Goal: Task Accomplishment & Management: Manage account settings

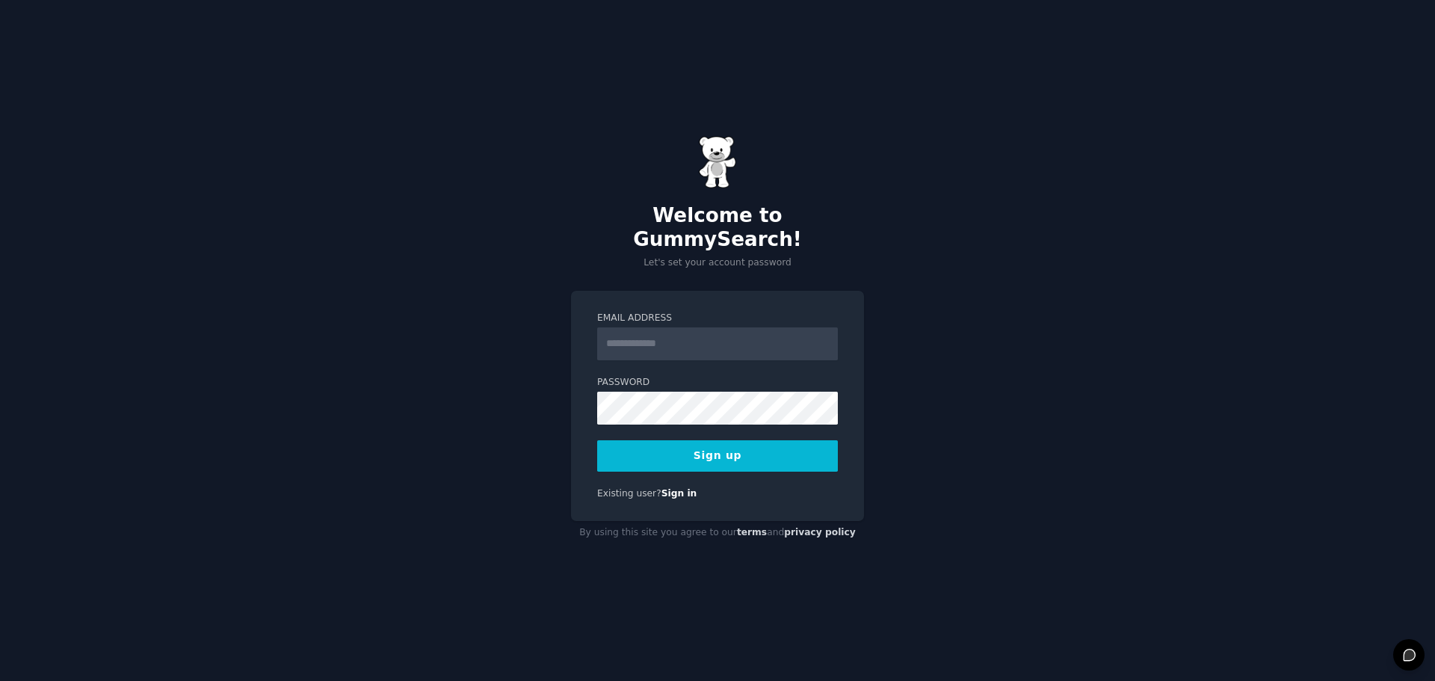
click at [644, 327] on input "Email Address" at bounding box center [717, 343] width 241 height 33
drag, startPoint x: 971, startPoint y: 328, endPoint x: 874, endPoint y: 396, distance: 118.0
click at [971, 328] on div "Welcome to GummySearch! Let's set your account password Email Address Password …" at bounding box center [717, 340] width 1435 height 681
click at [684, 329] on input "Email Address" at bounding box center [717, 343] width 241 height 33
type input "**********"
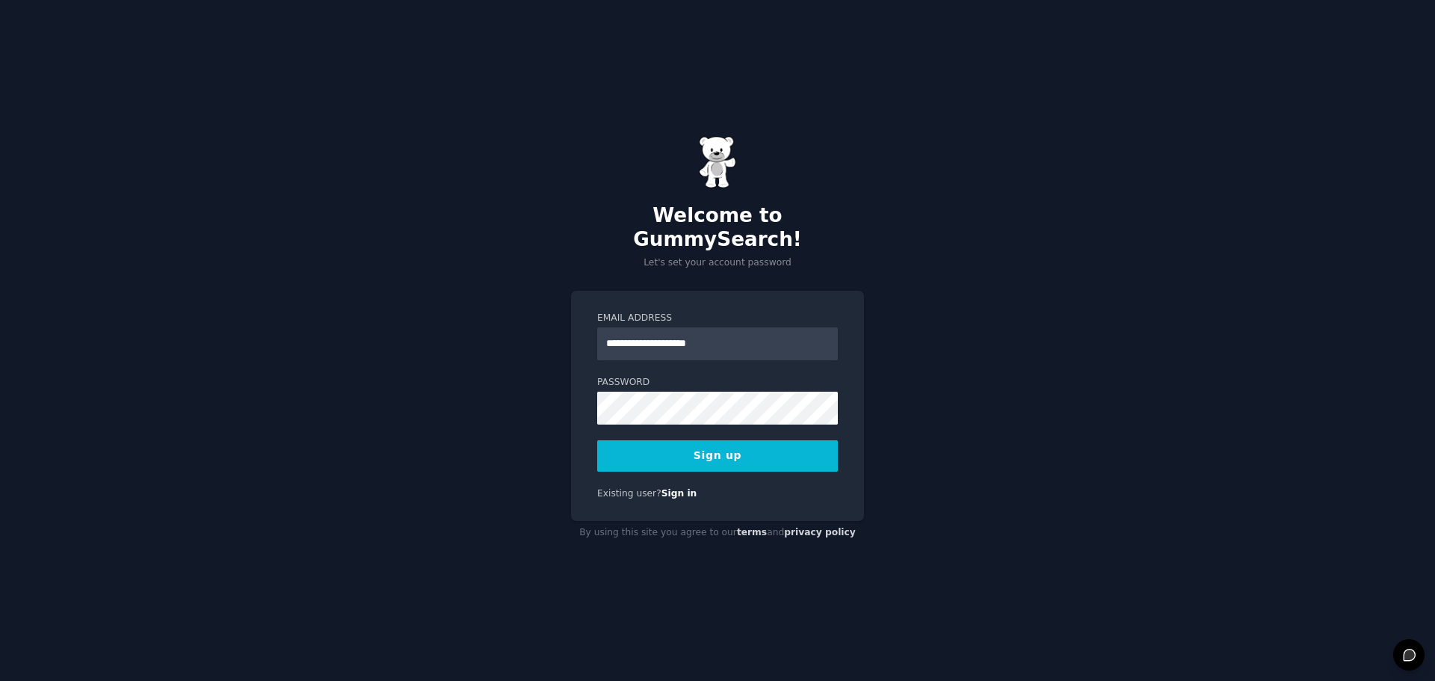
click at [707, 441] on button "Sign up" at bounding box center [717, 455] width 241 height 31
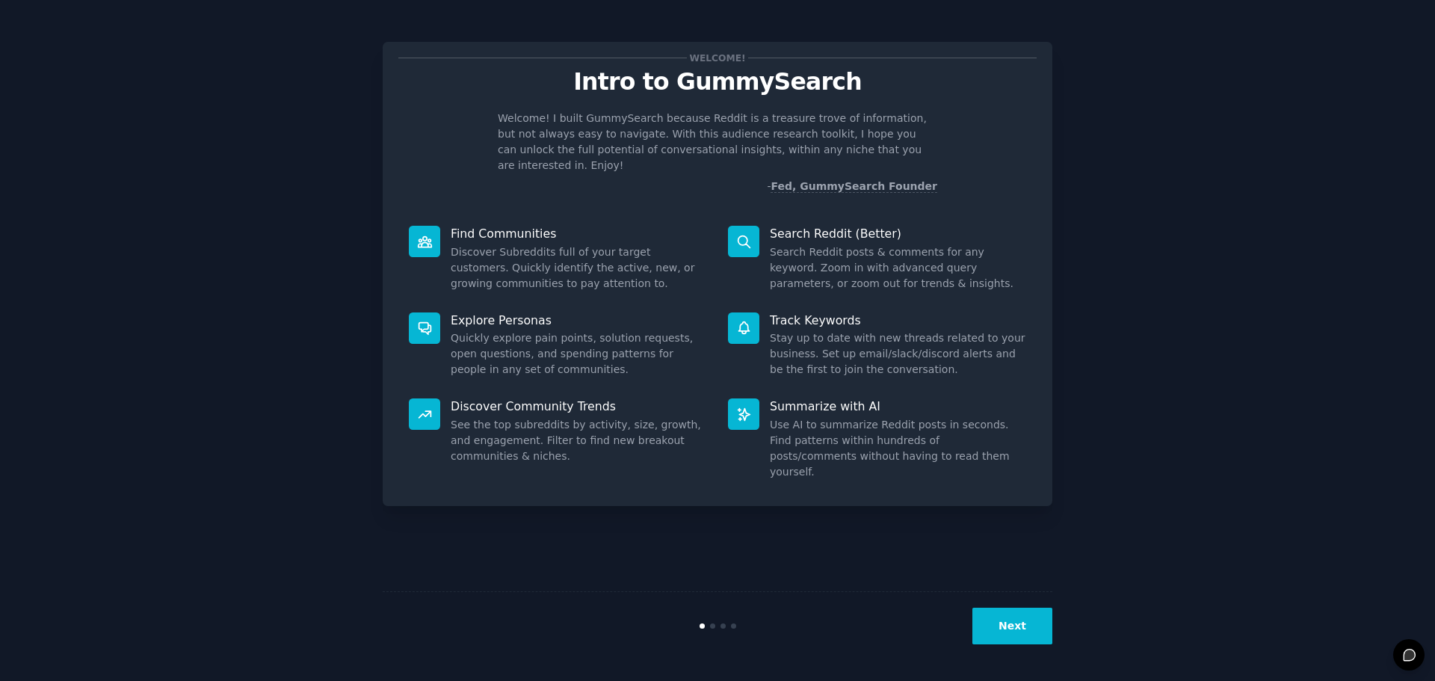
click at [1018, 613] on button "Next" at bounding box center [1012, 625] width 80 height 37
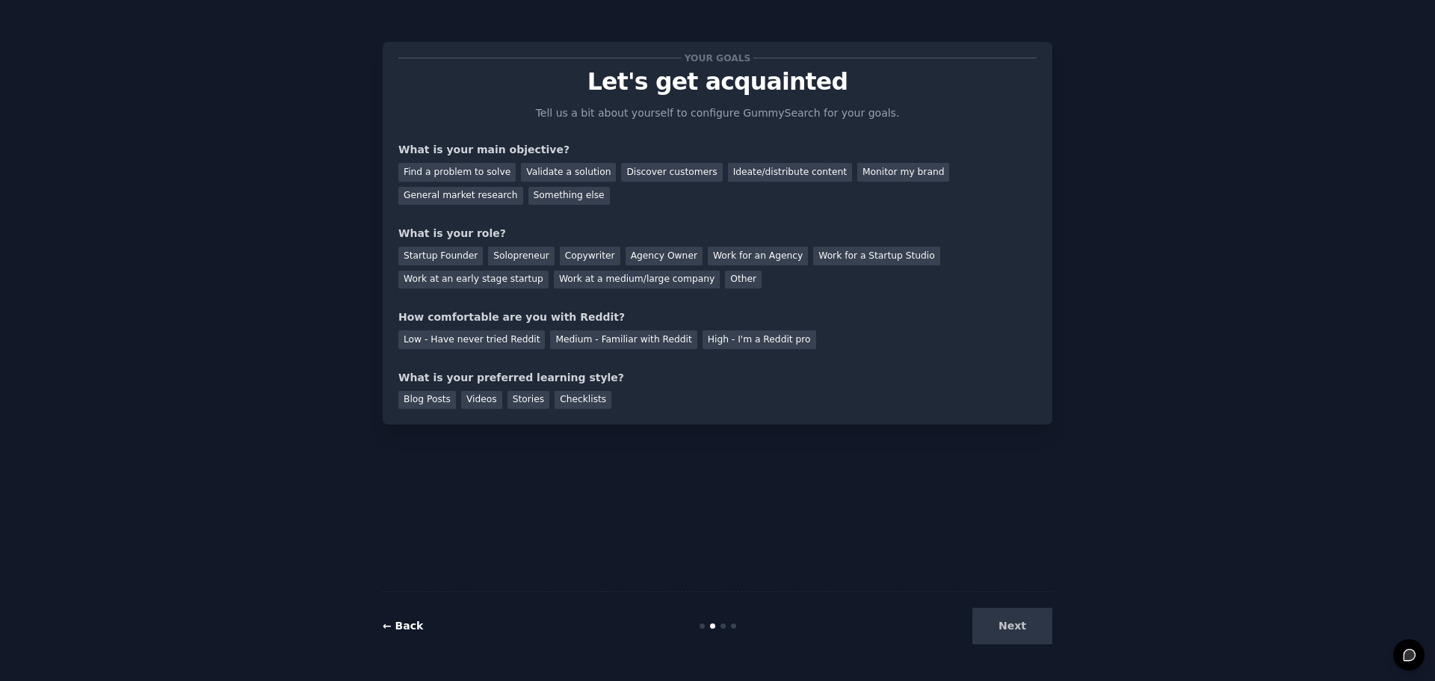
click at [392, 622] on link "← Back" at bounding box center [403, 625] width 40 height 12
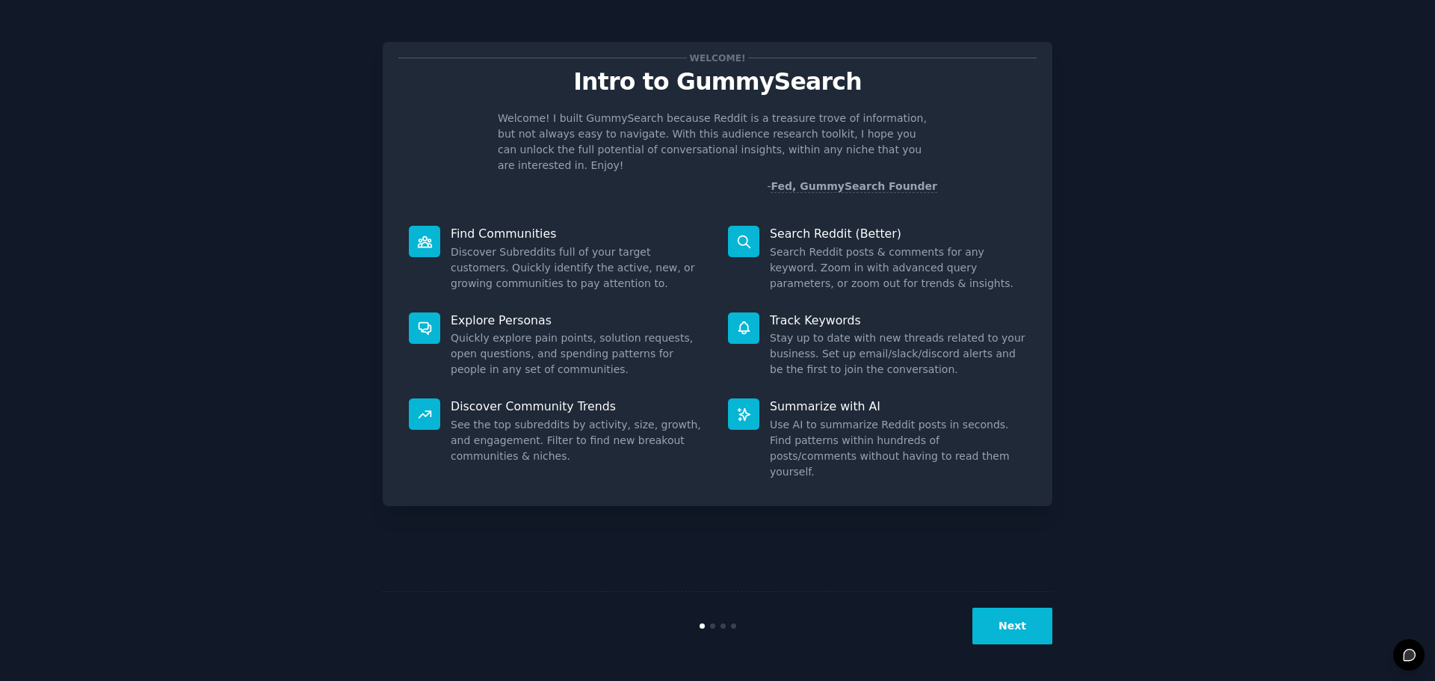
click at [1003, 634] on button "Next" at bounding box center [1012, 625] width 80 height 37
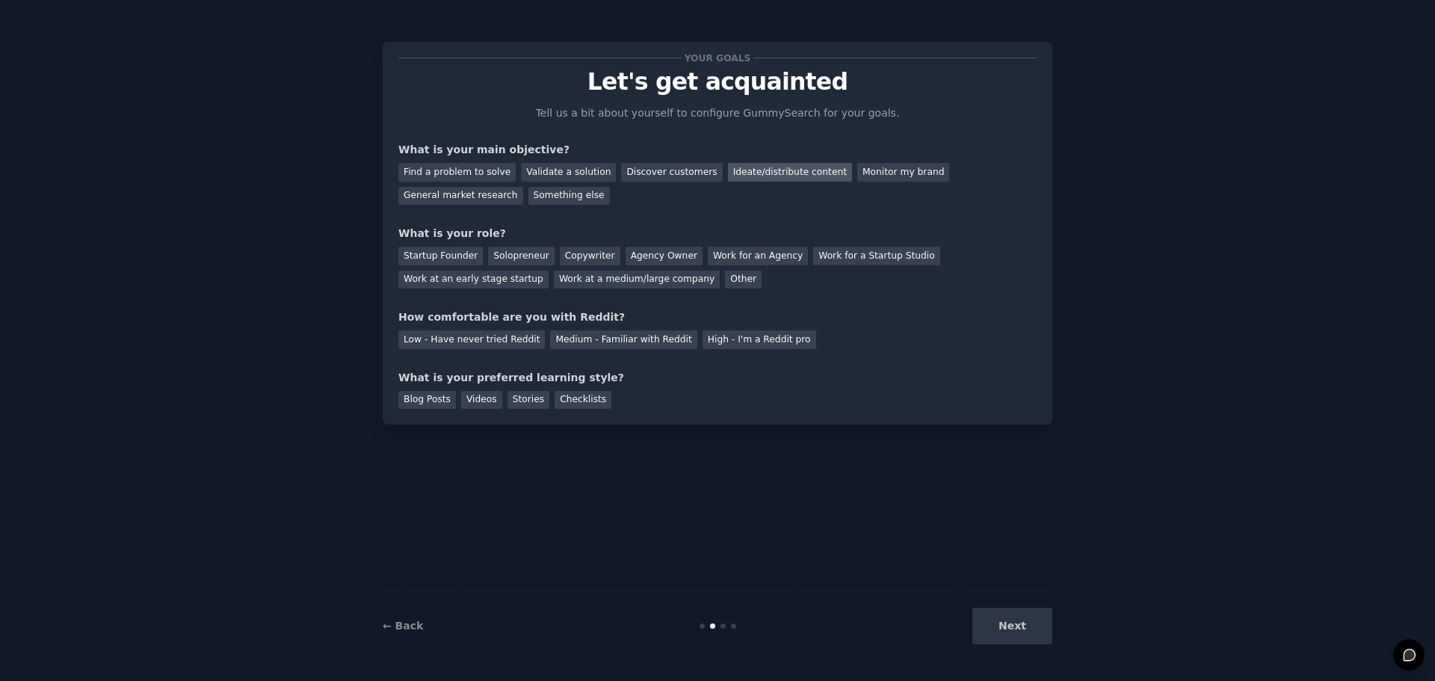
click at [770, 176] on div "Ideate/distribute content" at bounding box center [790, 172] width 124 height 19
click at [444, 174] on div "Find a problem to solve" at bounding box center [456, 172] width 117 height 19
click at [740, 173] on div "Ideate/distribute content" at bounding box center [790, 172] width 124 height 19
click at [857, 175] on div "Monitor my brand" at bounding box center [903, 172] width 92 height 19
click at [554, 281] on div "Work at a medium/large company" at bounding box center [637, 279] width 166 height 19
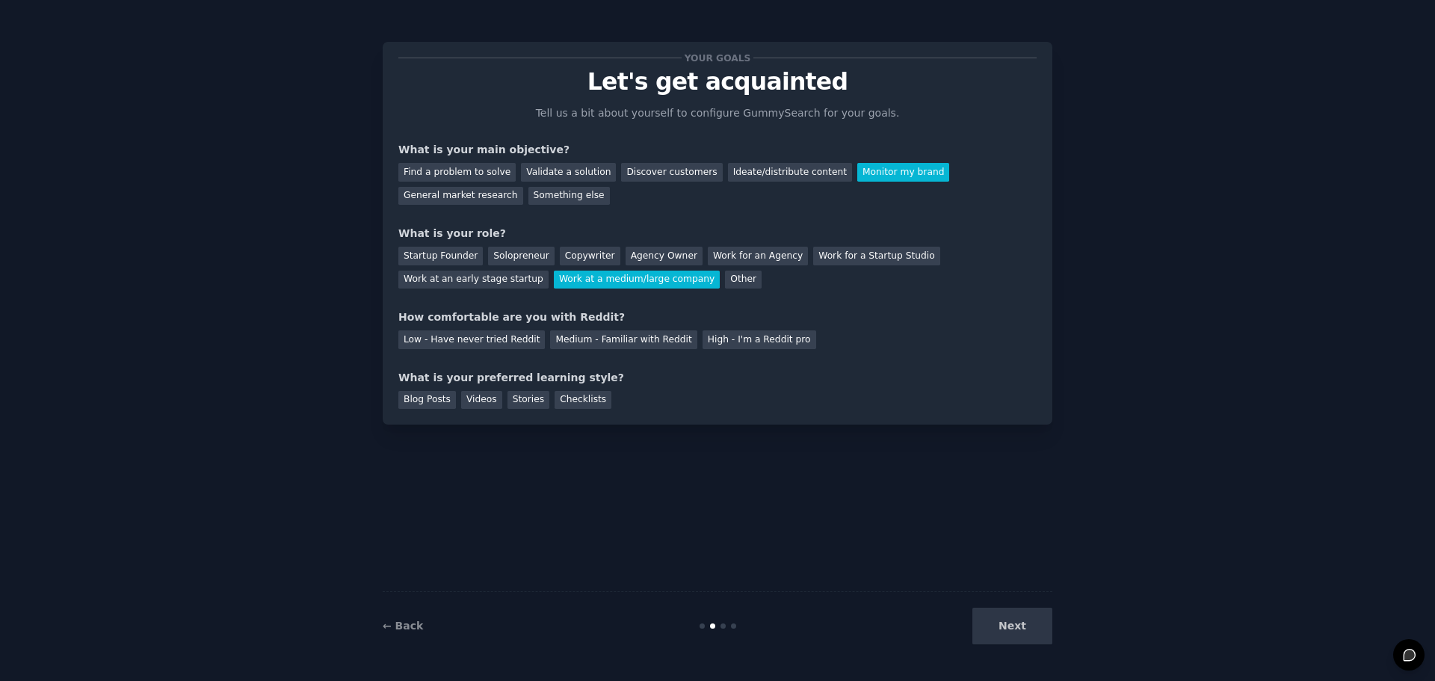
click at [551, 285] on div "Startup Founder Solopreneur Copywriter Agency Owner Work for an Agency Work for…" at bounding box center [717, 264] width 638 height 47
click at [725, 288] on div "Other" at bounding box center [743, 279] width 37 height 19
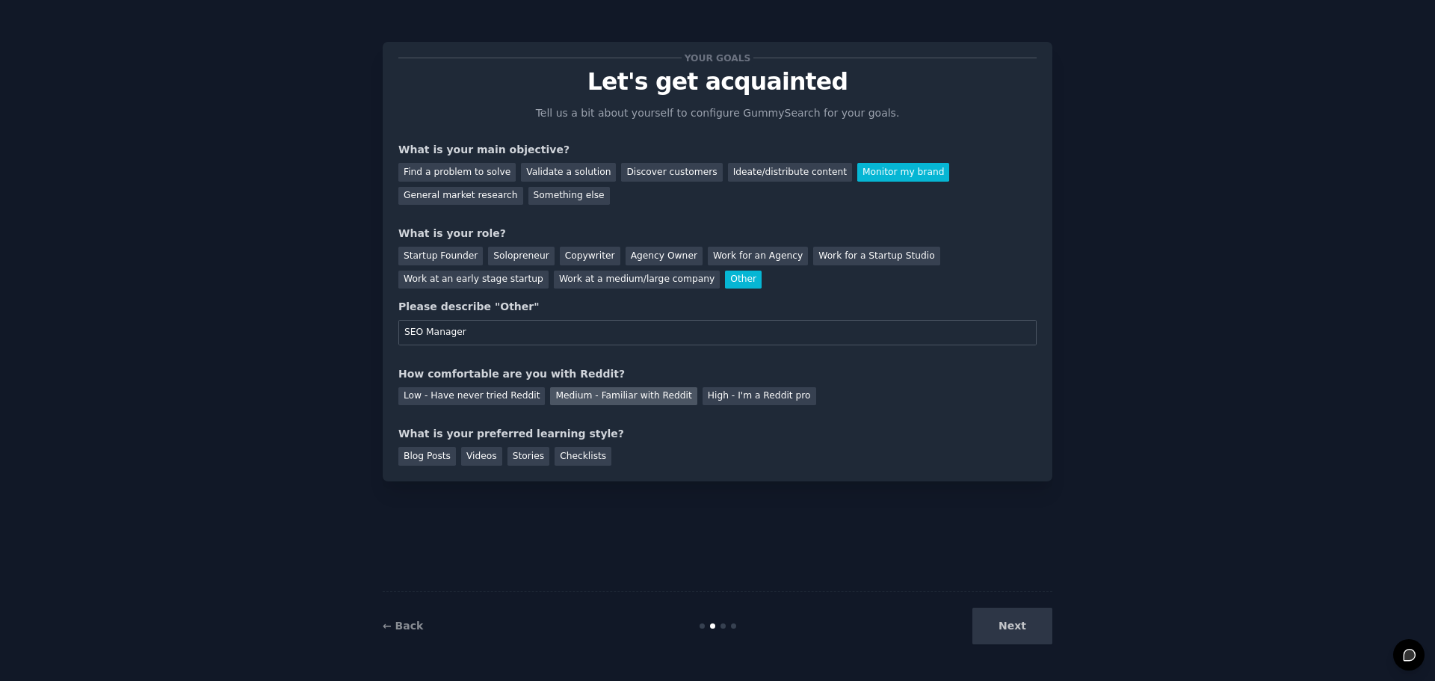
type input "SEO Manager"
click at [643, 401] on div "Medium - Familiar with Reddit" at bounding box center [623, 396] width 146 height 19
click at [589, 455] on div "Checklists" at bounding box center [582, 456] width 57 height 19
click at [1018, 618] on button "Next" at bounding box center [1012, 625] width 80 height 37
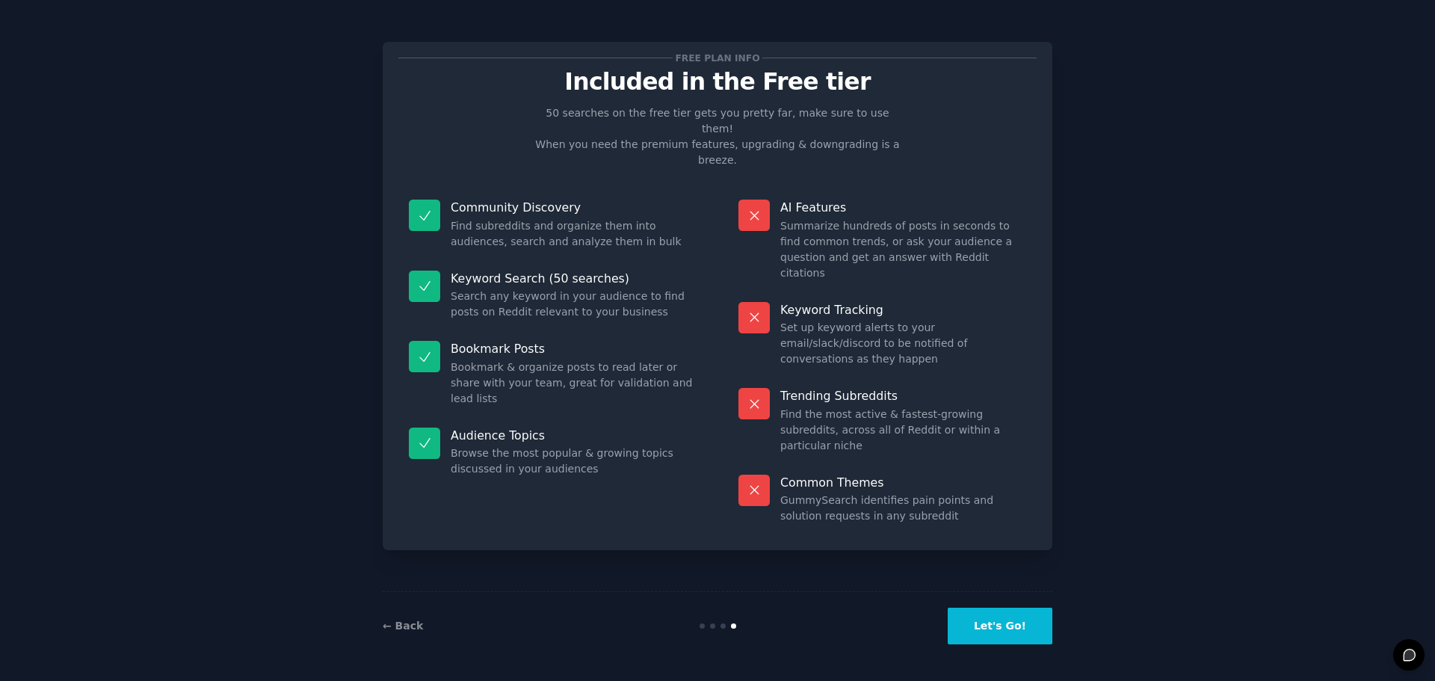
click at [1012, 634] on button "Let's Go!" at bounding box center [999, 625] width 105 height 37
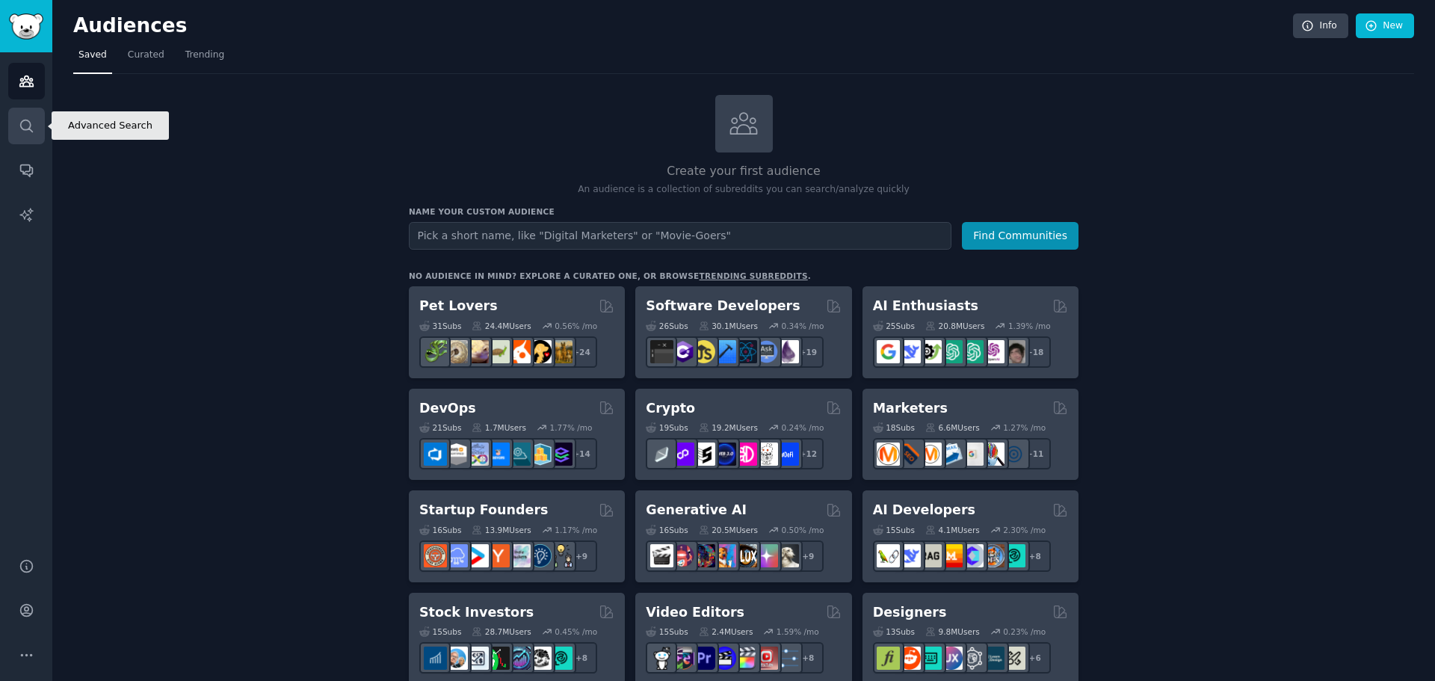
click at [40, 123] on link "Search" at bounding box center [26, 126] width 37 height 37
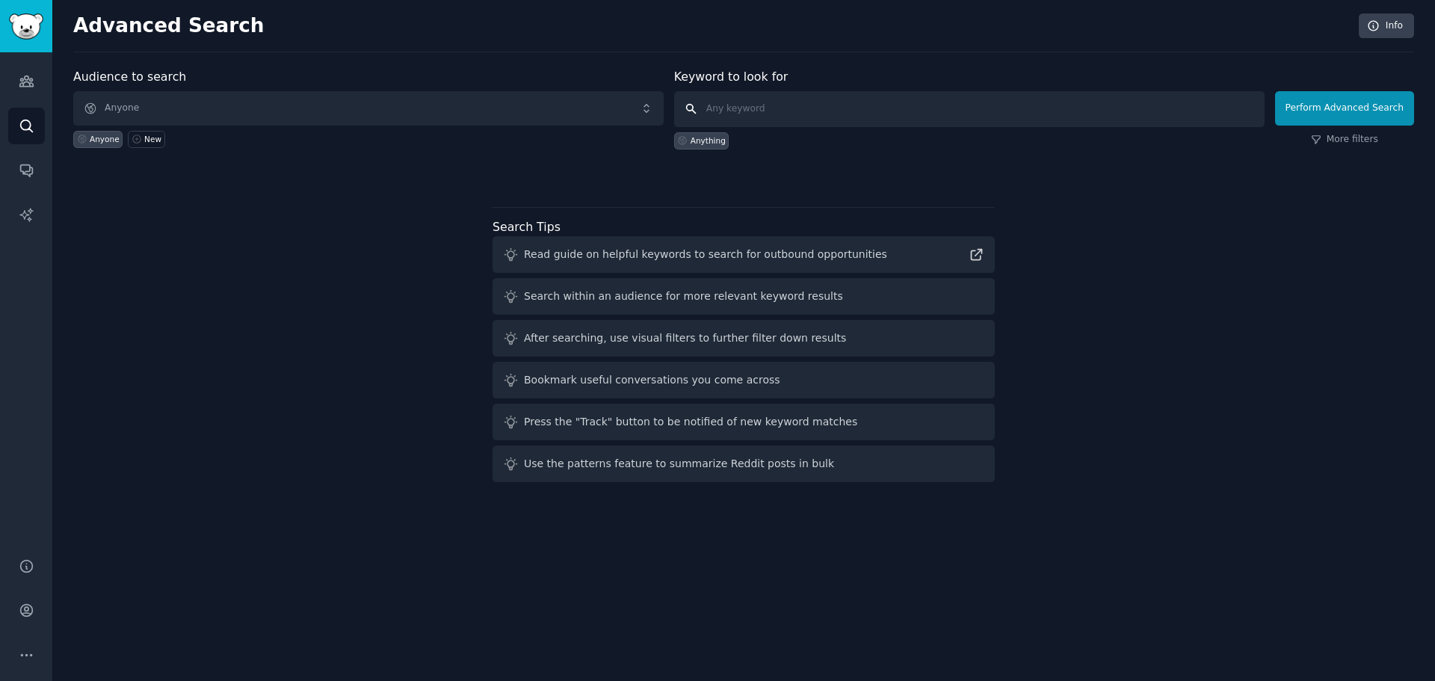
click at [843, 104] on input "text" at bounding box center [969, 109] width 590 height 36
click at [800, 108] on input "text" at bounding box center [969, 109] width 590 height 36
type input "TotalBoat"
click at [1376, 97] on button "Perform Advanced Search" at bounding box center [1344, 108] width 139 height 34
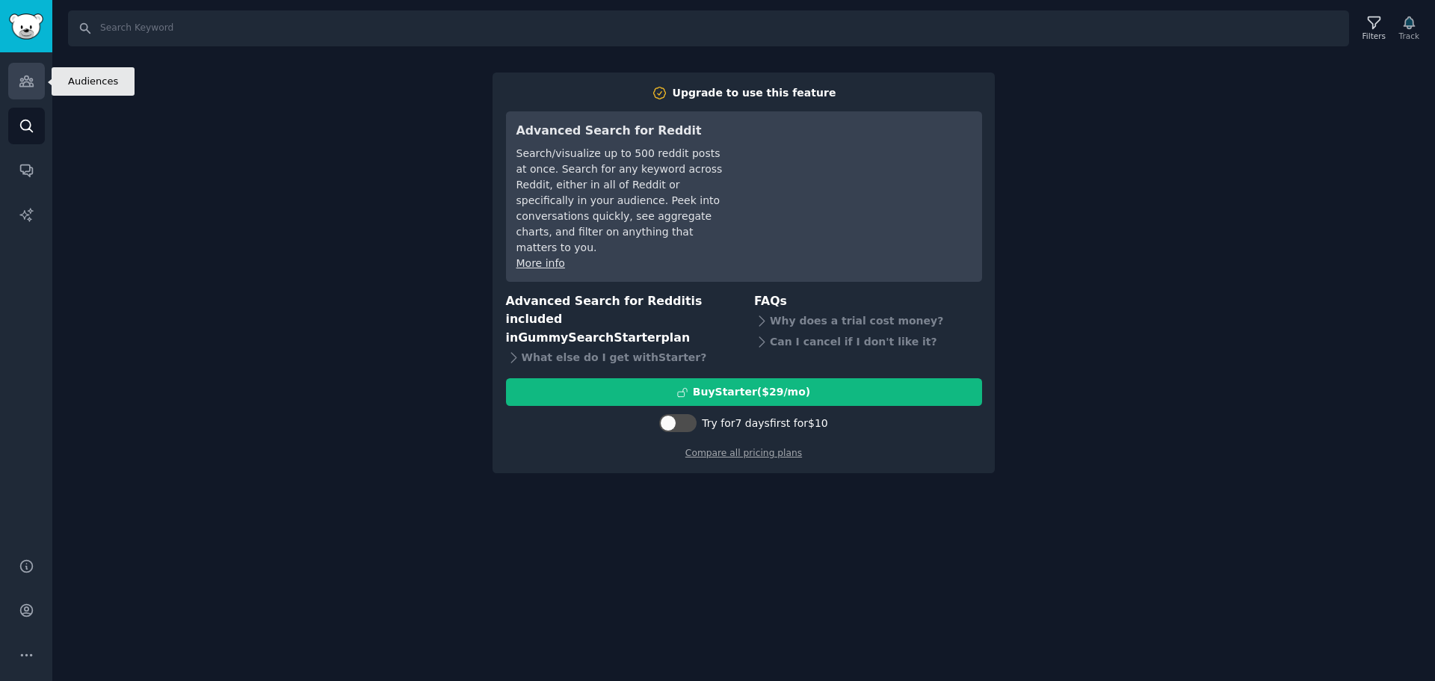
click at [25, 83] on icon "Sidebar" at bounding box center [27, 81] width 16 height 16
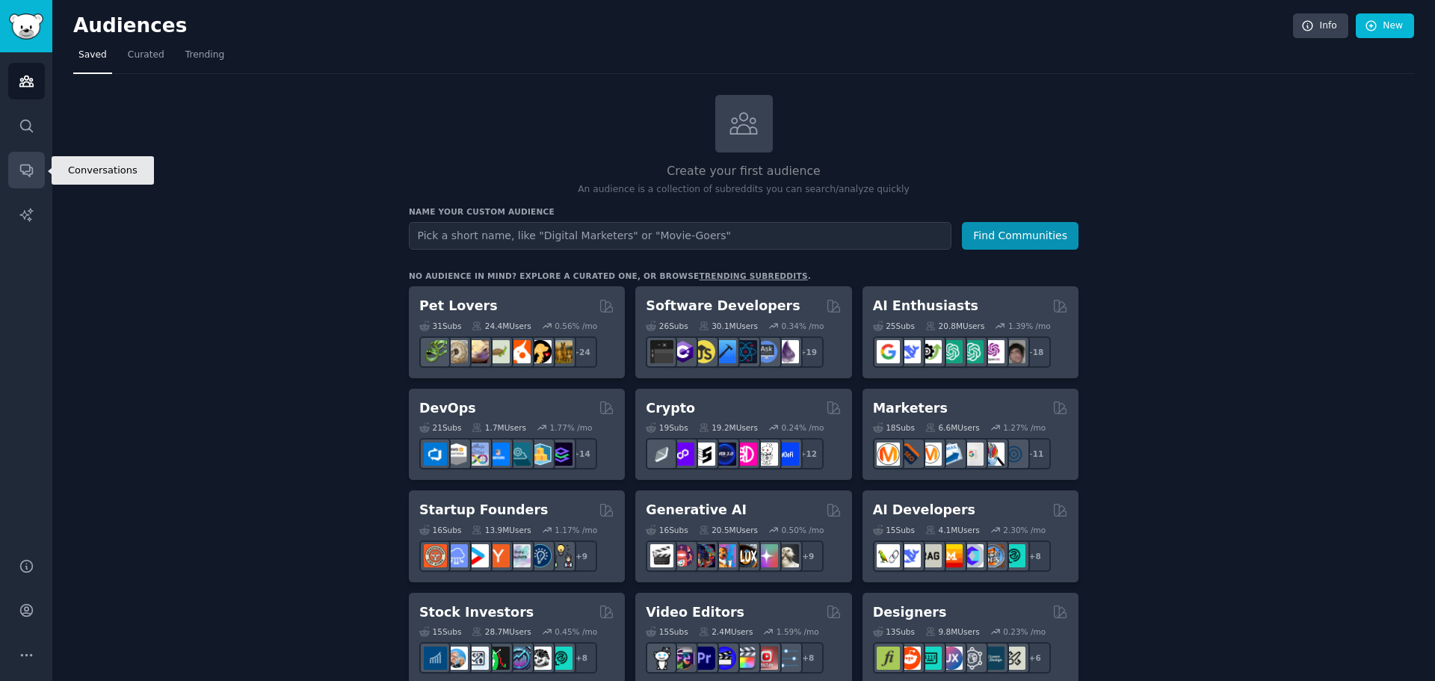
click at [25, 166] on icon "Sidebar" at bounding box center [27, 170] width 16 height 16
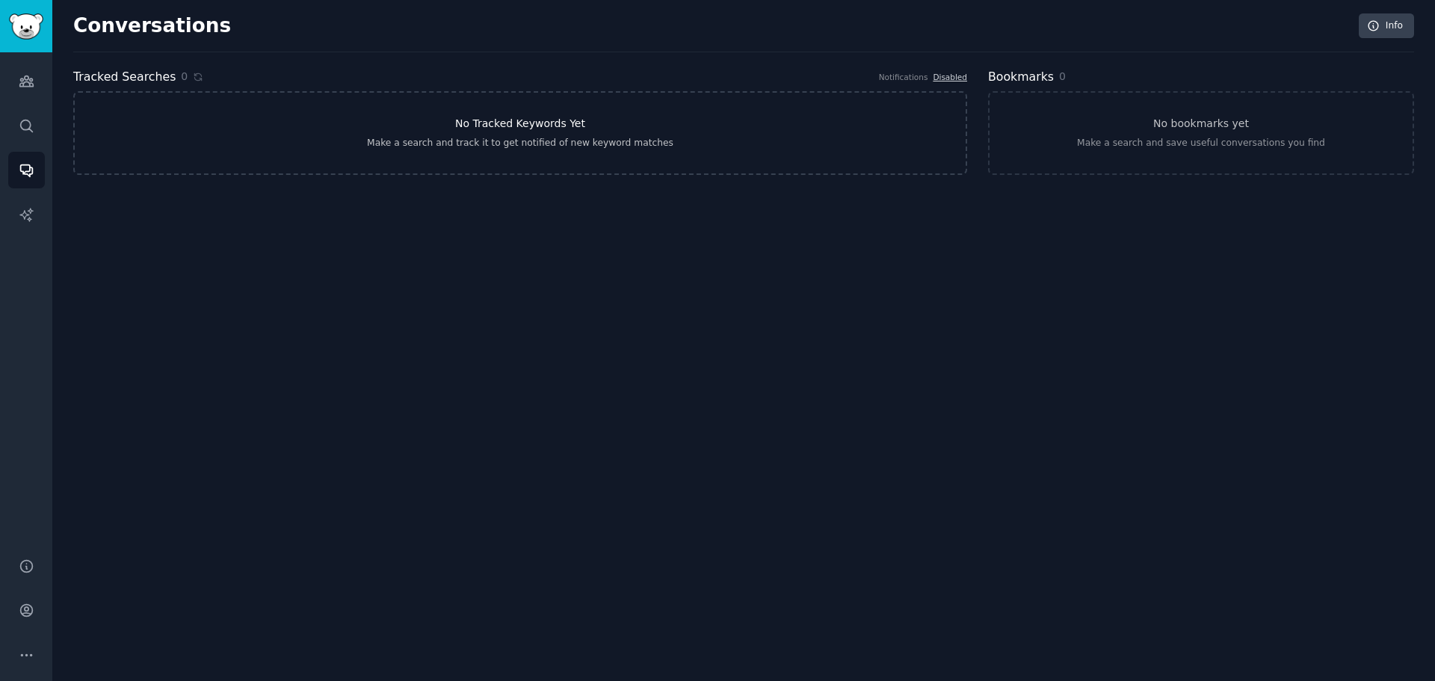
click at [472, 120] on h3 "No Tracked Keywords Yet" at bounding box center [520, 124] width 130 height 16
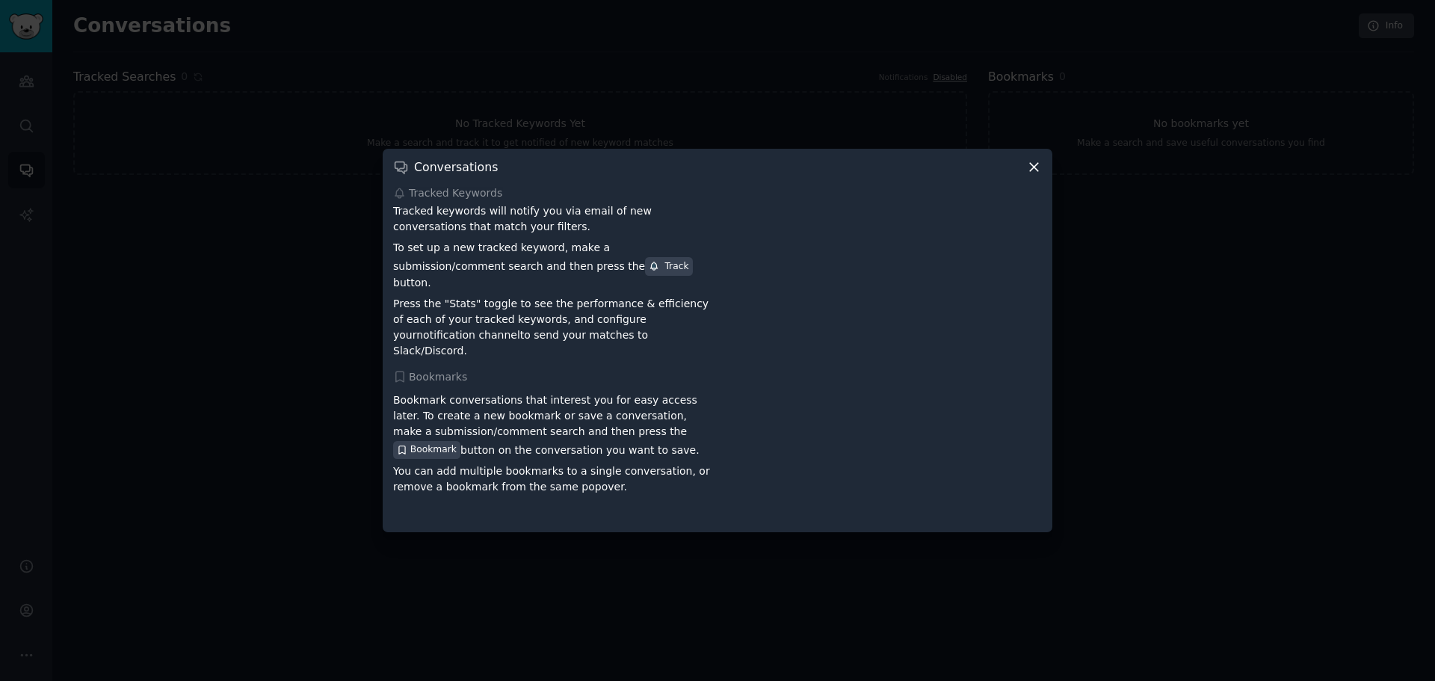
click at [1030, 175] on icon at bounding box center [1034, 167] width 16 height 16
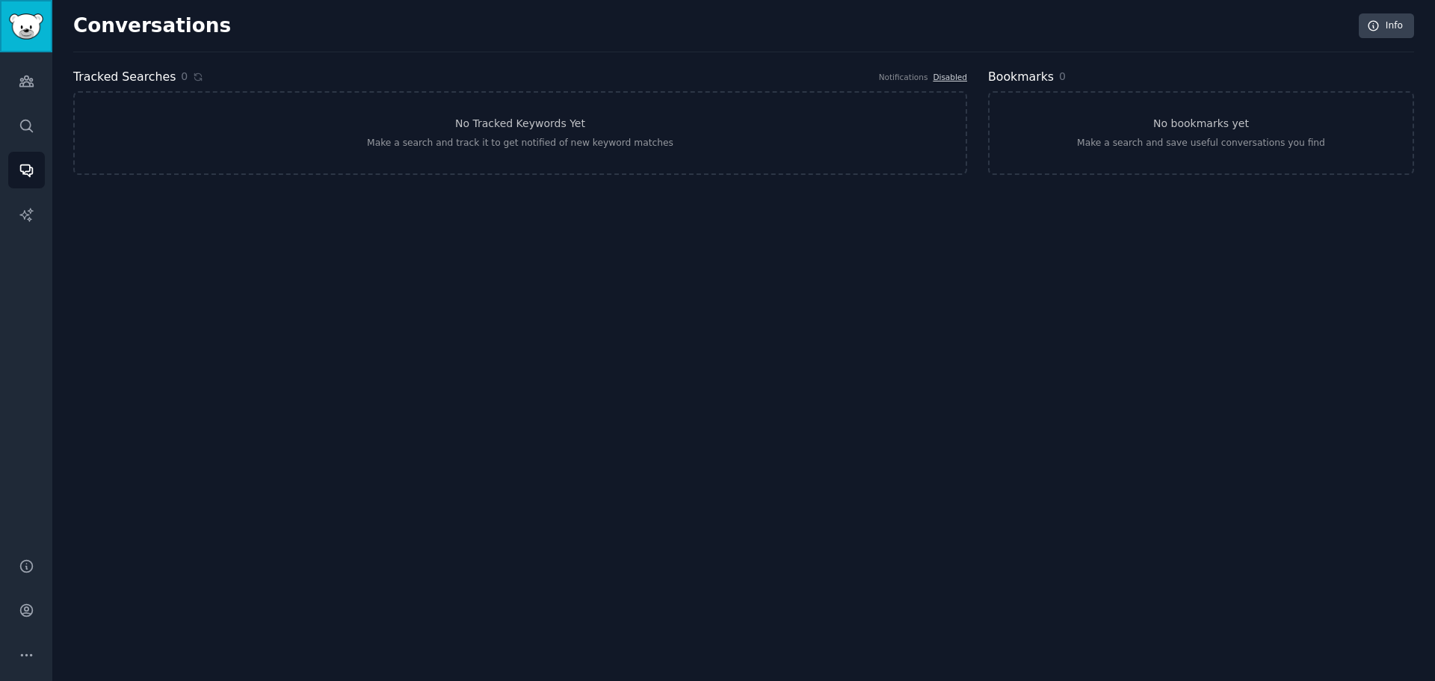
click at [30, 18] on img "Sidebar" at bounding box center [26, 26] width 34 height 26
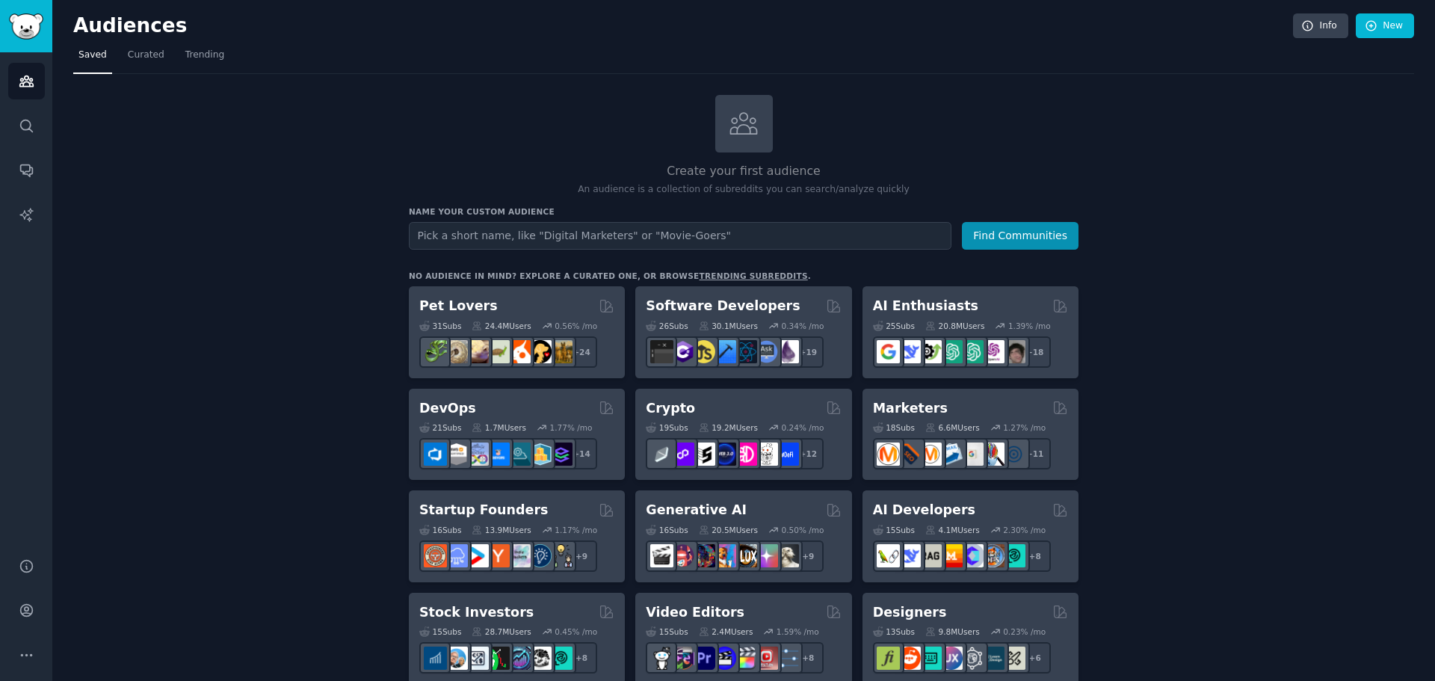
click at [554, 238] on input "text" at bounding box center [680, 236] width 542 height 28
type input "B"
type input "DIY Boaters"
click at [1020, 226] on button "Find Communities" at bounding box center [1020, 236] width 117 height 28
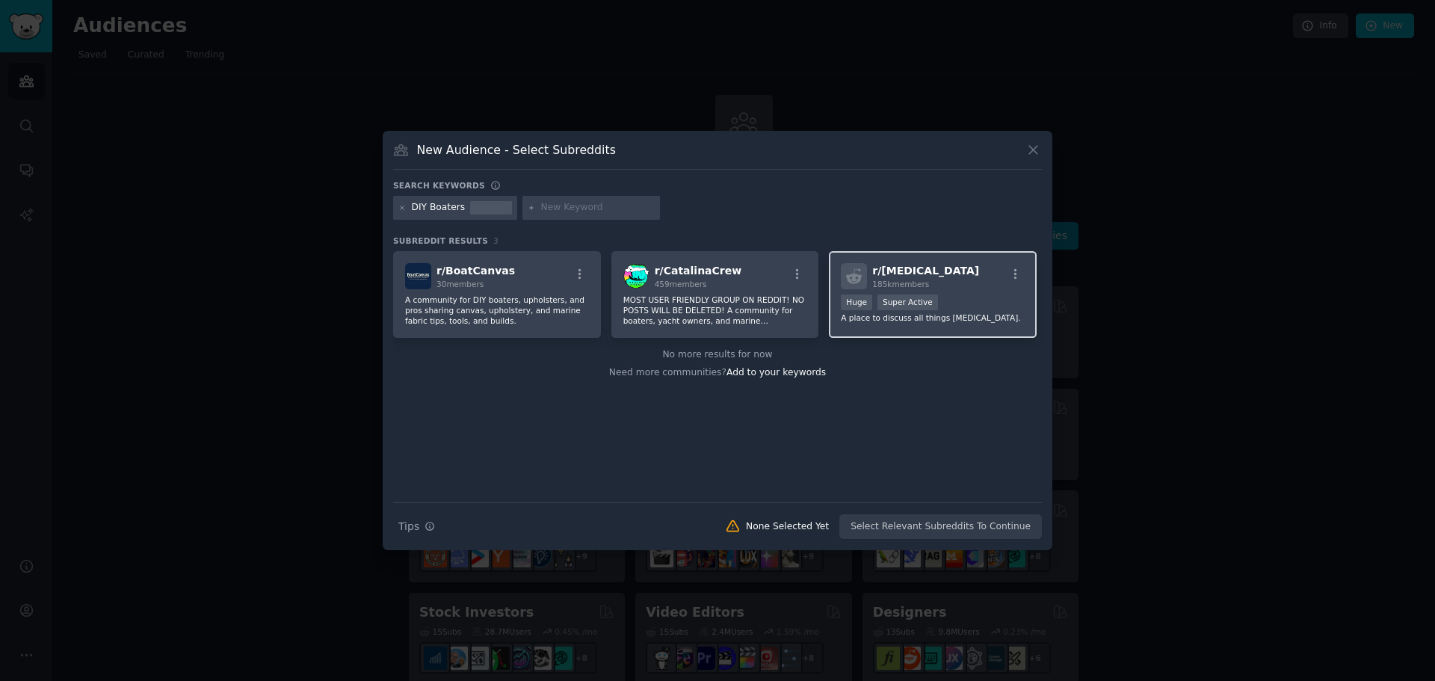
click at [918, 329] on div "r/ boating 185k members Huge Super Active A place to discuss all things boating." at bounding box center [933, 294] width 208 height 87
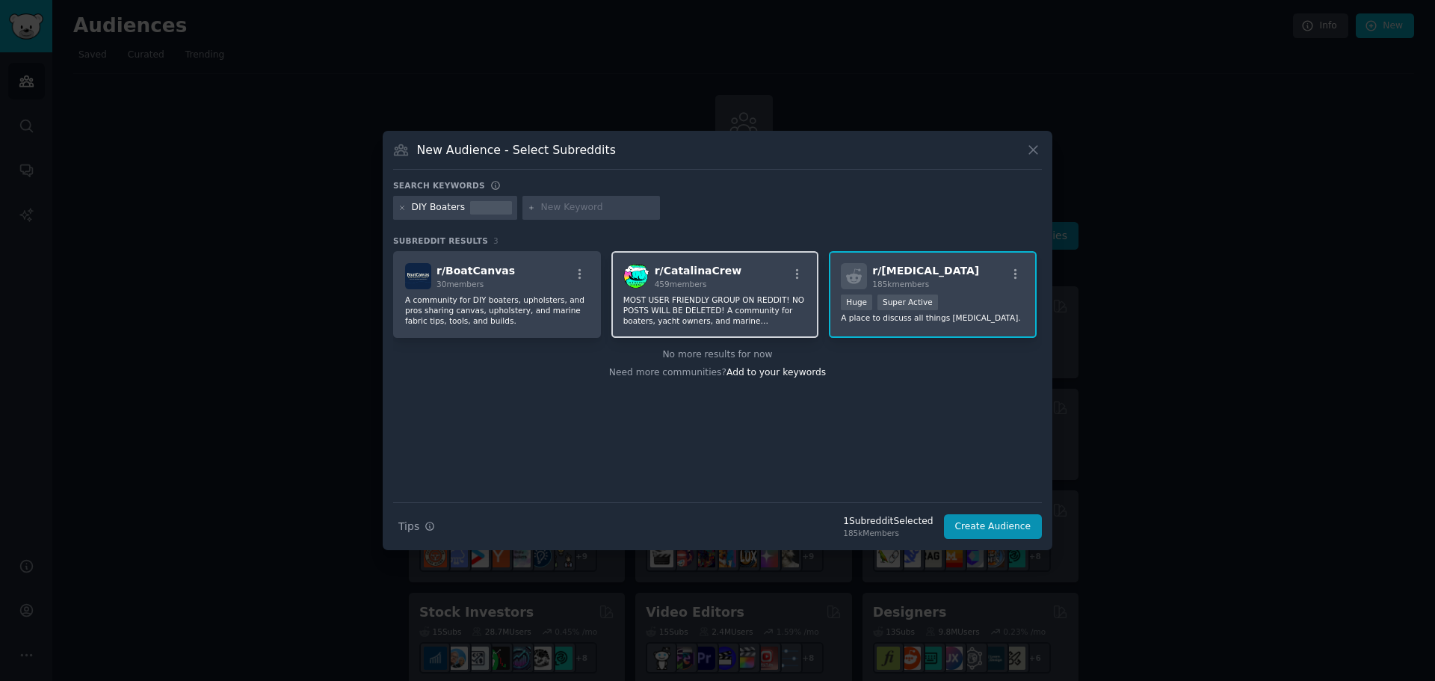
click at [671, 314] on p "MOST USER FRIENDLY GROUP ON REDDIT! NO POSTS WILL BE DELETED! A community for b…" at bounding box center [715, 309] width 184 height 31
click at [603, 207] on input "text" at bounding box center [598, 207] width 114 height 13
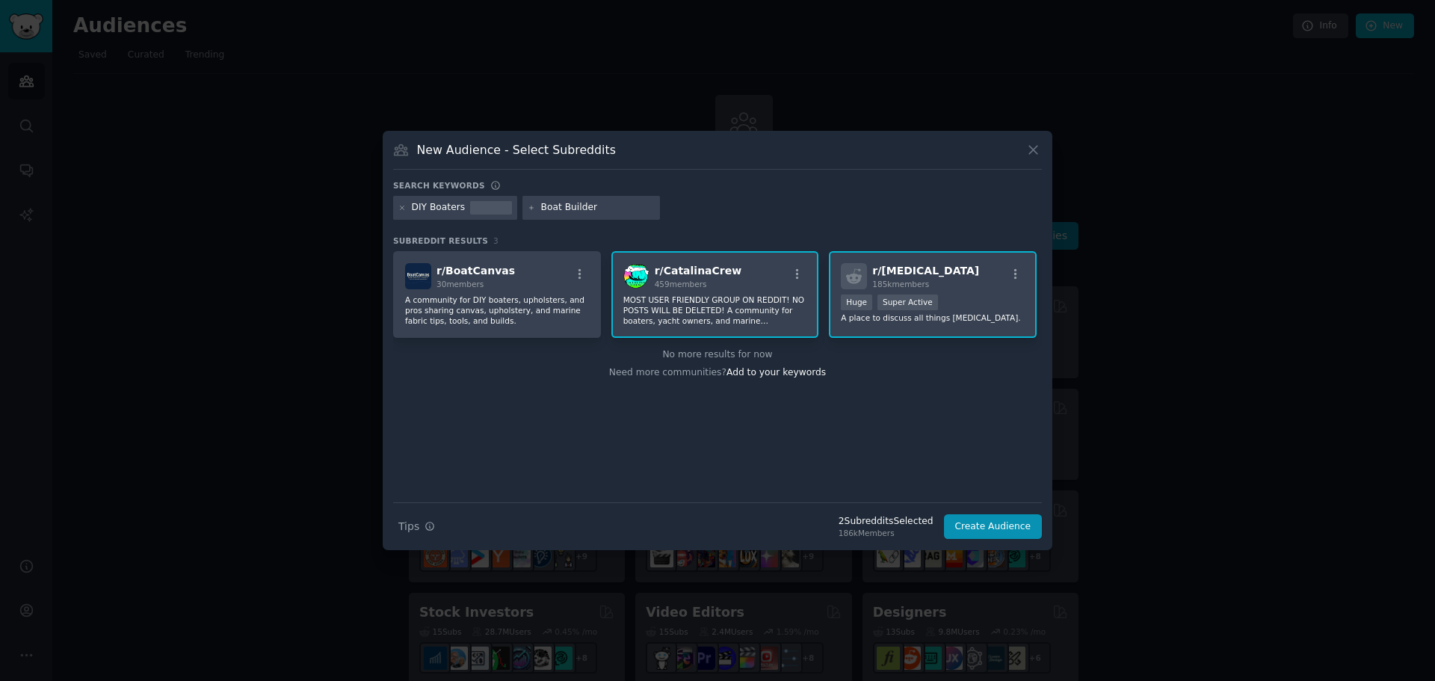
type input "Boat Builders"
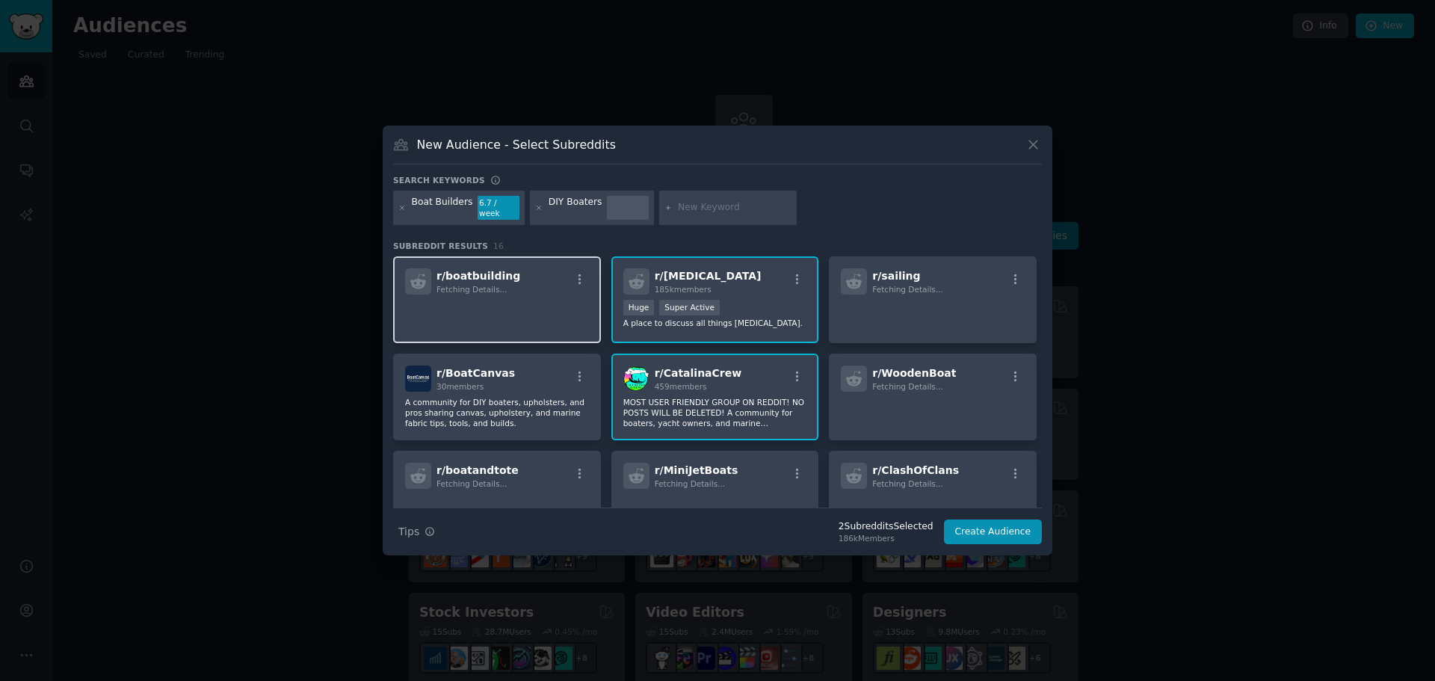
click at [501, 293] on div "r/ boatbuilding Fetching Details..." at bounding box center [497, 299] width 208 height 87
click at [968, 300] on p at bounding box center [933, 315] width 184 height 31
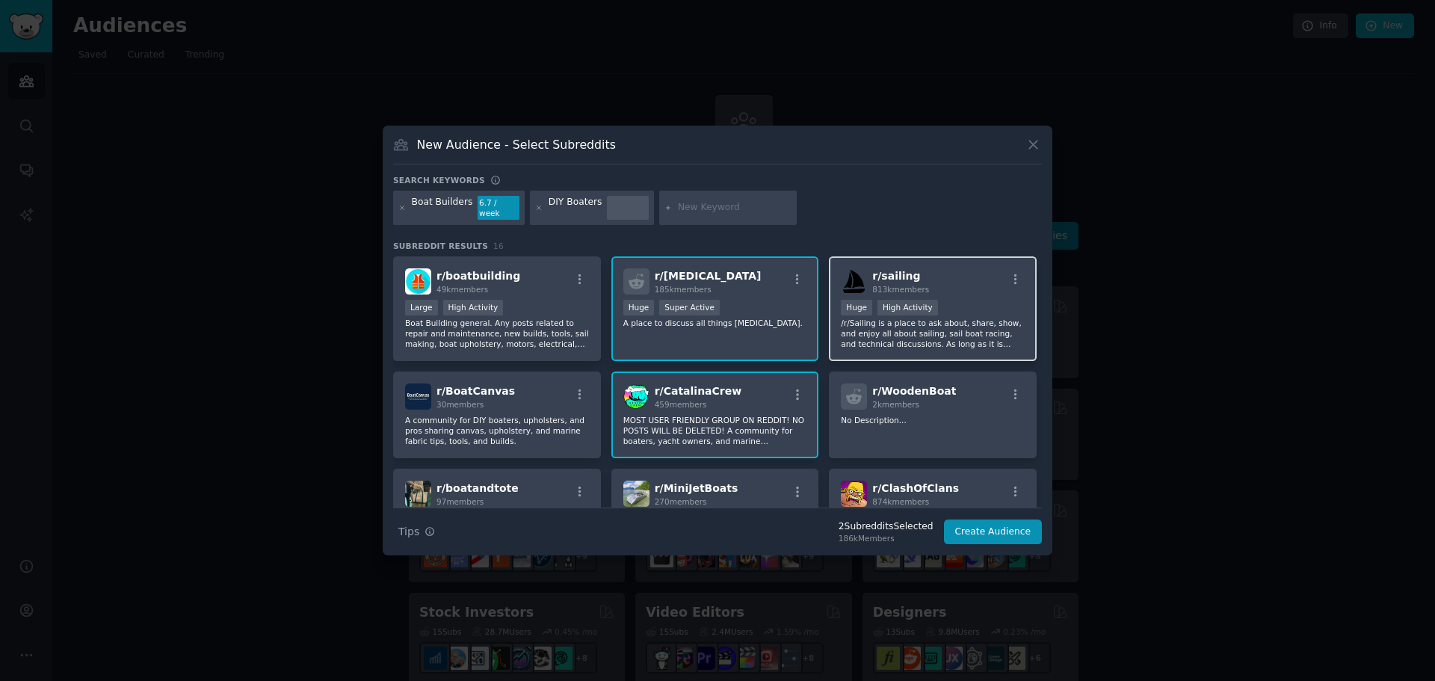
click at [938, 300] on div "100,000 - 1,000,000 members Huge High Activity" at bounding box center [933, 309] width 184 height 19
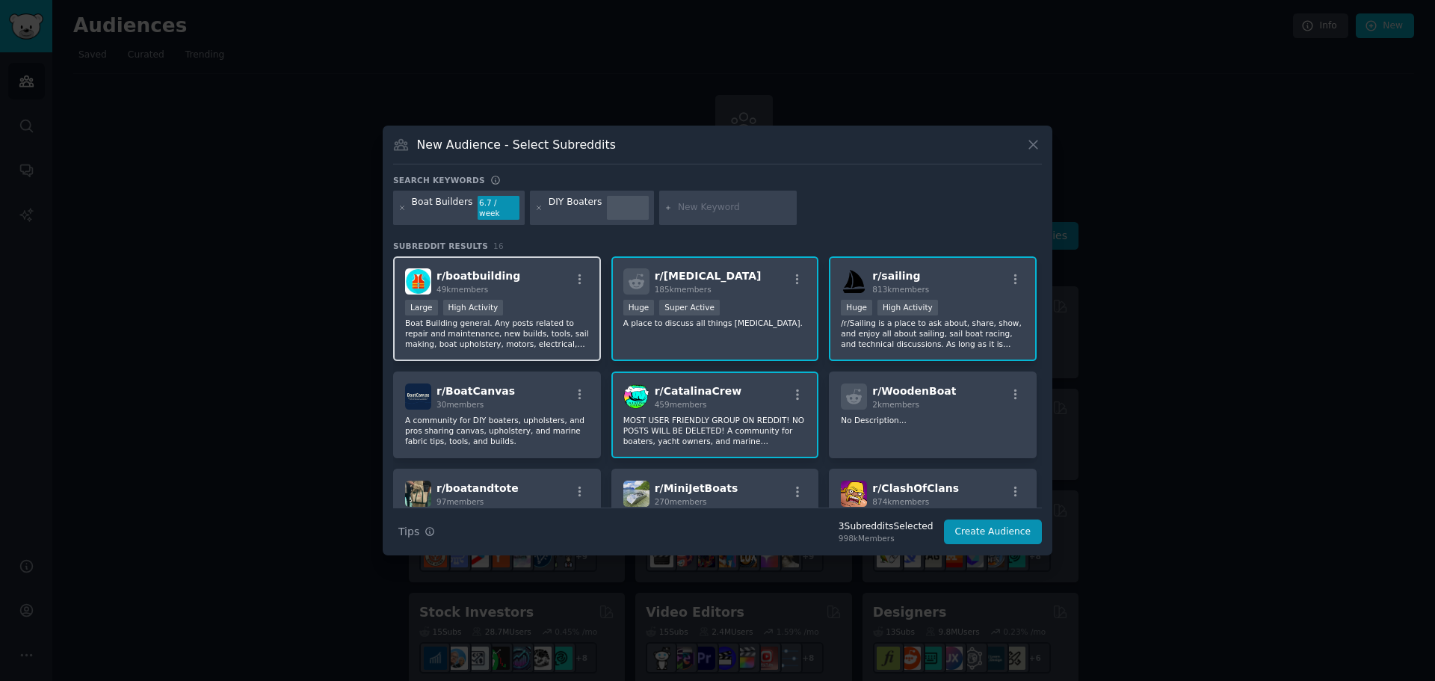
click at [485, 301] on div "High Activity" at bounding box center [473, 308] width 61 height 16
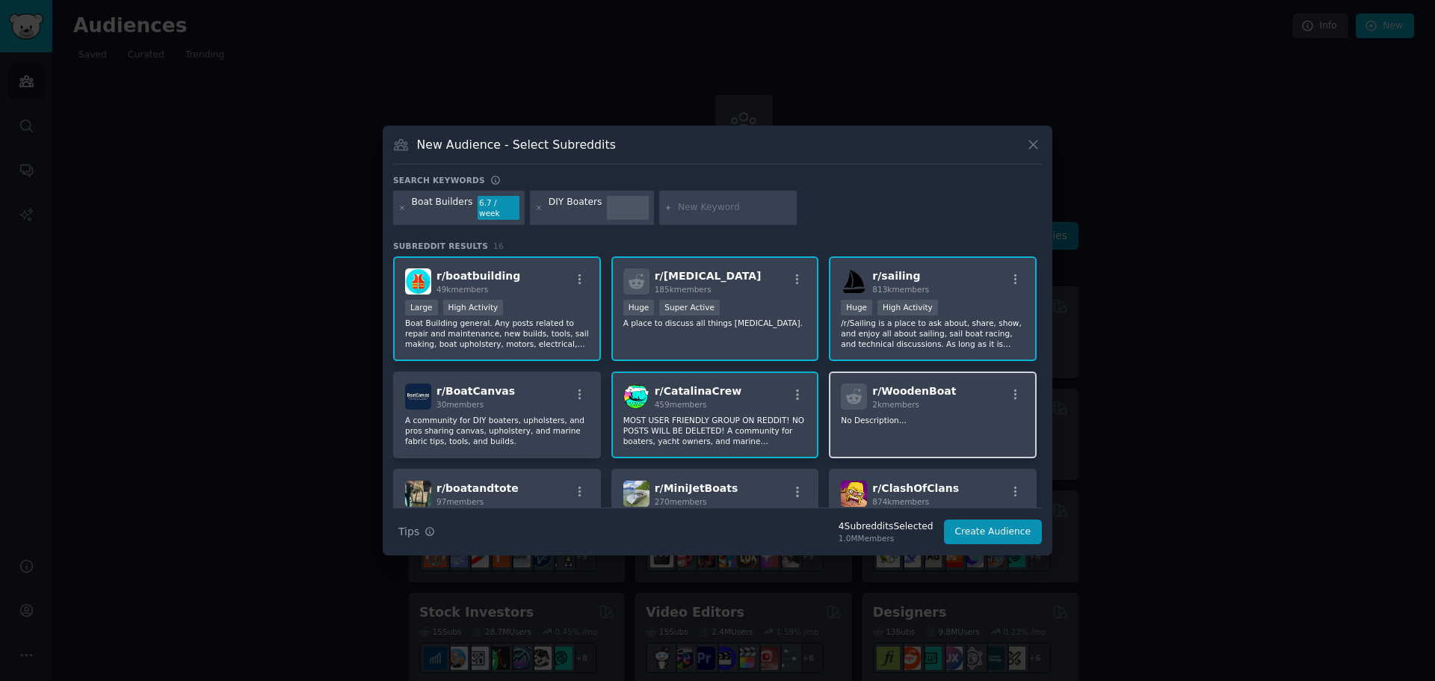
click at [948, 423] on div "r/ WoodenBoat 2k members No Description..." at bounding box center [933, 414] width 208 height 87
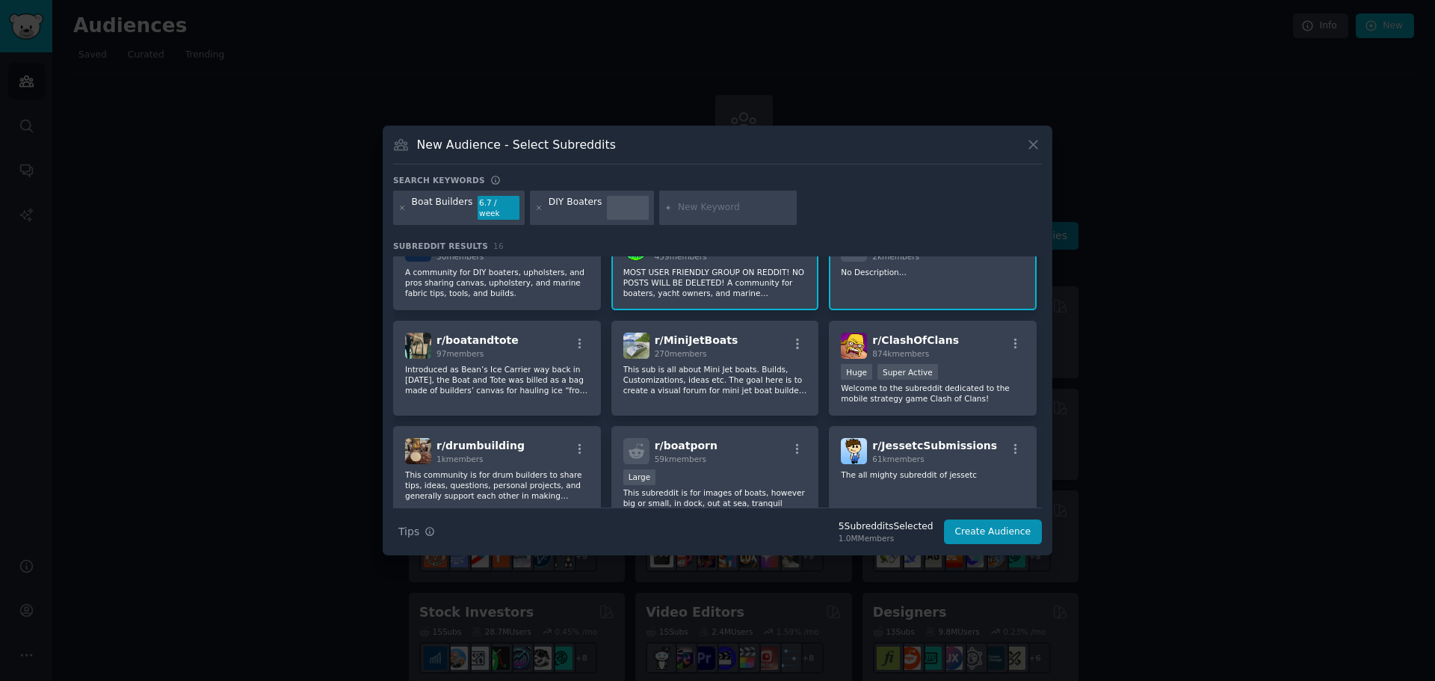
scroll to position [149, 0]
click at [743, 392] on div "r/ MiniJetBoats 270 members This sub is all about Mini Jet boats. Builds, Custo…" at bounding box center [715, 366] width 208 height 95
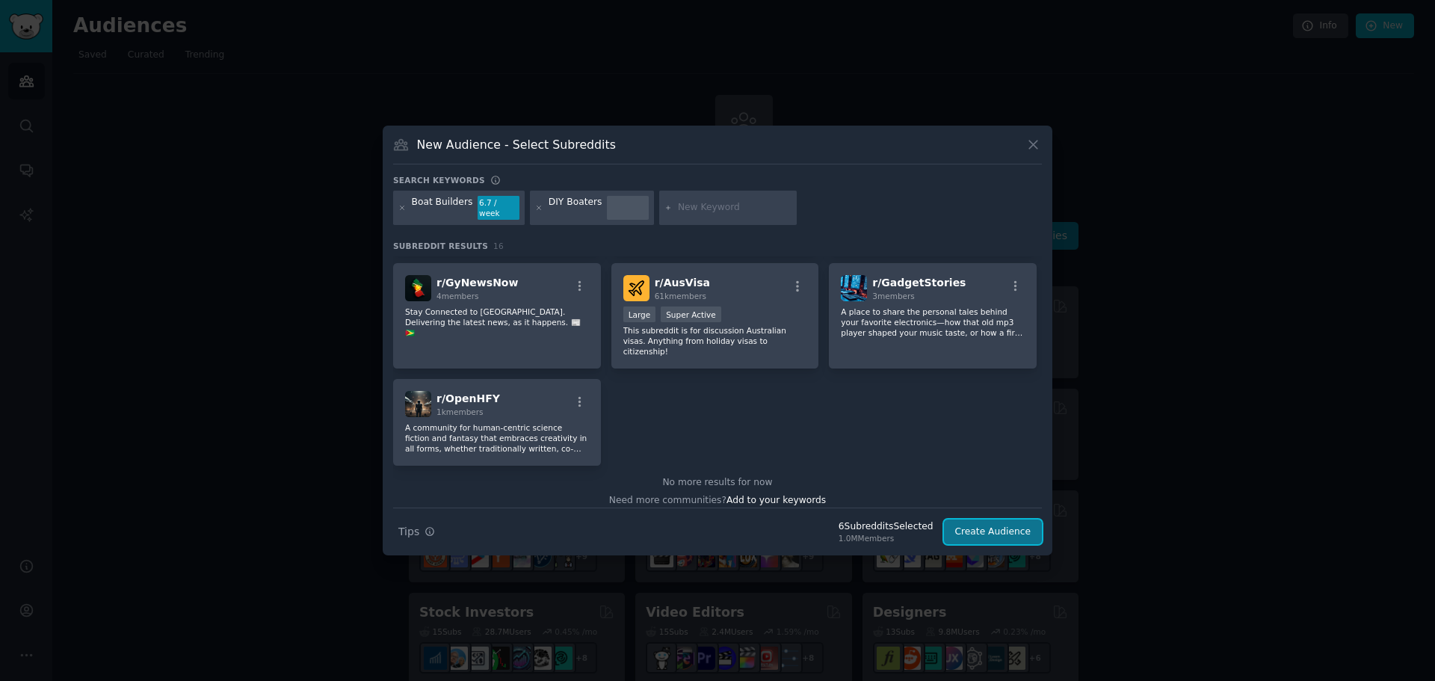
click at [978, 528] on button "Create Audience" at bounding box center [993, 531] width 99 height 25
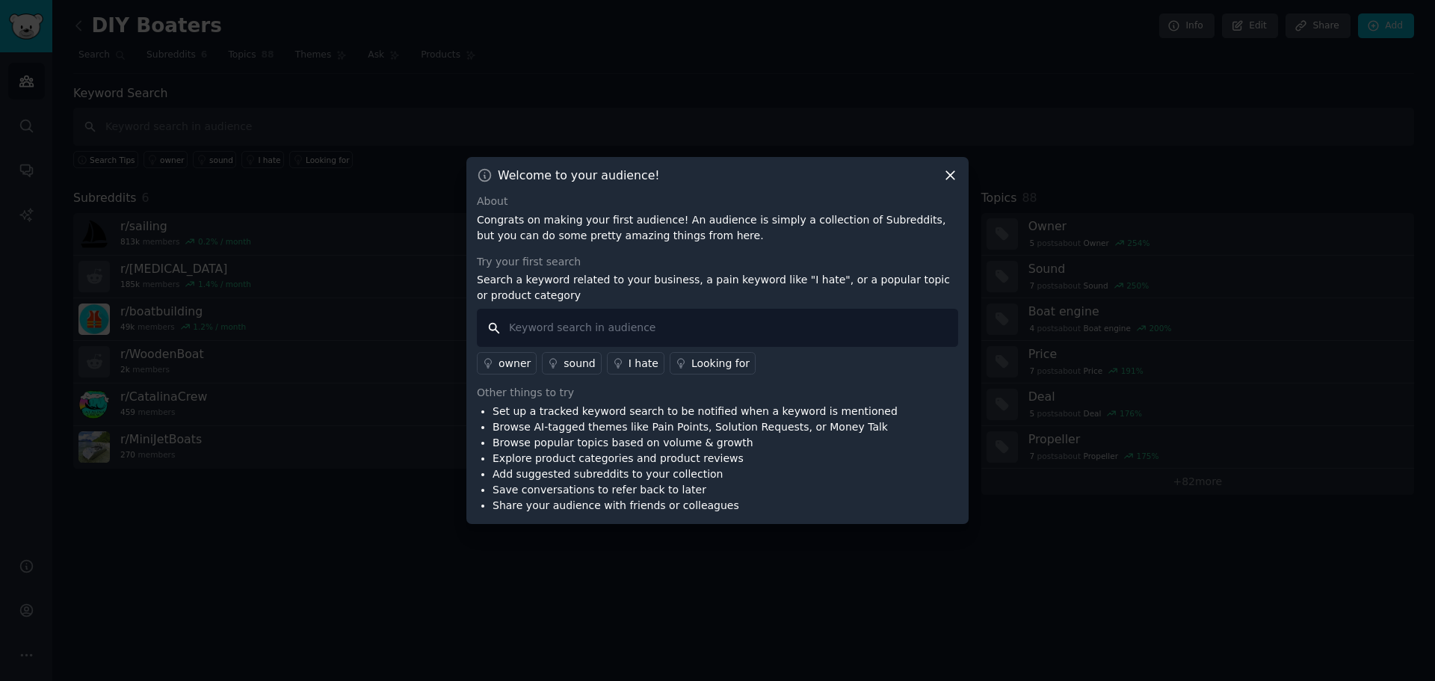
click at [665, 321] on input "text" at bounding box center [717, 328] width 481 height 38
type input "TotalBoat"
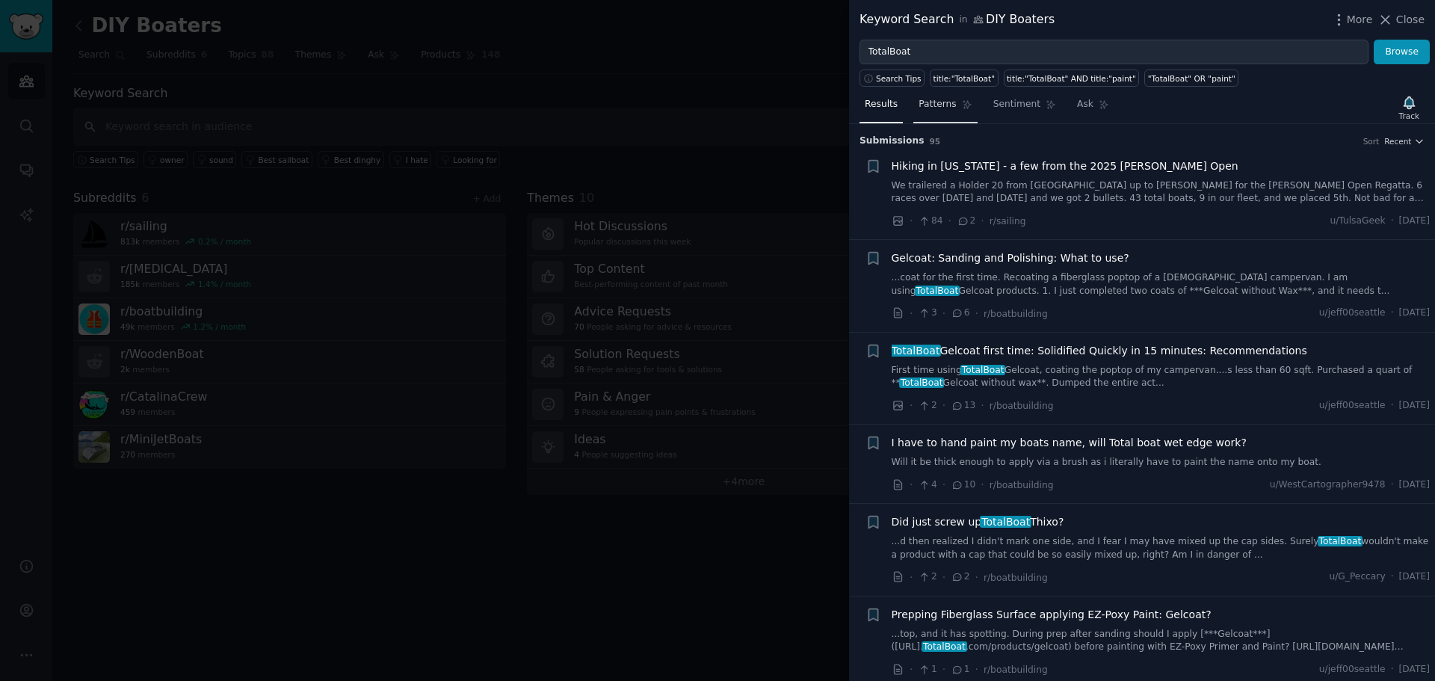
click at [962, 108] on icon at bounding box center [966, 105] width 8 height 8
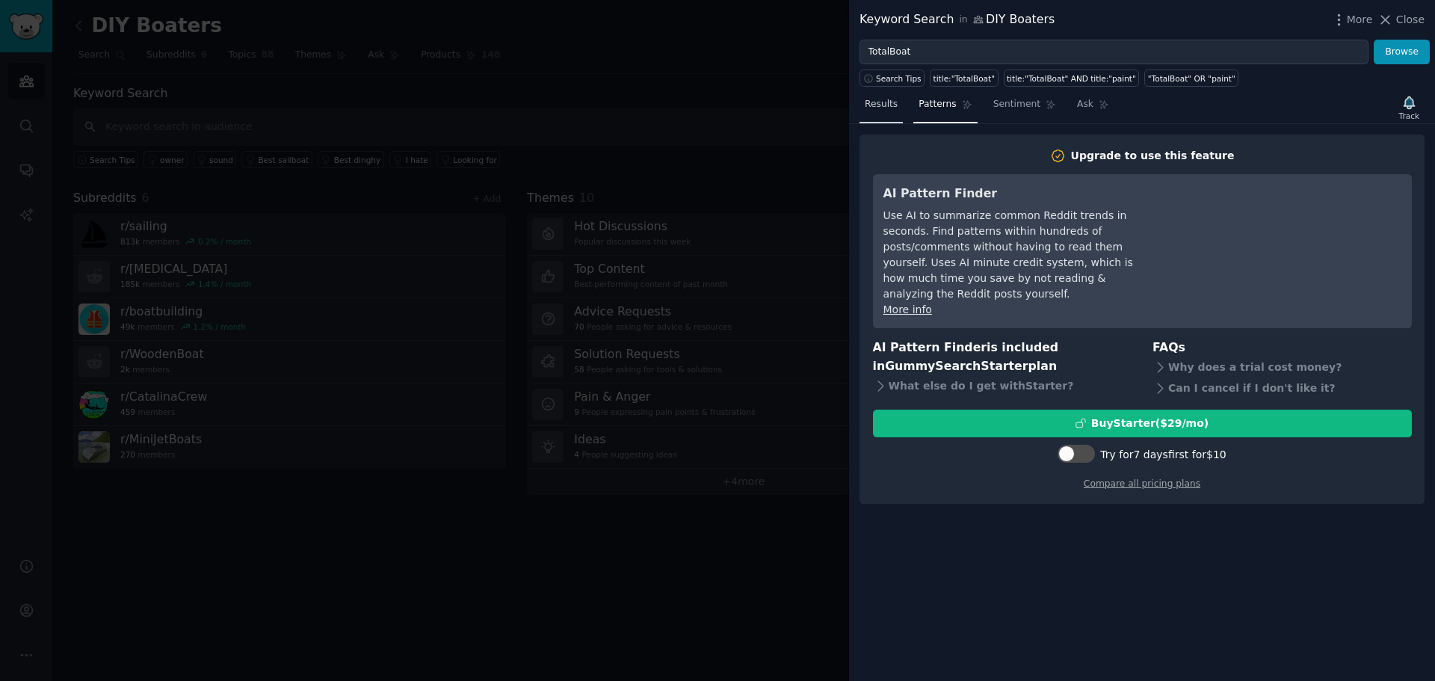
click at [890, 111] on link "Results" at bounding box center [880, 108] width 43 height 31
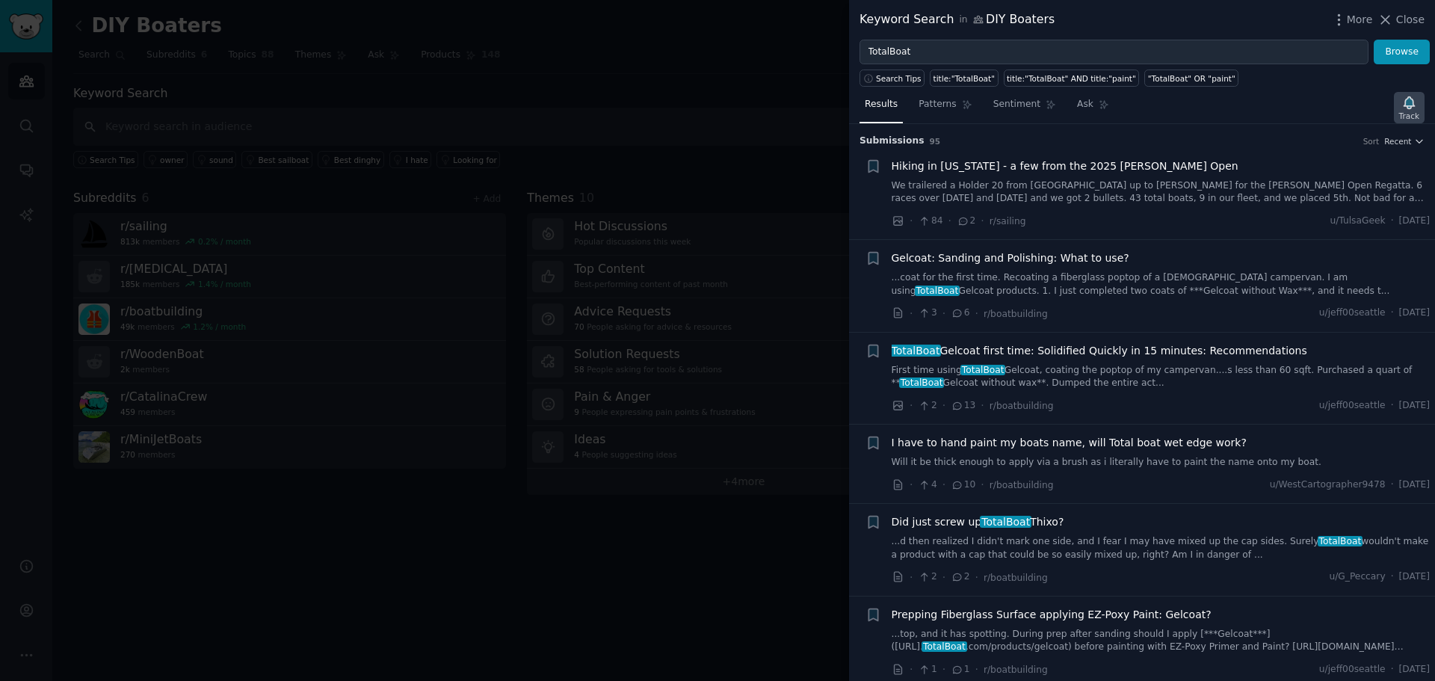
click at [1417, 107] on icon "button" at bounding box center [1409, 103] width 16 height 16
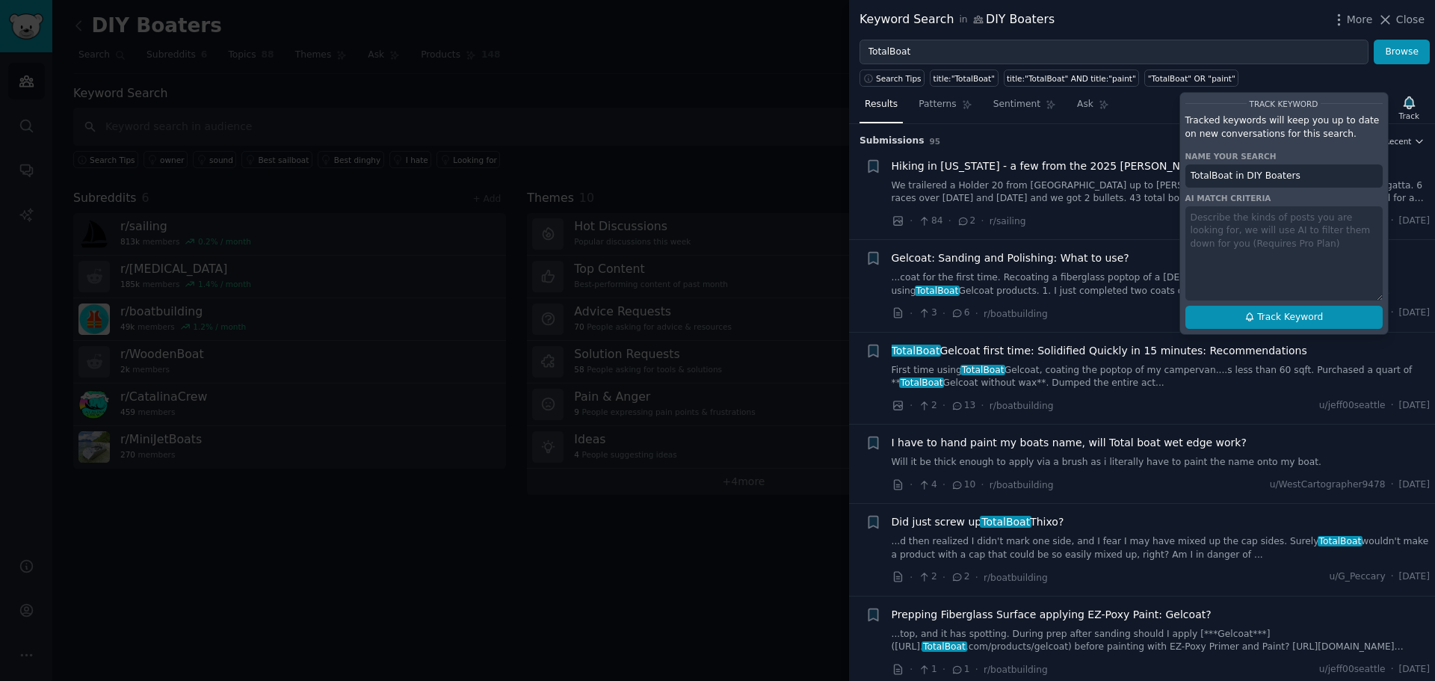
click at [1300, 317] on span "Track Keyword" at bounding box center [1290, 317] width 66 height 13
type input "TotalBoat in DIY Boaters"
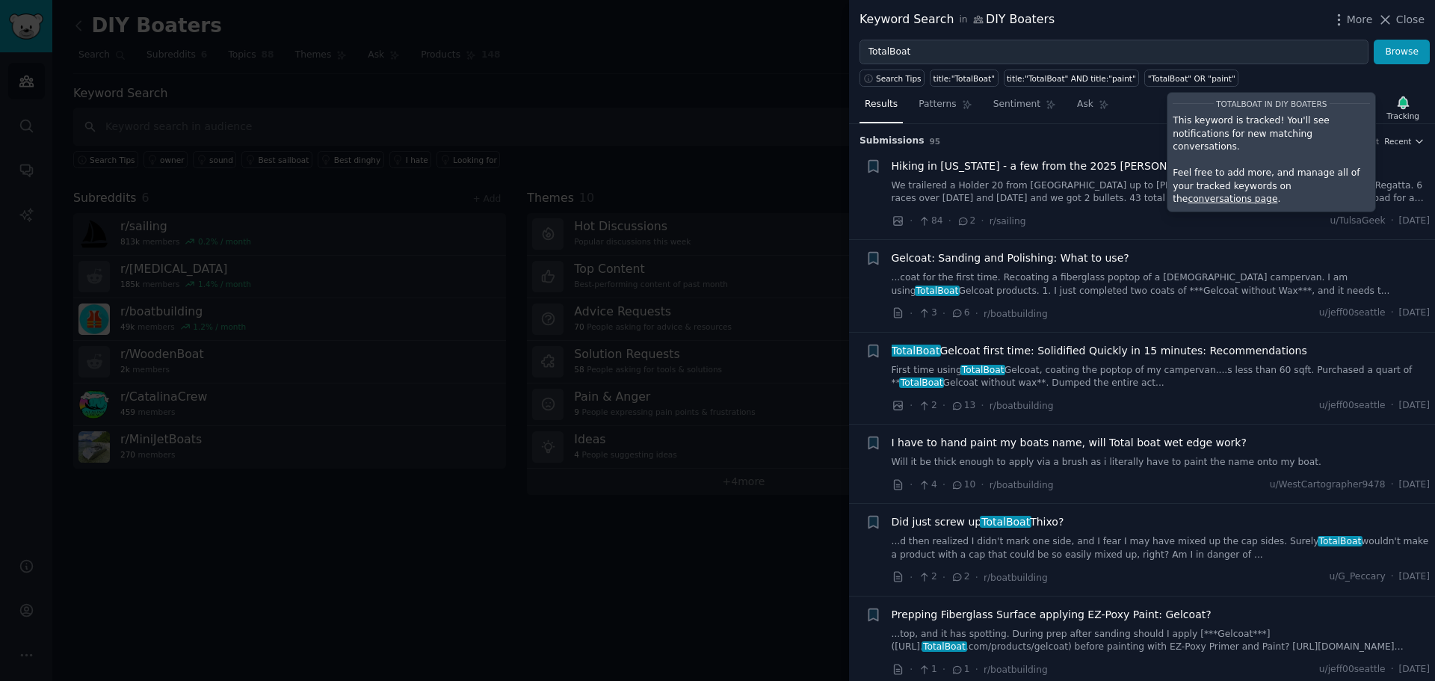
click at [1352, 76] on div "Search Tips title:"TotalBoat" title:"TotalBoat" AND title:"paint" "TotalBoat" O…" at bounding box center [1142, 75] width 586 height 22
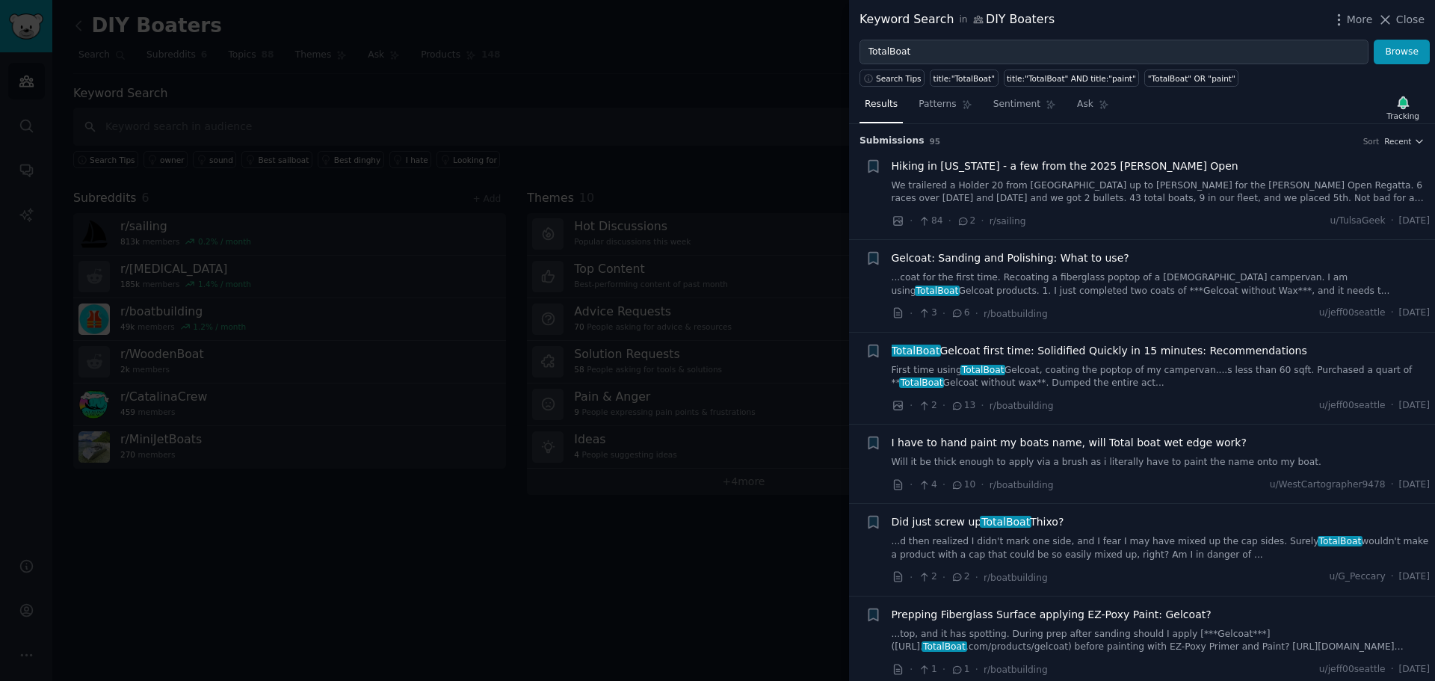
drag, startPoint x: 1415, startPoint y: 20, endPoint x: 946, endPoint y: 140, distance: 484.4
click at [1415, 20] on span "Close" at bounding box center [1410, 20] width 28 height 16
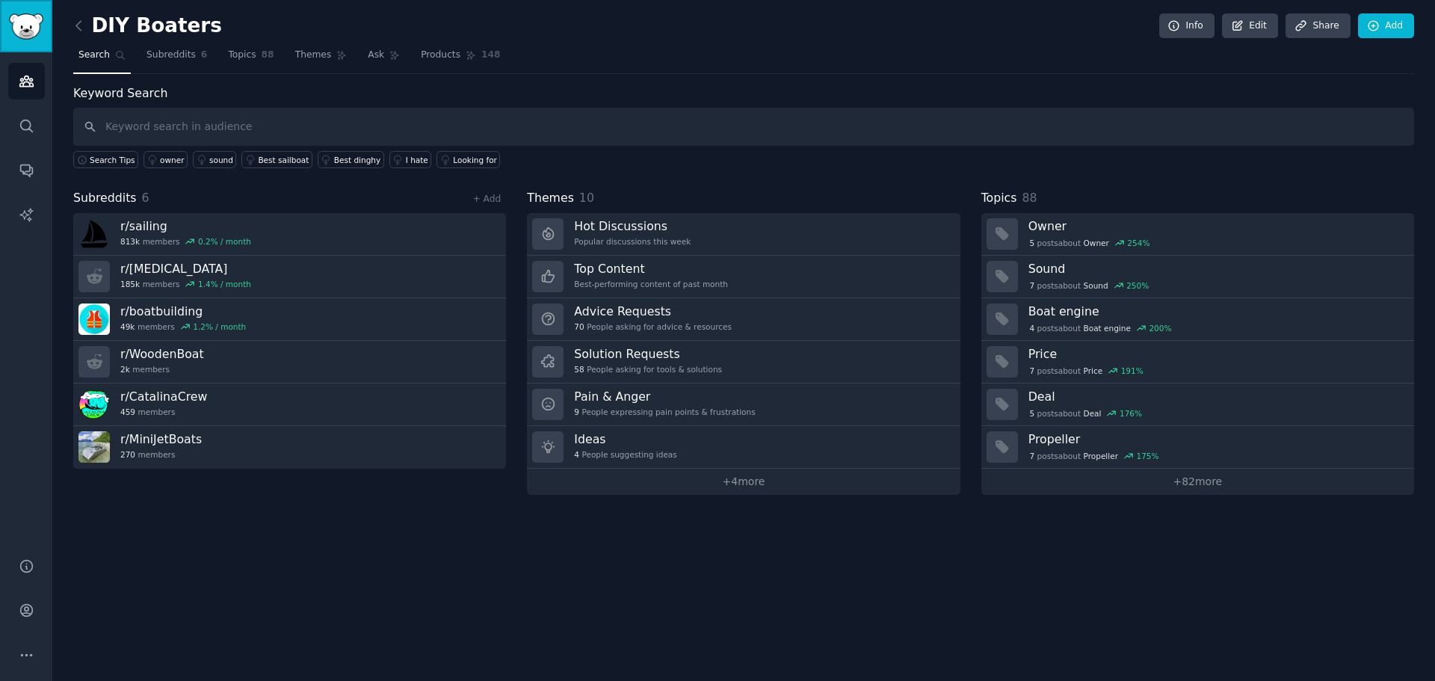
click at [25, 25] on img "Sidebar" at bounding box center [26, 26] width 34 height 26
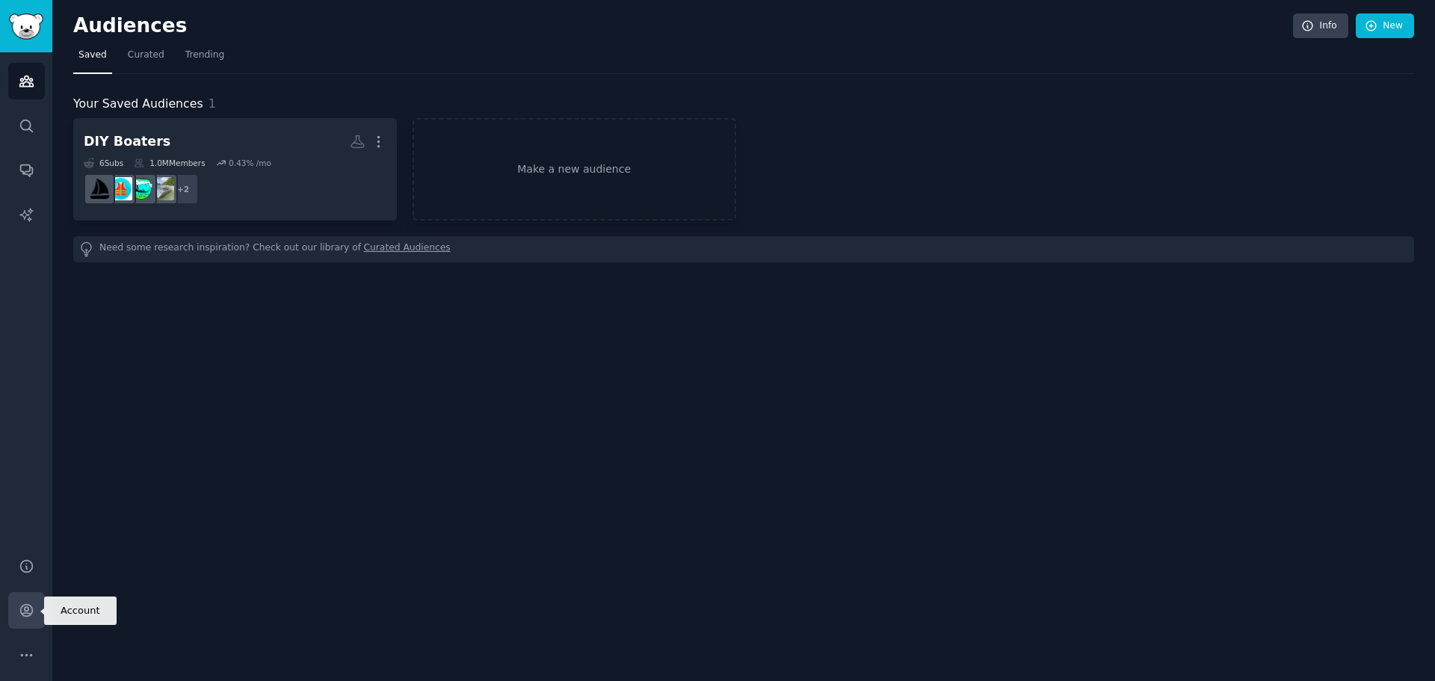
click at [29, 613] on icon "Sidebar" at bounding box center [26, 610] width 12 height 12
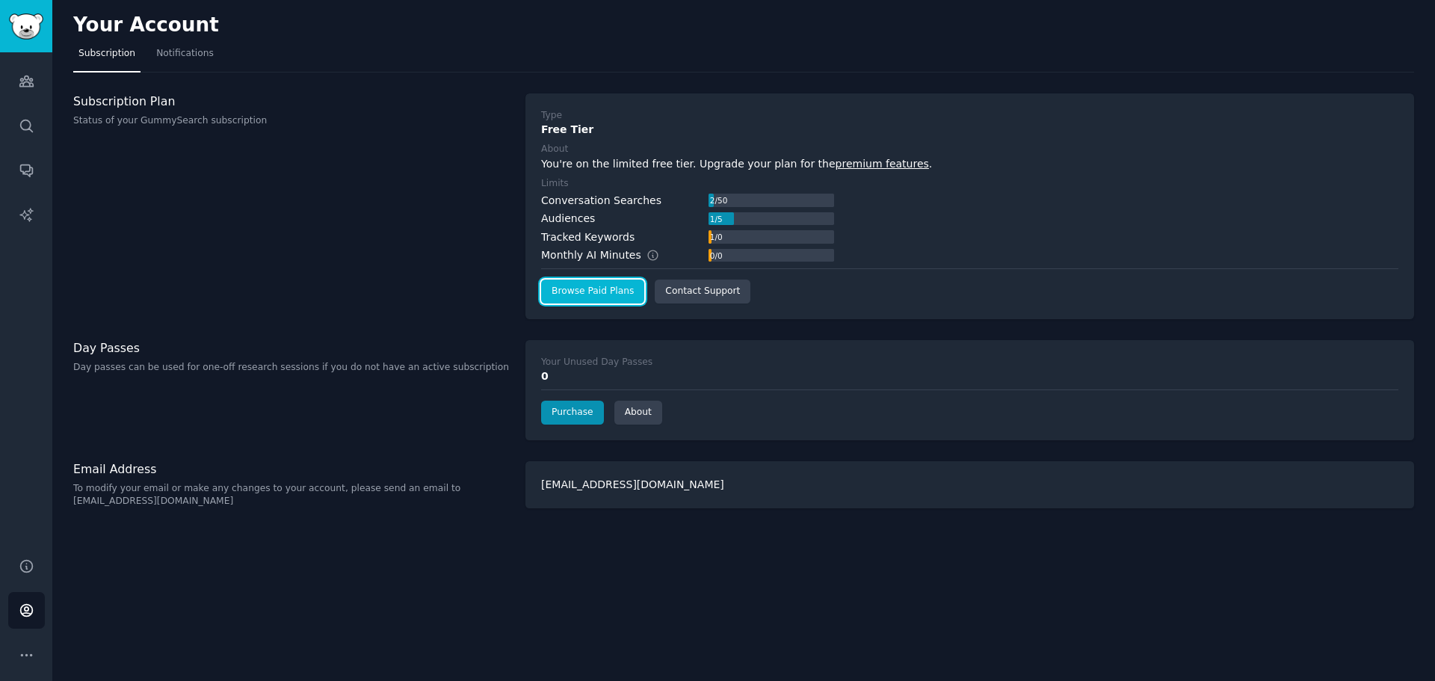
click at [610, 297] on link "Browse Paid Plans" at bounding box center [592, 291] width 103 height 24
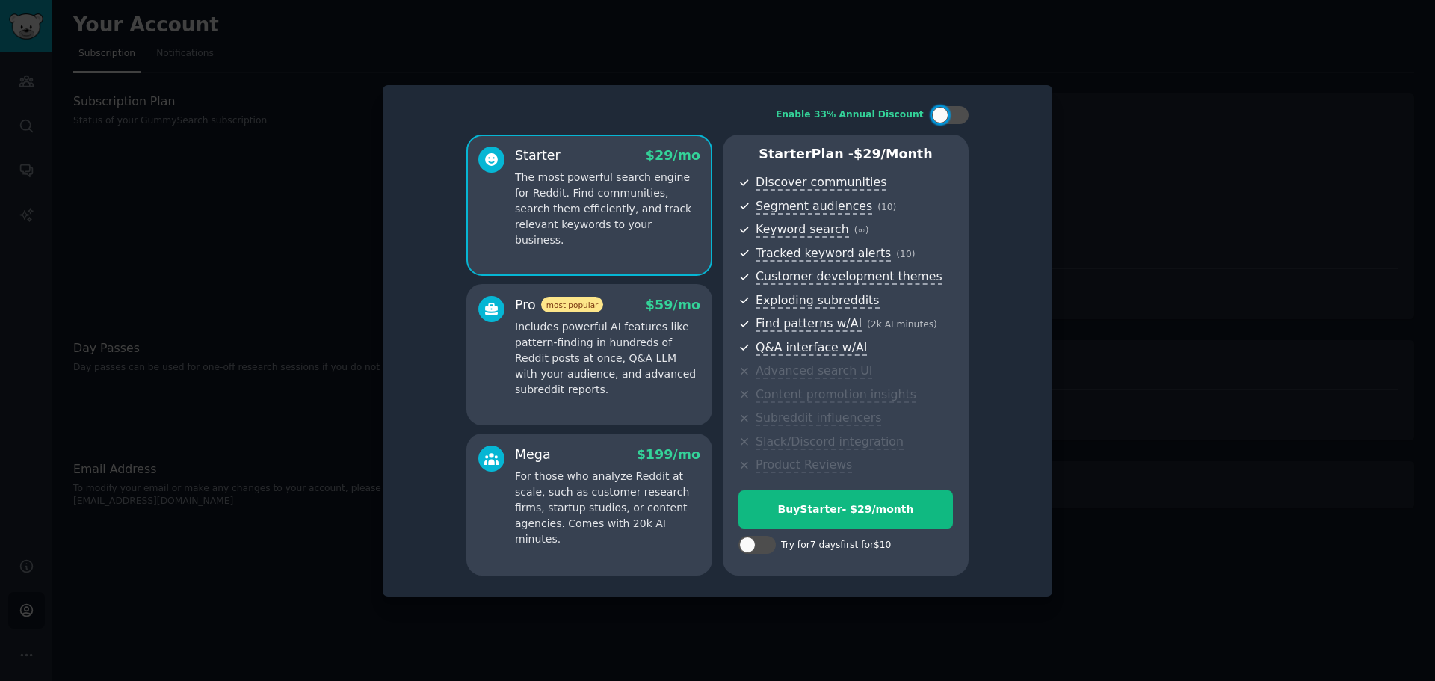
click at [628, 353] on p "Includes powerful AI features like pattern-finding in hundreds of Reddit posts …" at bounding box center [607, 358] width 185 height 78
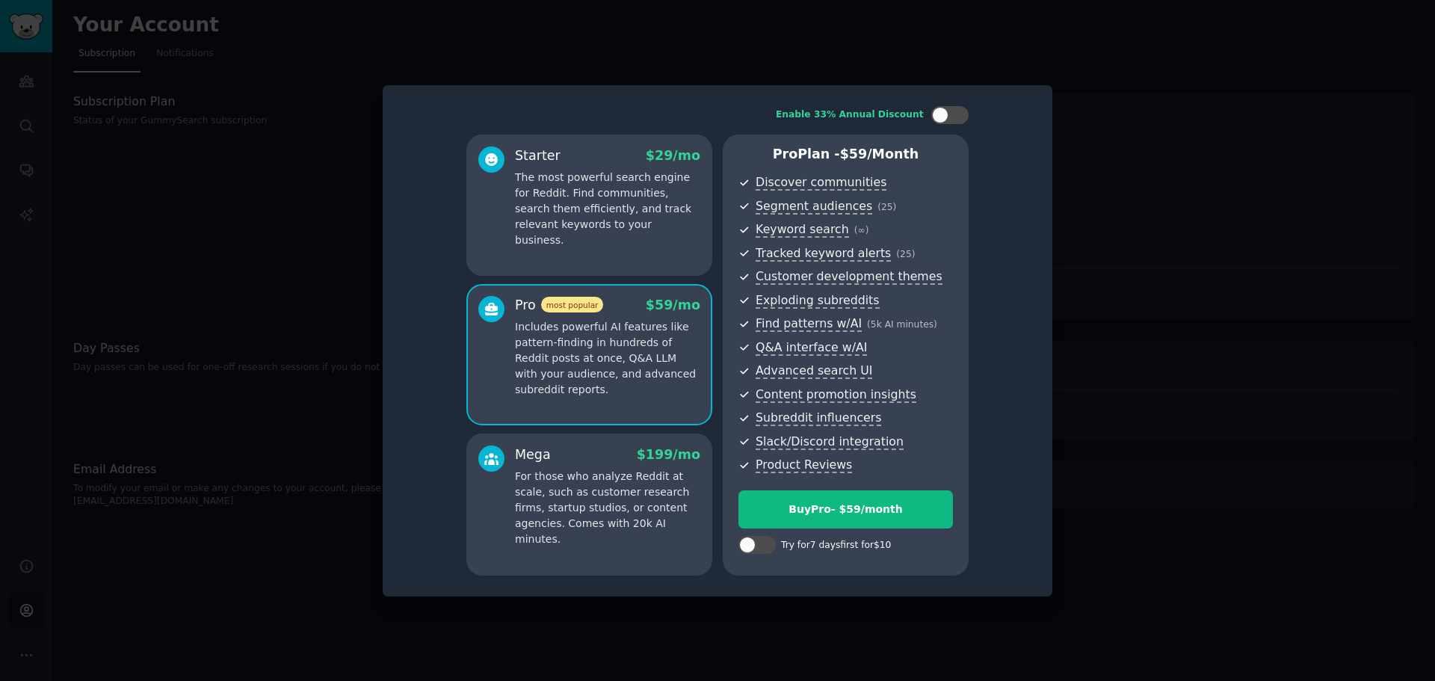
click at [628, 199] on p "The most powerful search engine for Reddit. Find communities, search them effic…" at bounding box center [607, 209] width 185 height 78
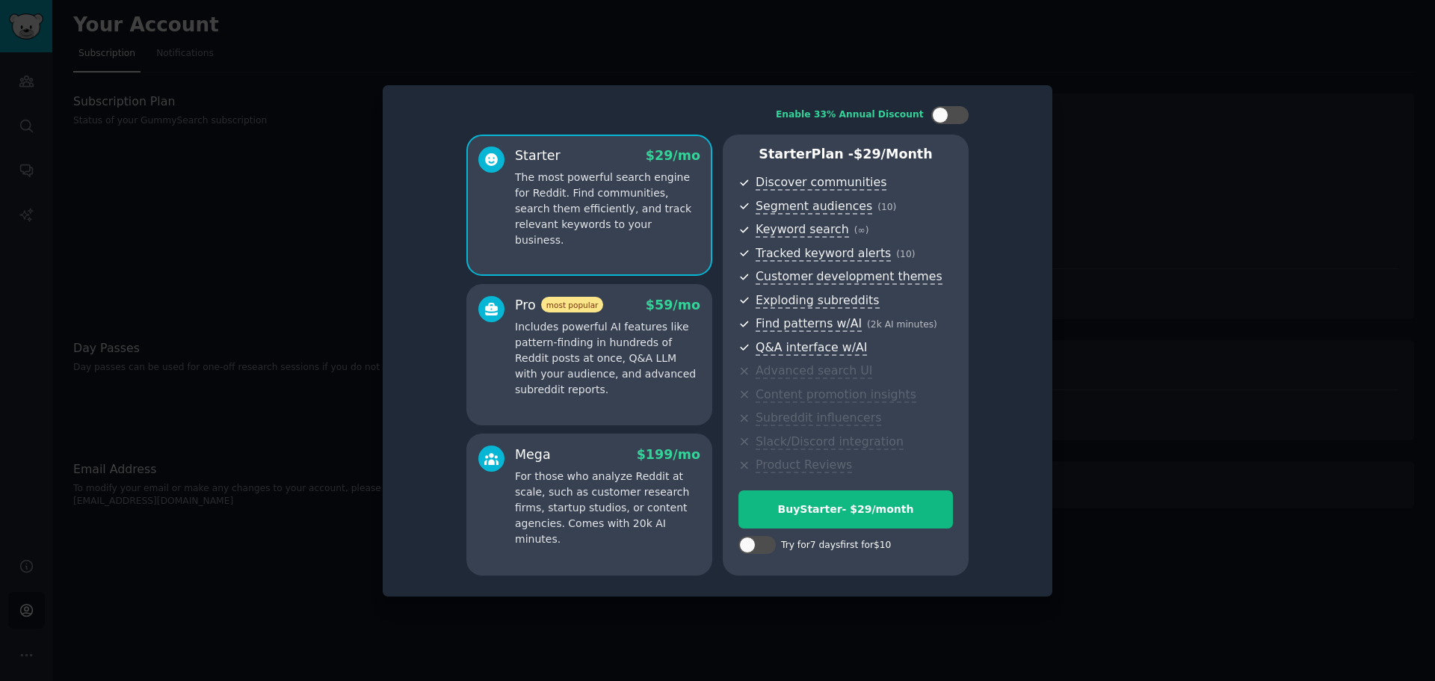
drag, startPoint x: 1095, startPoint y: 90, endPoint x: 1100, endPoint y: 72, distance: 18.5
click at [1095, 90] on div at bounding box center [717, 340] width 1435 height 681
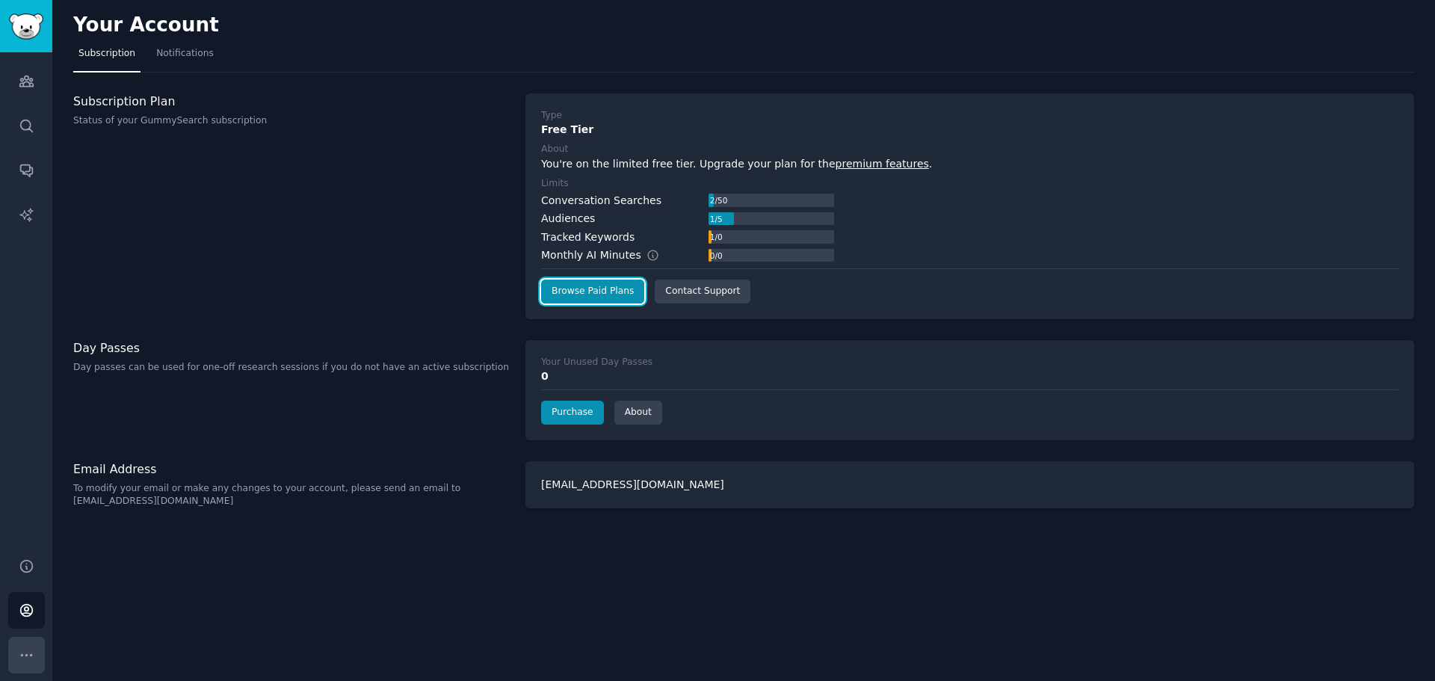
click at [27, 658] on icon "Sidebar" at bounding box center [27, 655] width 16 height 16
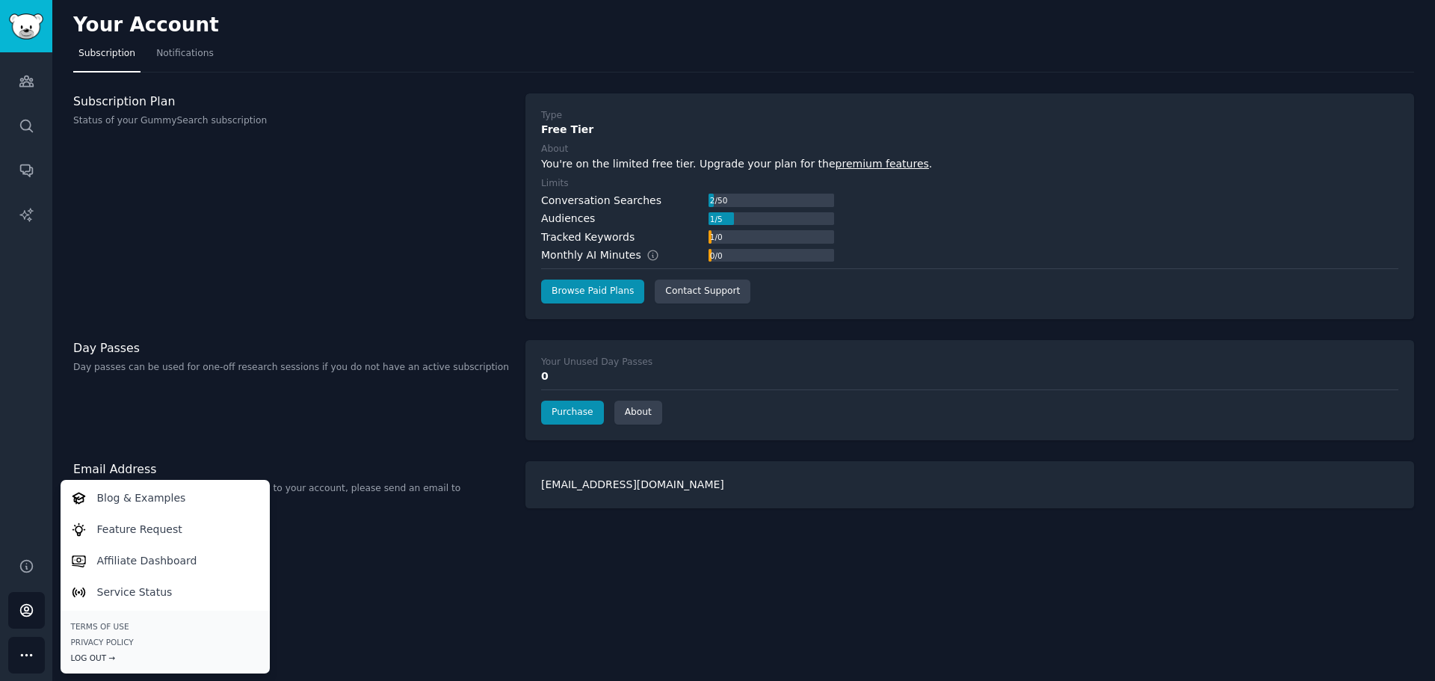
click at [94, 658] on div "Log Out →" at bounding box center [165, 657] width 188 height 10
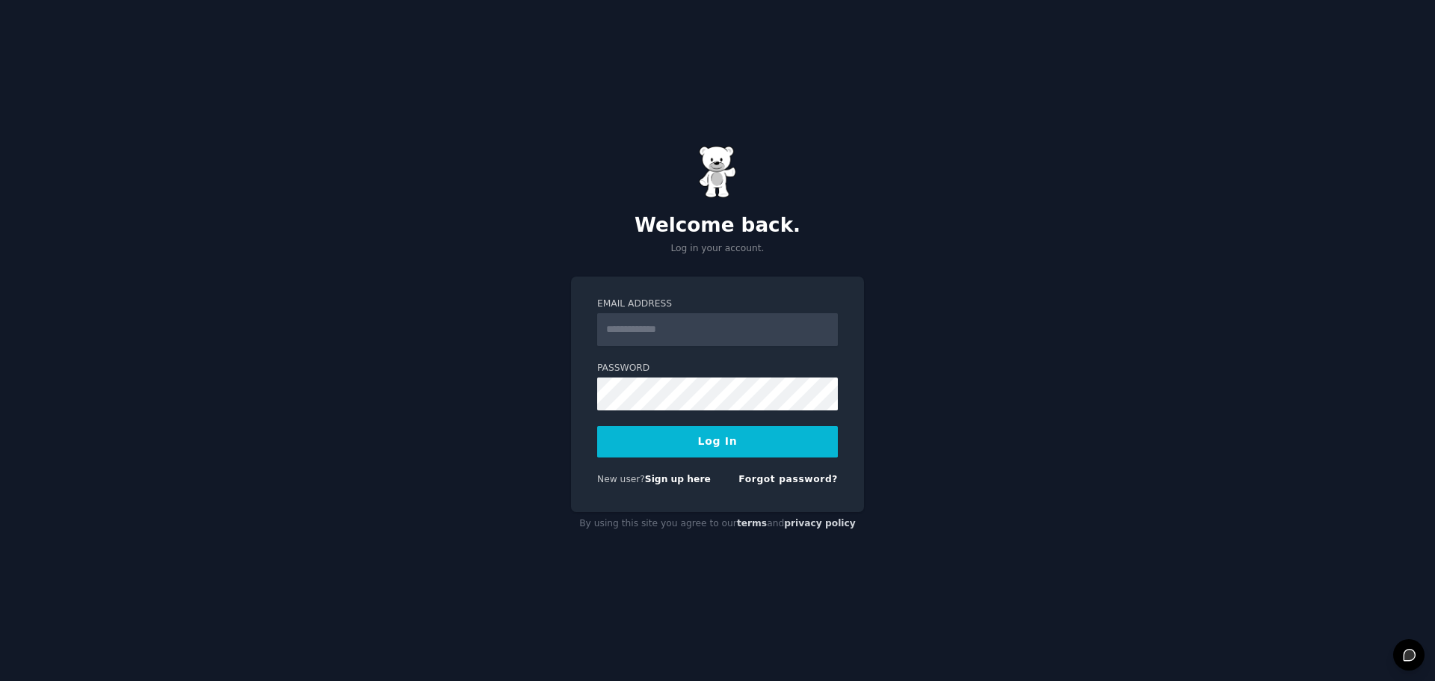
click at [717, 147] on img at bounding box center [717, 172] width 37 height 52
click at [725, 173] on img at bounding box center [717, 172] width 37 height 52
click at [664, 333] on input "Email Address" at bounding box center [717, 329] width 241 height 33
type input "**********"
click at [690, 450] on button "Log In" at bounding box center [717, 441] width 241 height 31
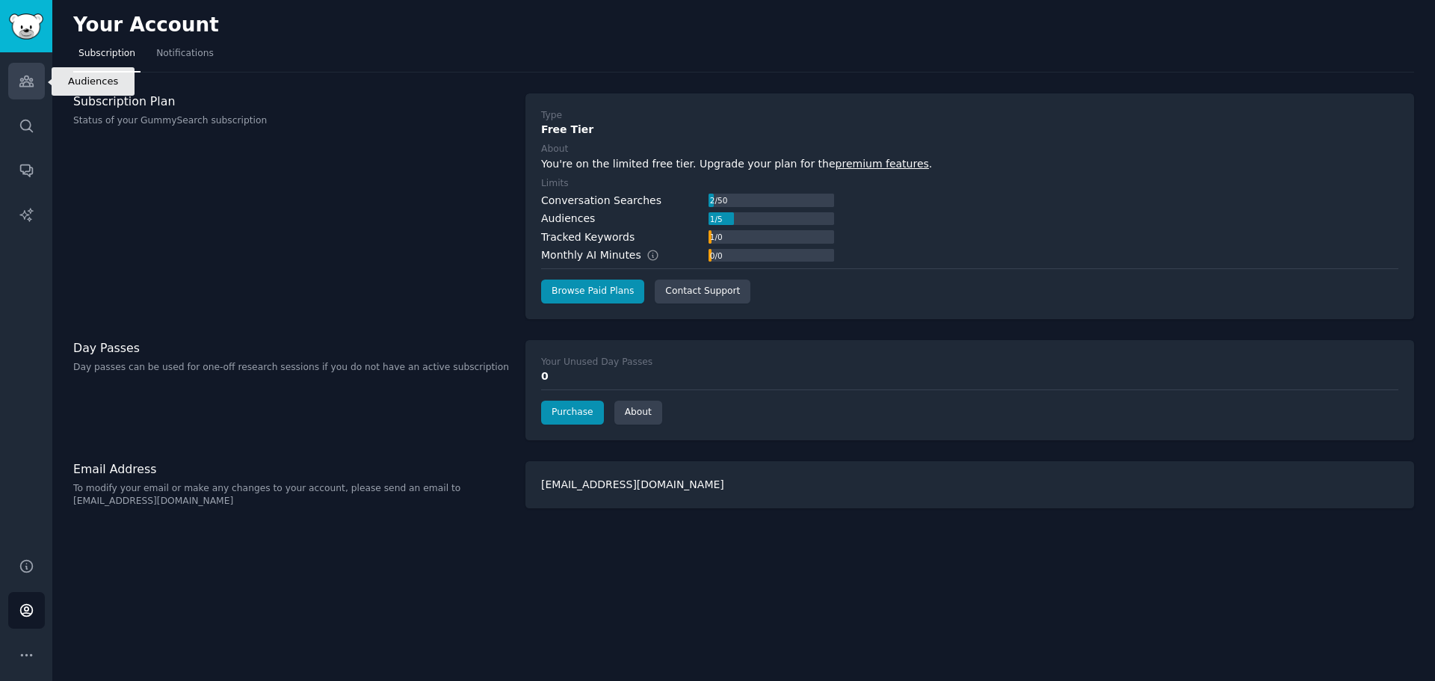
click at [34, 84] on link "Audiences" at bounding box center [26, 81] width 37 height 37
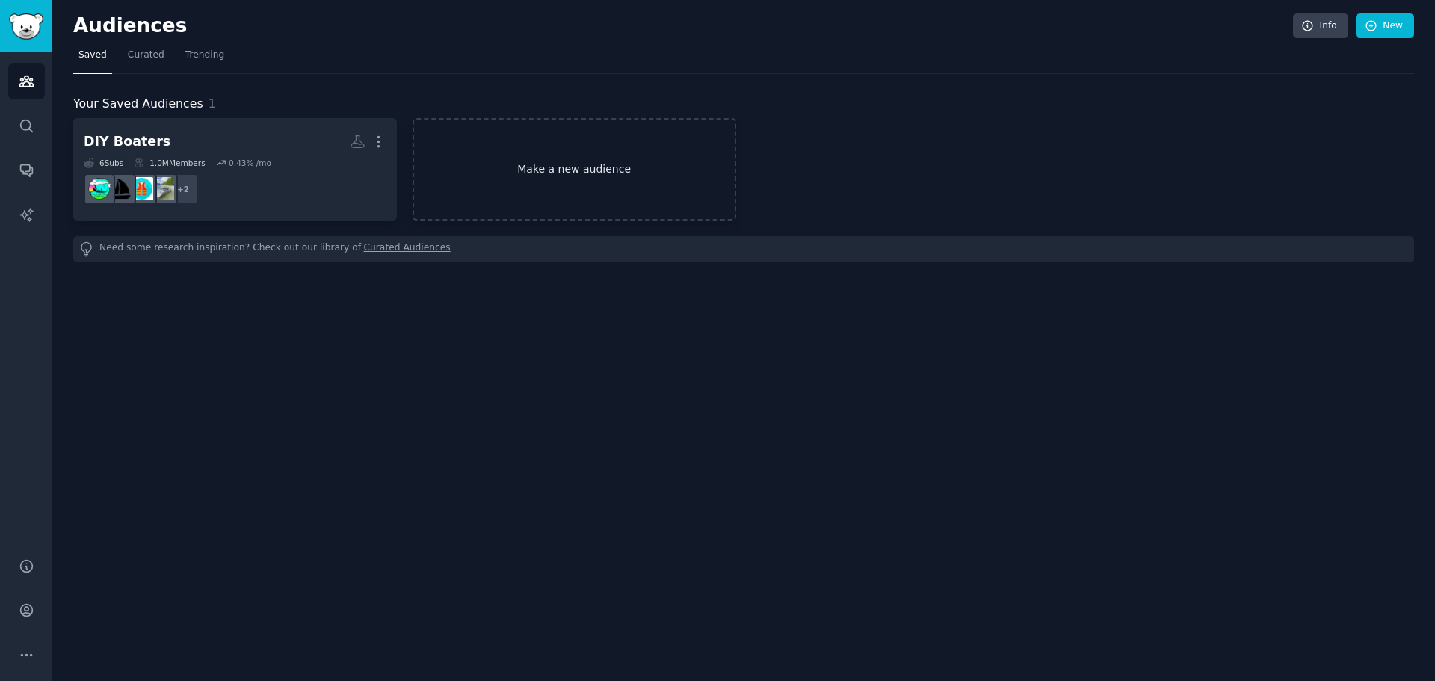
click at [544, 161] on link "Make a new audience" at bounding box center [574, 169] width 324 height 102
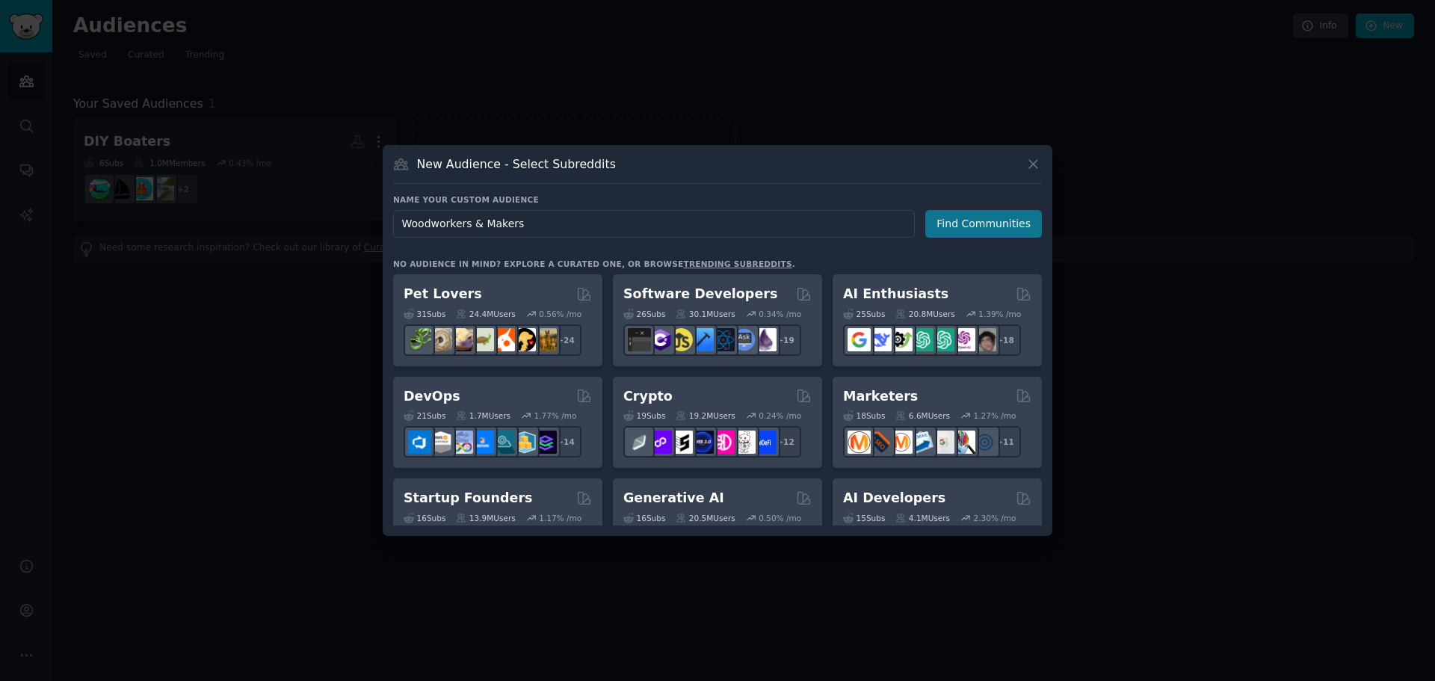
type input "Woodworkers & Makers"
click at [985, 223] on button "Find Communities" at bounding box center [983, 224] width 117 height 28
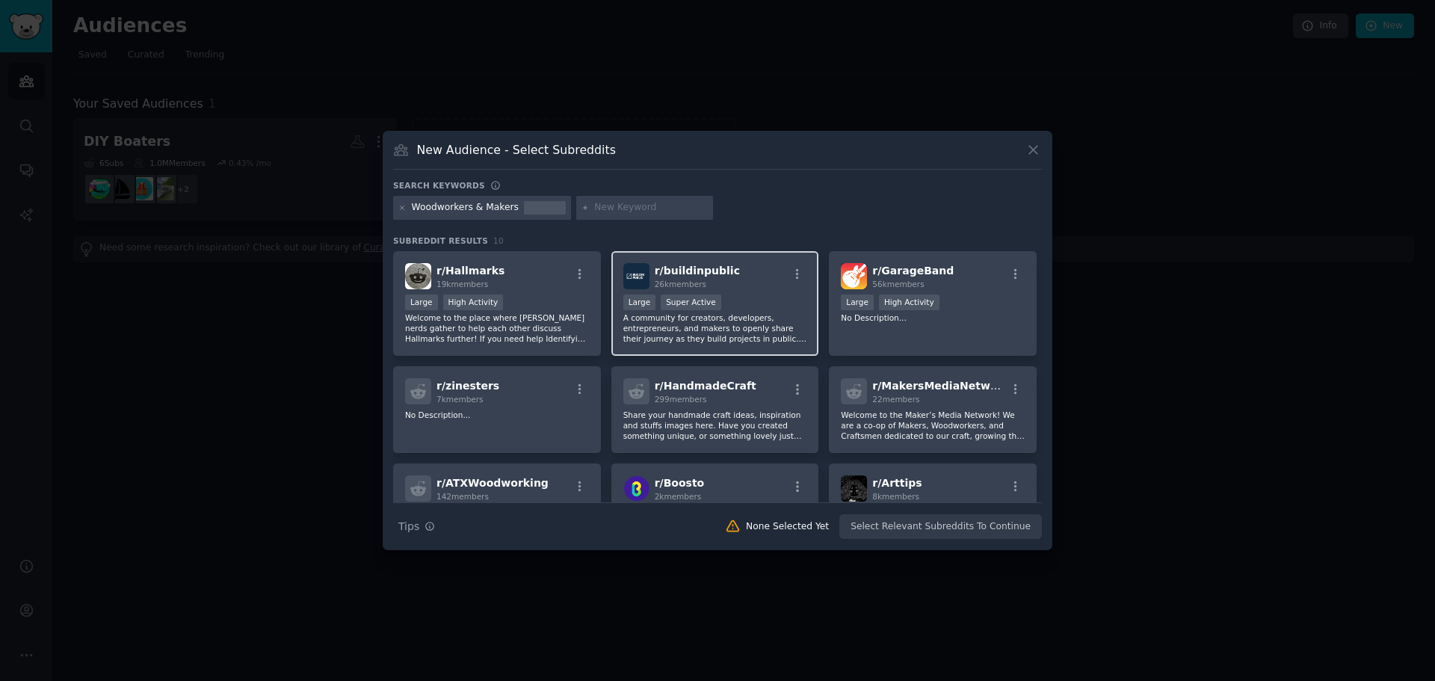
click at [752, 321] on p "A community for creators, developers, entrepreneurs, and makers to openly share…" at bounding box center [715, 327] width 184 height 31
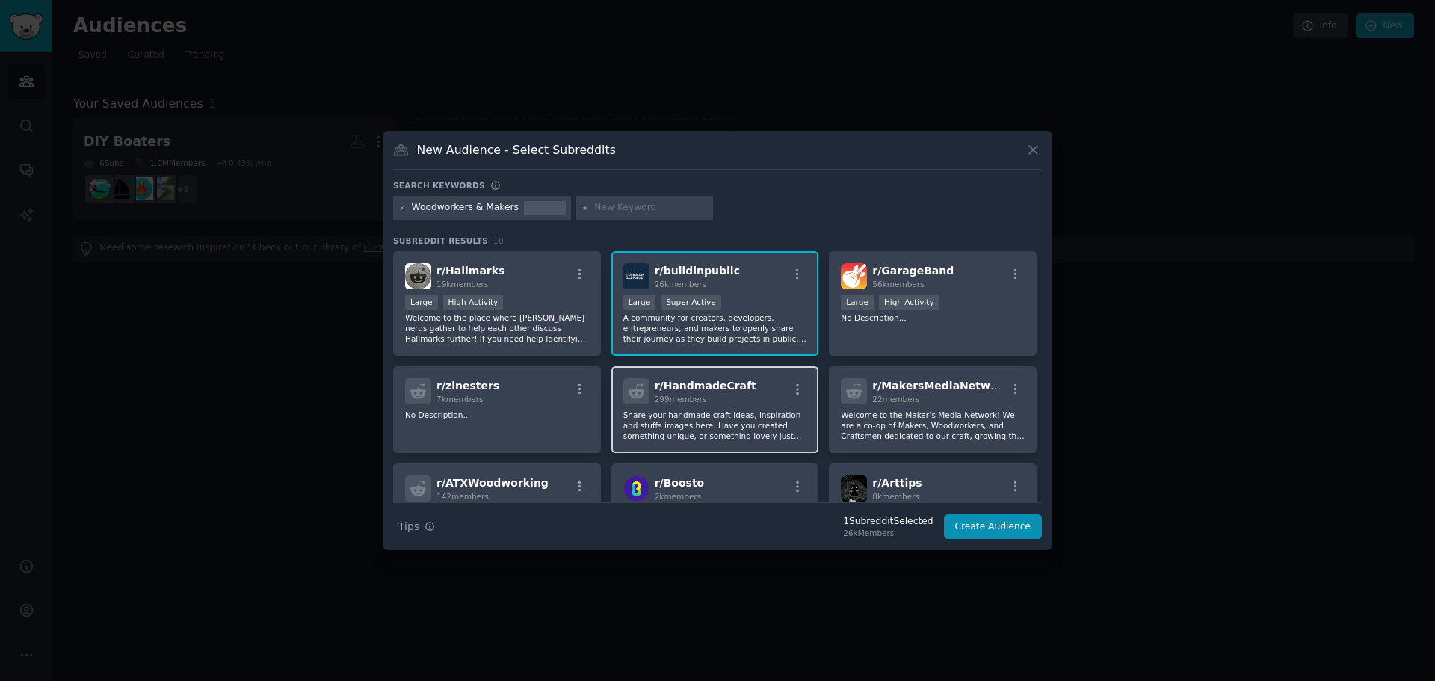
click at [763, 429] on p "Share your handmade craft ideas, inspiration and stuffs images here. Have you c…" at bounding box center [715, 424] width 184 height 31
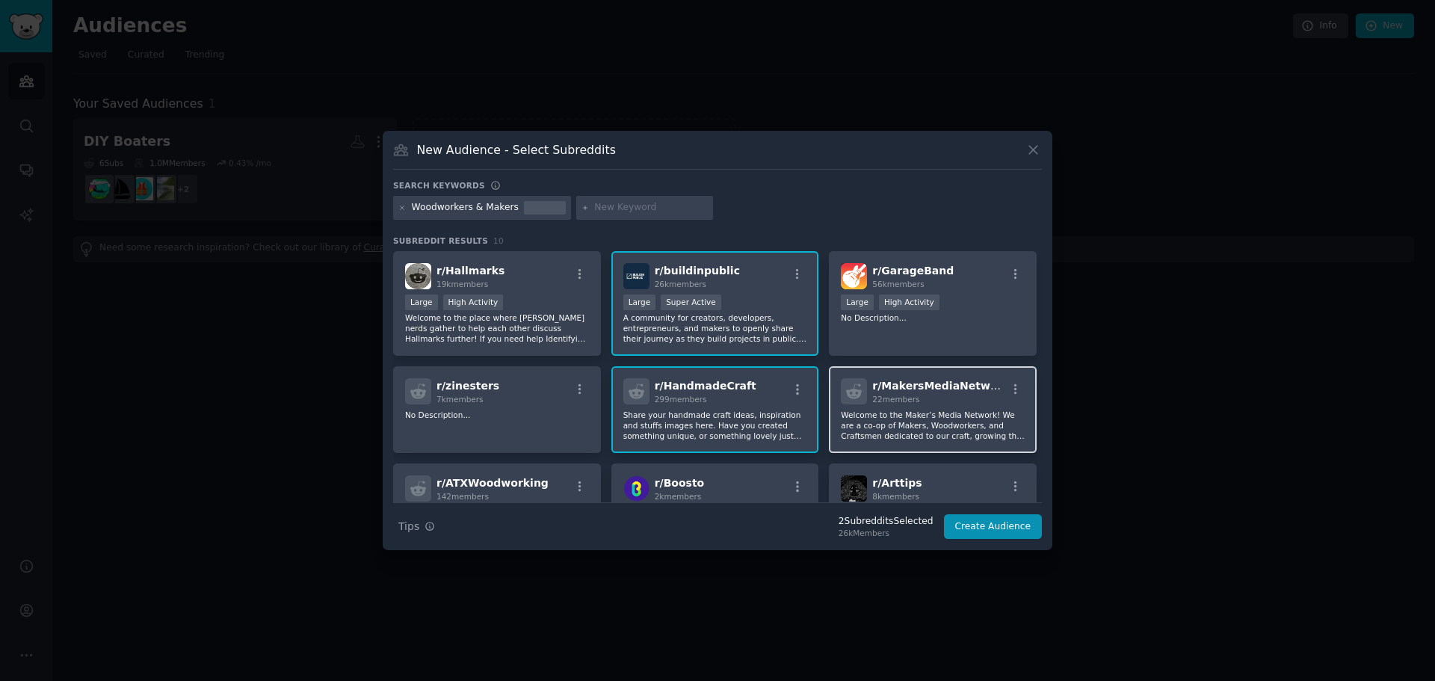
click at [991, 438] on p "Welcome to the Maker’s Media Network! We are a co-op of Makers, Woodworkers, an…" at bounding box center [933, 424] width 184 height 31
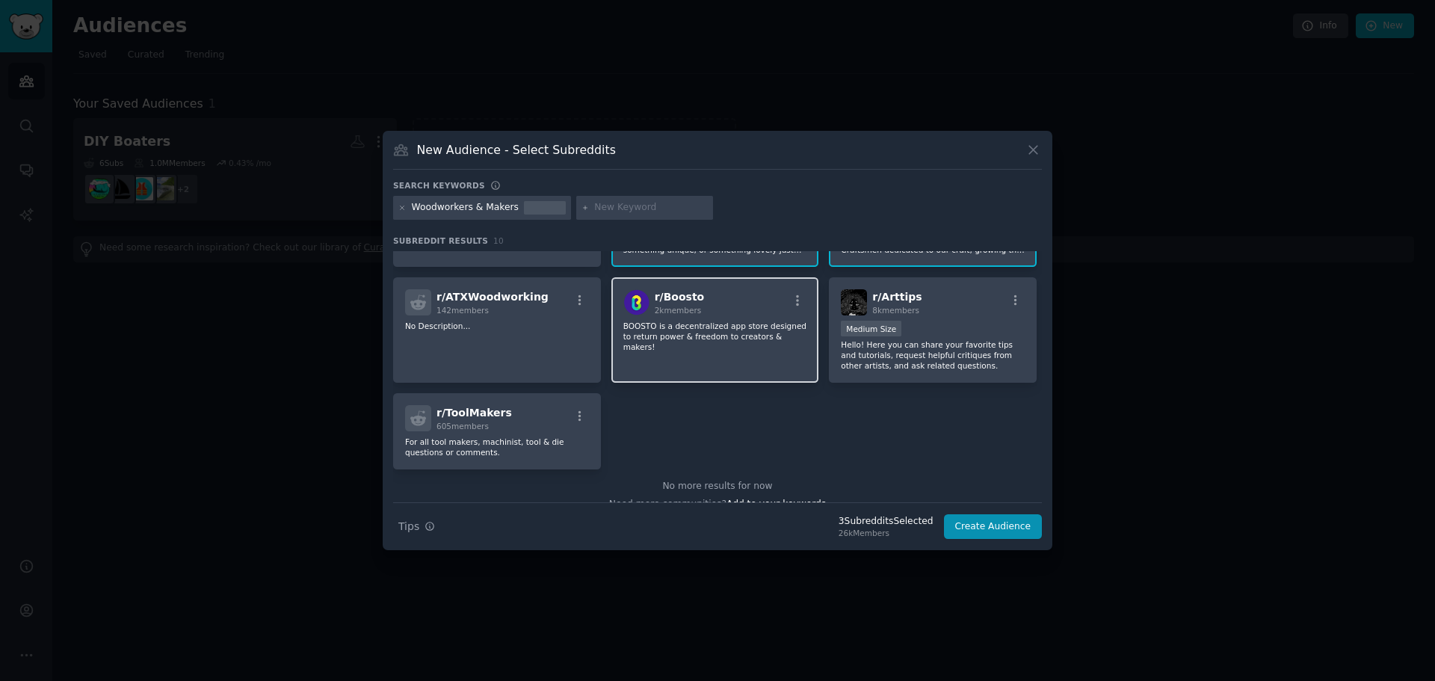
scroll to position [205, 0]
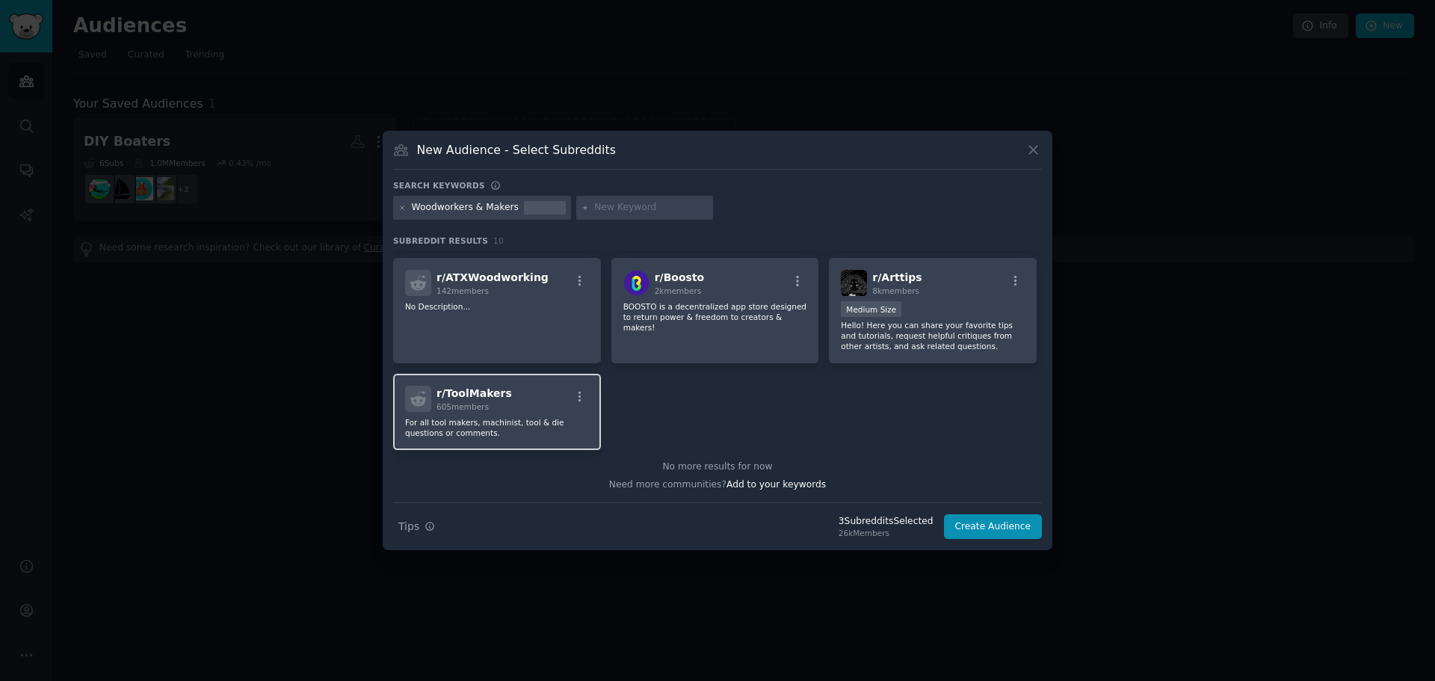
click at [484, 415] on div "r/ ToolMakers 605 members For all tool makers, machinist, tool & die questions …" at bounding box center [497, 412] width 208 height 76
click at [498, 415] on div "r/ ToolMakers 605 members For all tool makers, machinist, tool & die questions …" at bounding box center [497, 412] width 208 height 76
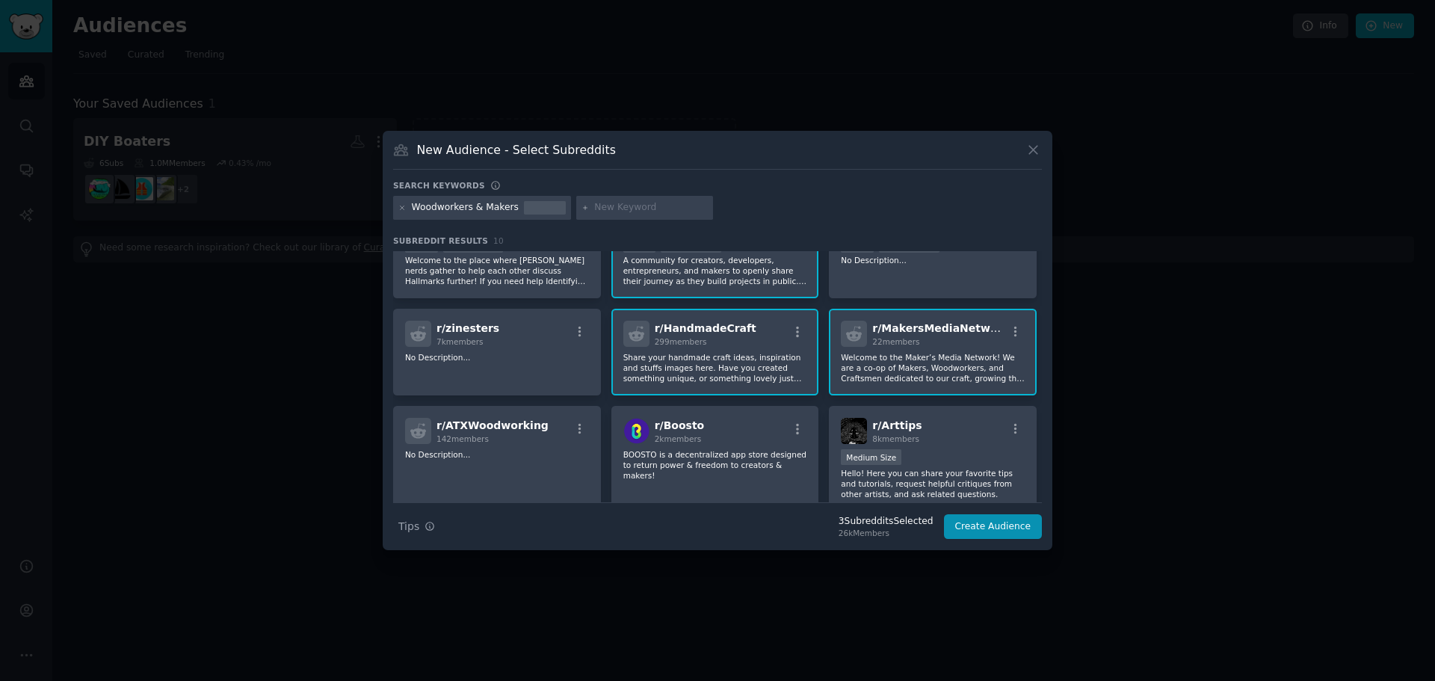
scroll to position [56, 0]
click at [619, 207] on input "text" at bounding box center [651, 207] width 114 height 13
type input "wood turning"
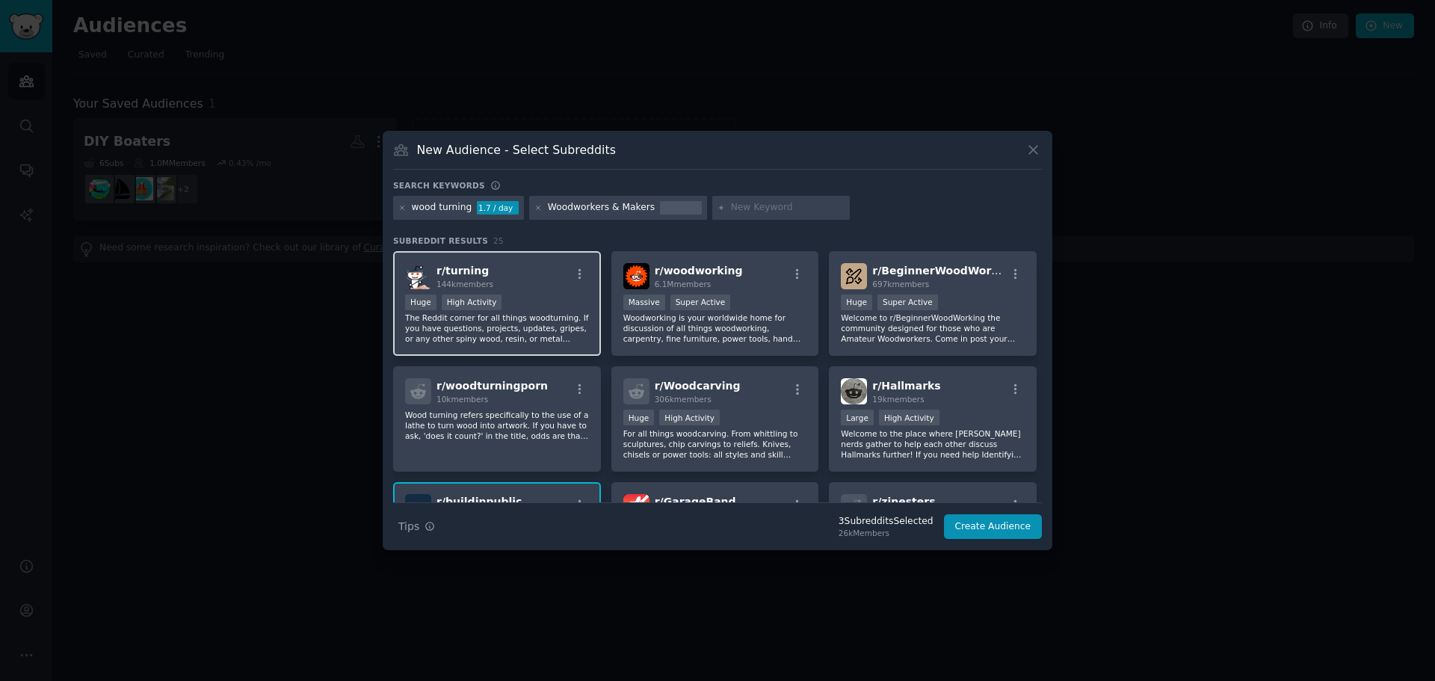
click at [503, 285] on div "r/ turning 144k members" at bounding box center [497, 276] width 184 height 26
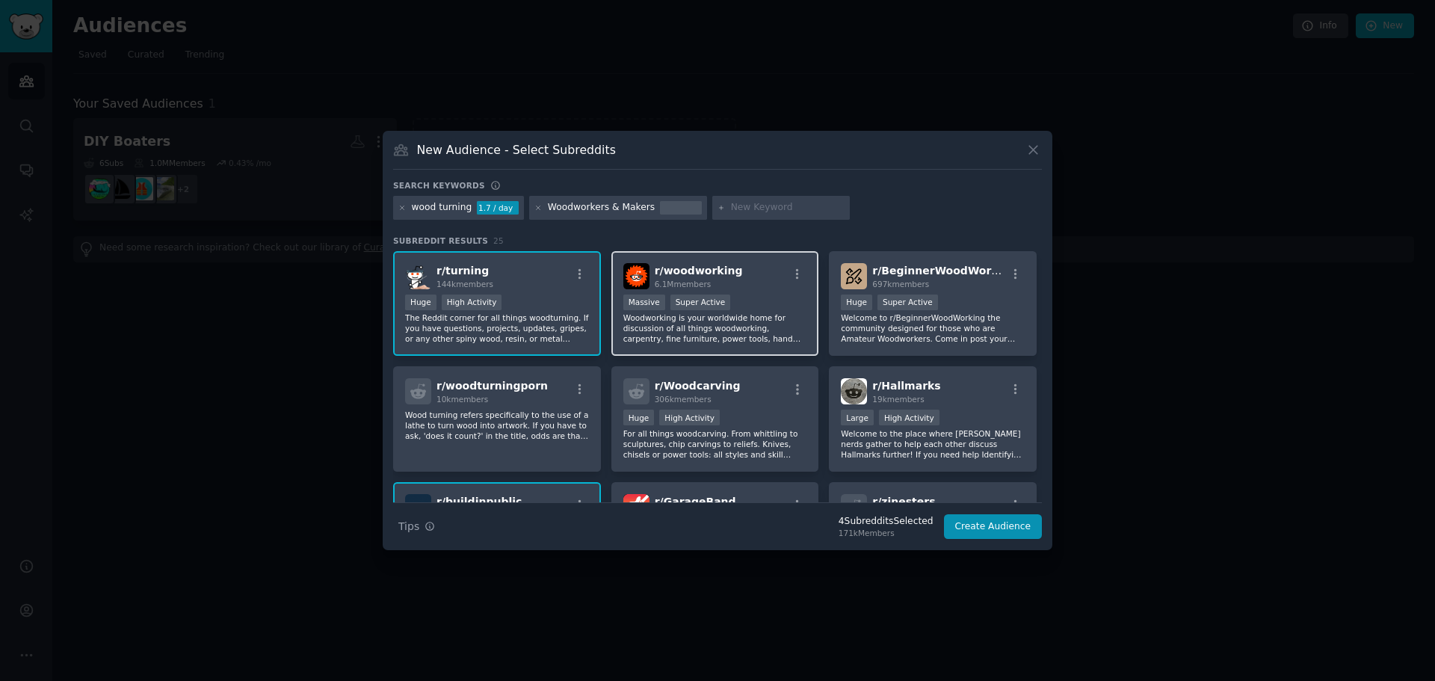
click at [761, 294] on div "Massive Super Active" at bounding box center [715, 303] width 184 height 19
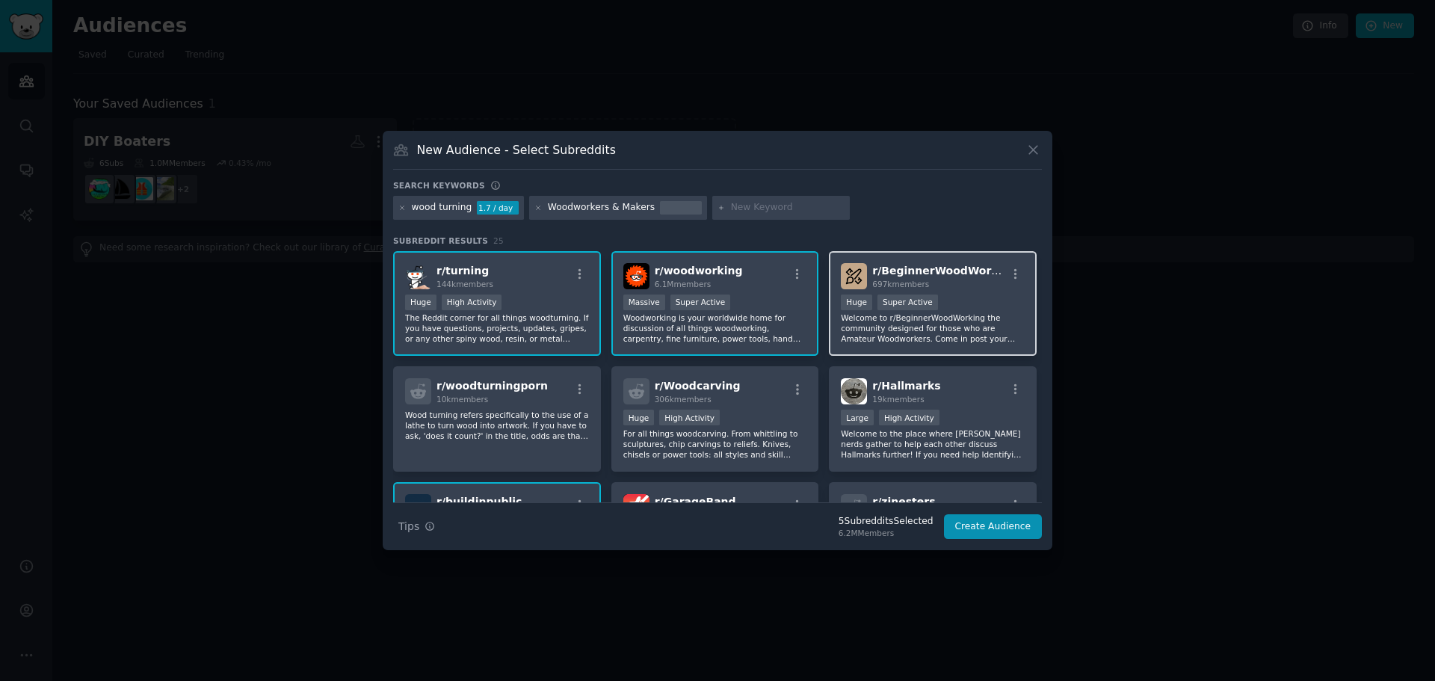
click at [987, 309] on div ">= 95th percentile for submissions / day Huge Super Active" at bounding box center [933, 303] width 184 height 19
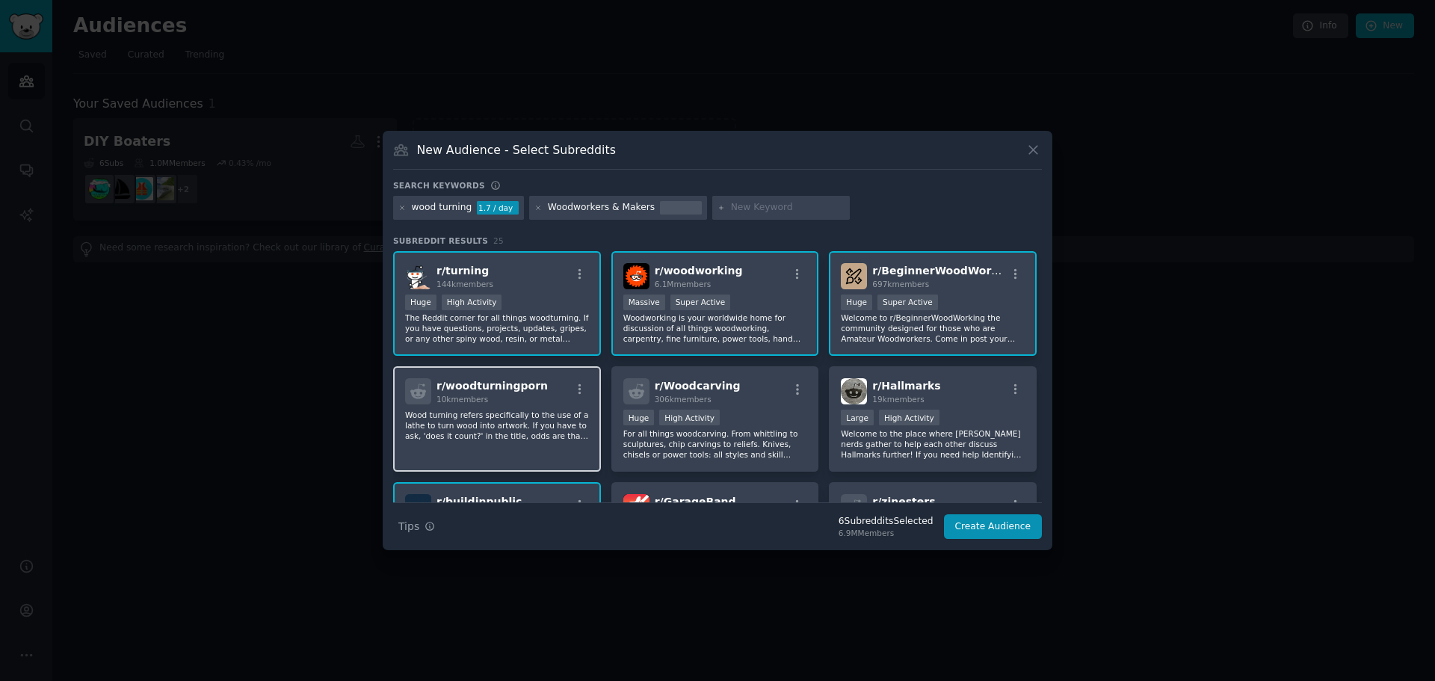
click at [539, 451] on div "r/ woodturningporn 10k members Wood turning refers specifically to the use of a…" at bounding box center [497, 418] width 208 height 105
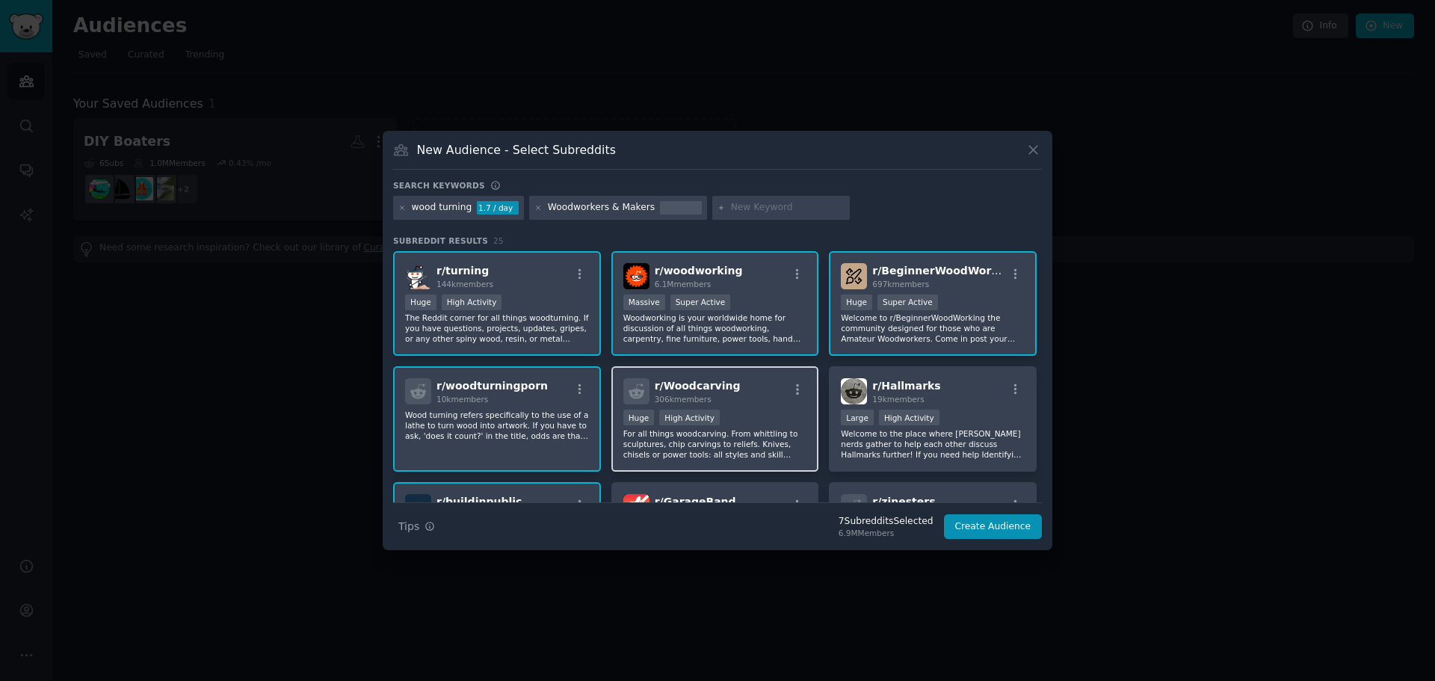
click at [749, 398] on div "r/ Woodcarving 306k members" at bounding box center [715, 391] width 184 height 26
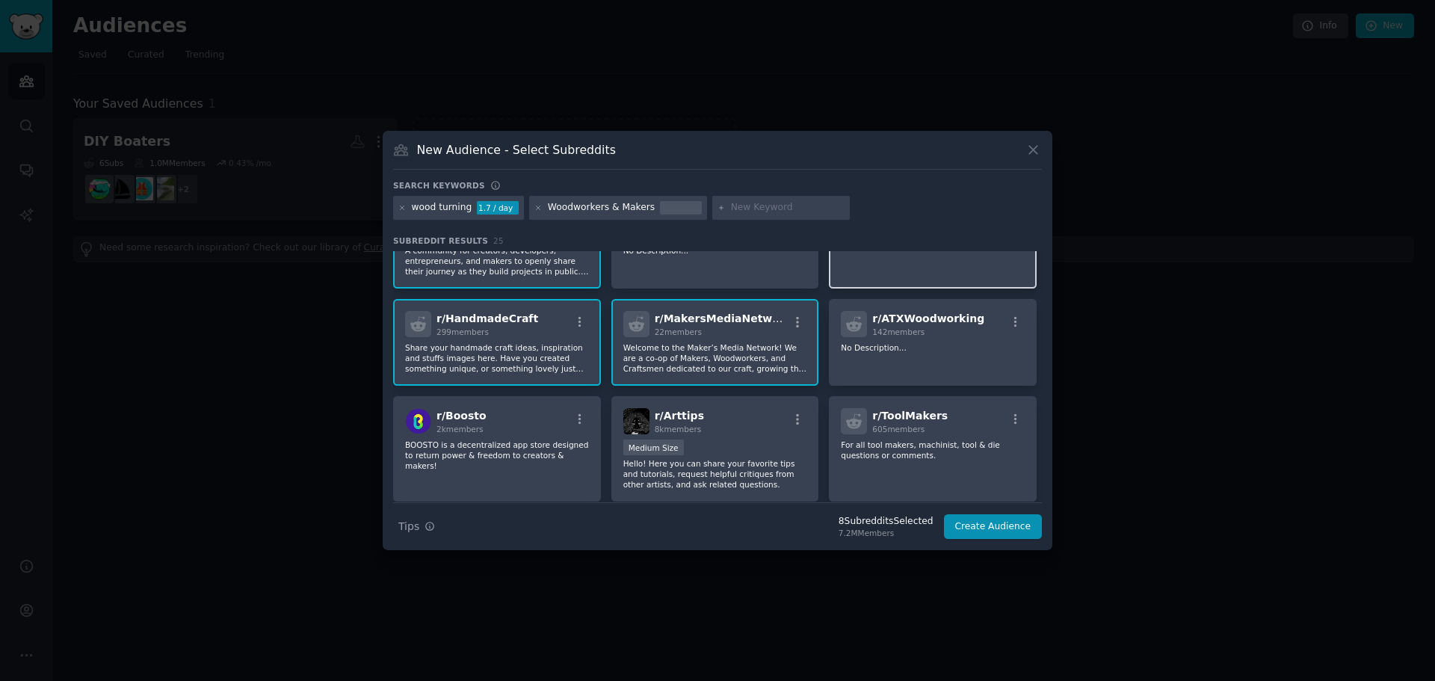
scroll to position [299, 0]
click at [953, 362] on div "r/ ATXWoodworking 142 members No Description..." at bounding box center [933, 341] width 208 height 87
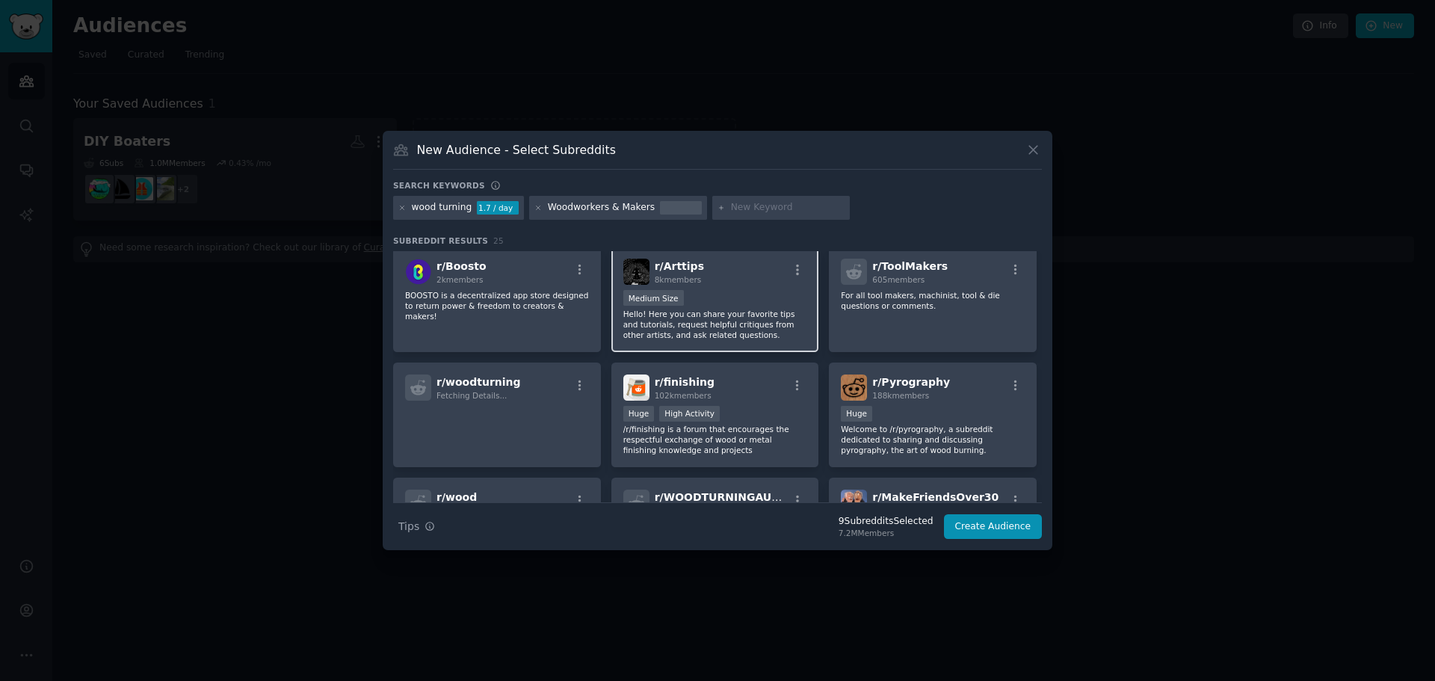
scroll to position [448, 0]
click at [708, 456] on div "r/ finishing 102k members Huge High Activity /r/finishing is a forum that encou…" at bounding box center [715, 414] width 208 height 105
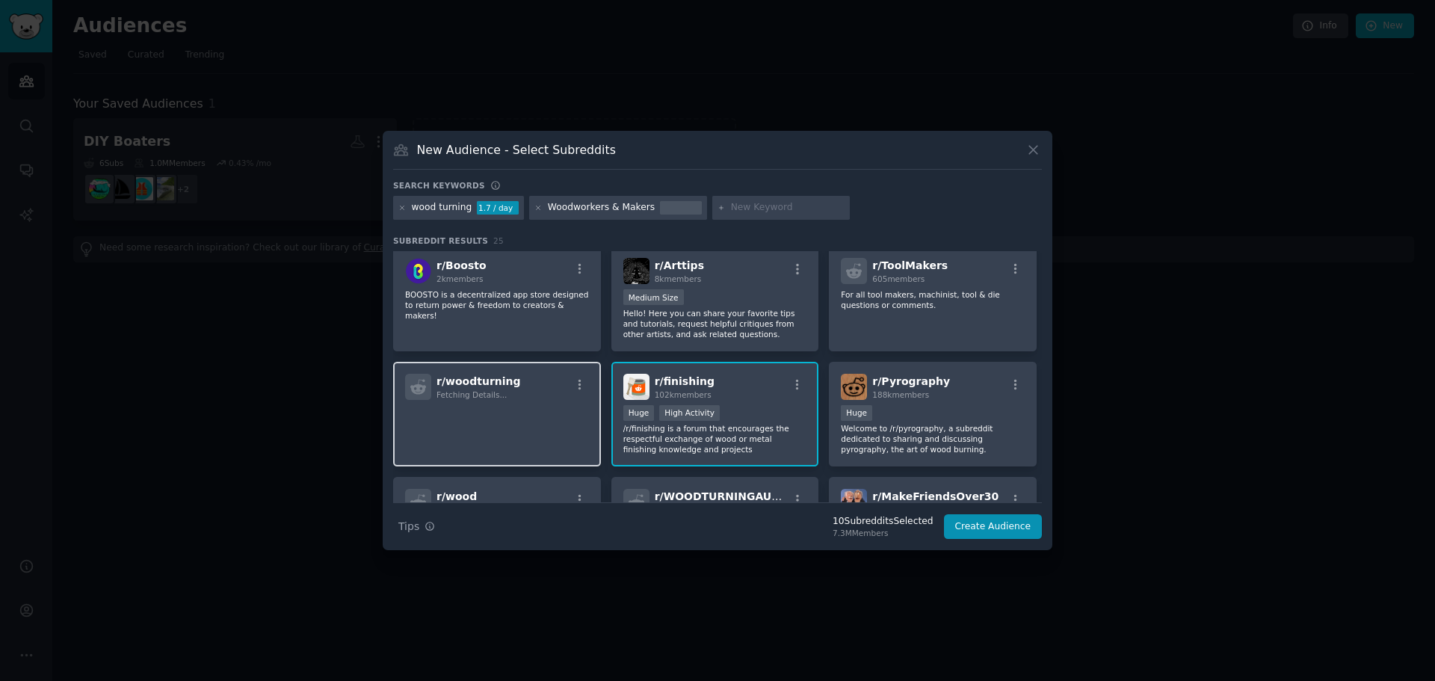
click at [511, 431] on p at bounding box center [497, 420] width 184 height 31
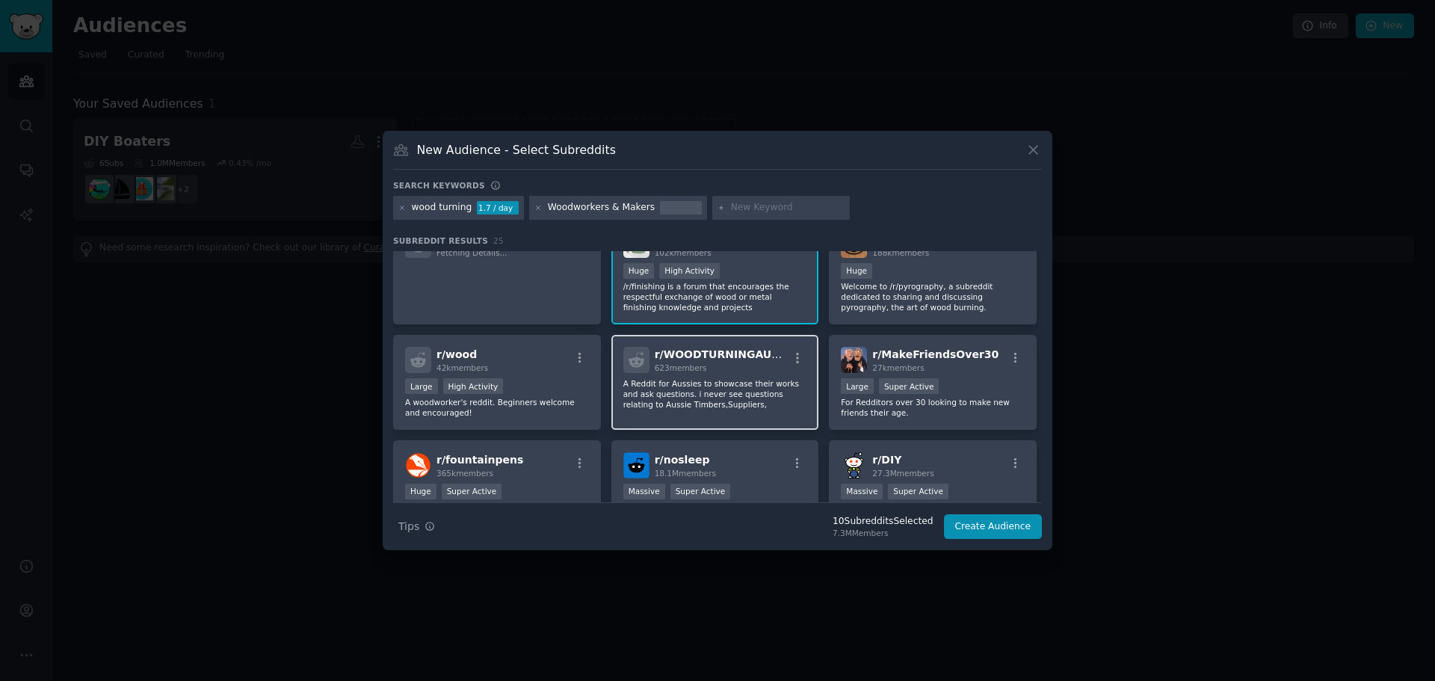
scroll to position [598, 0]
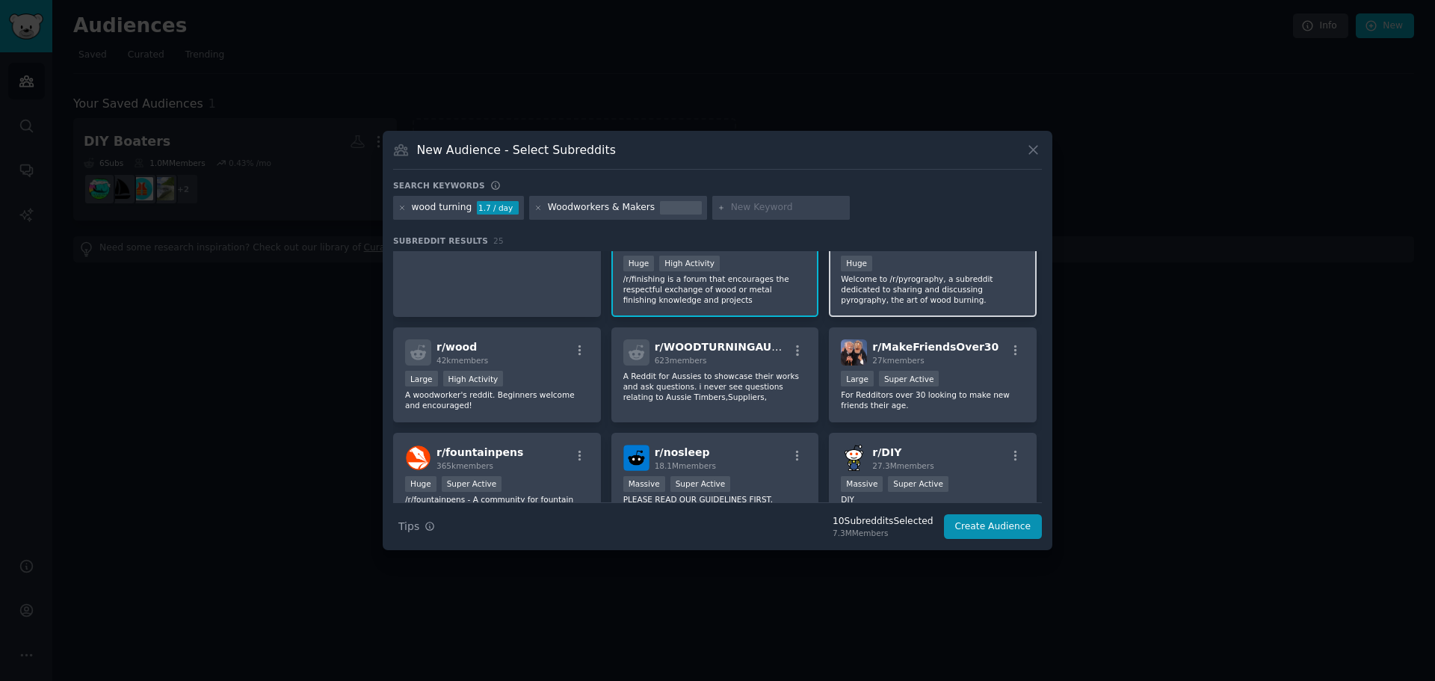
click at [947, 288] on p "Welcome to /r/pyrography, a subreddit dedicated to sharing and discussing pyrog…" at bounding box center [933, 288] width 184 height 31
click at [552, 392] on p "A woodworker's reddit. Beginners welcome and encouraged!" at bounding box center [497, 399] width 184 height 21
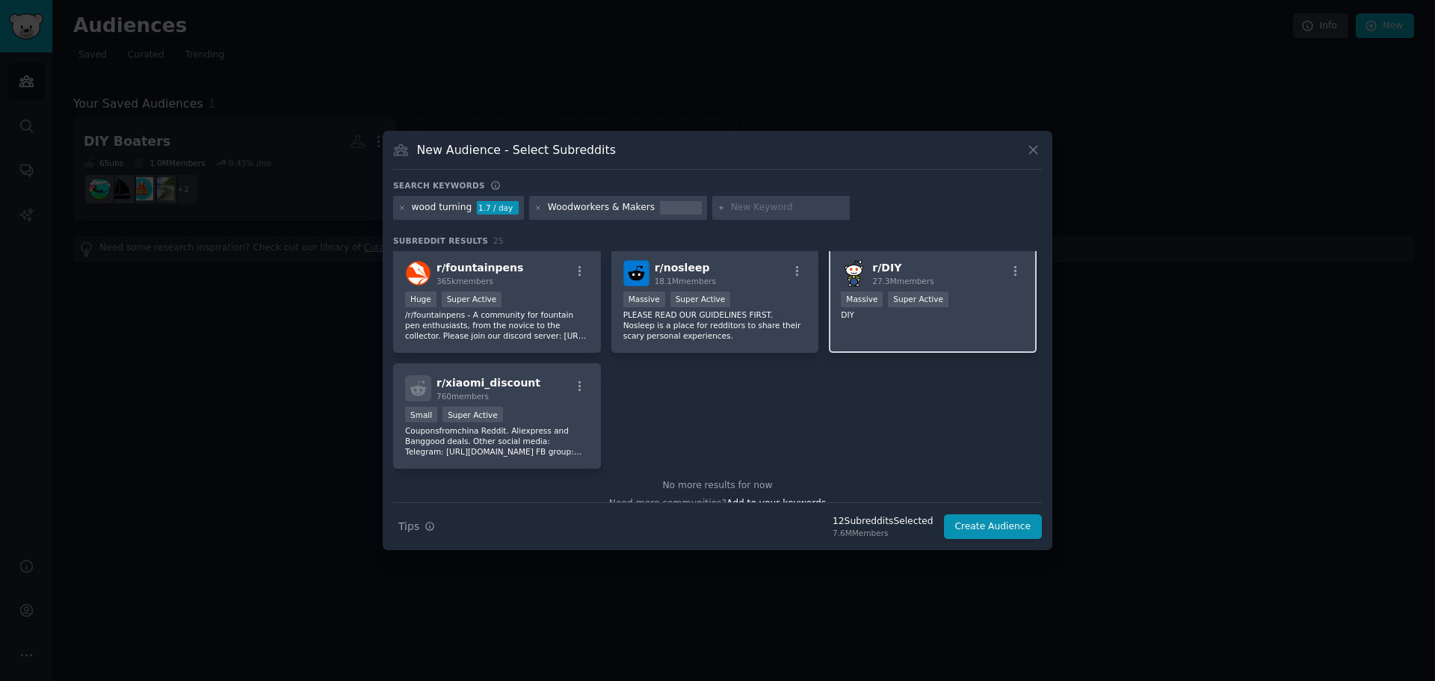
scroll to position [801, 0]
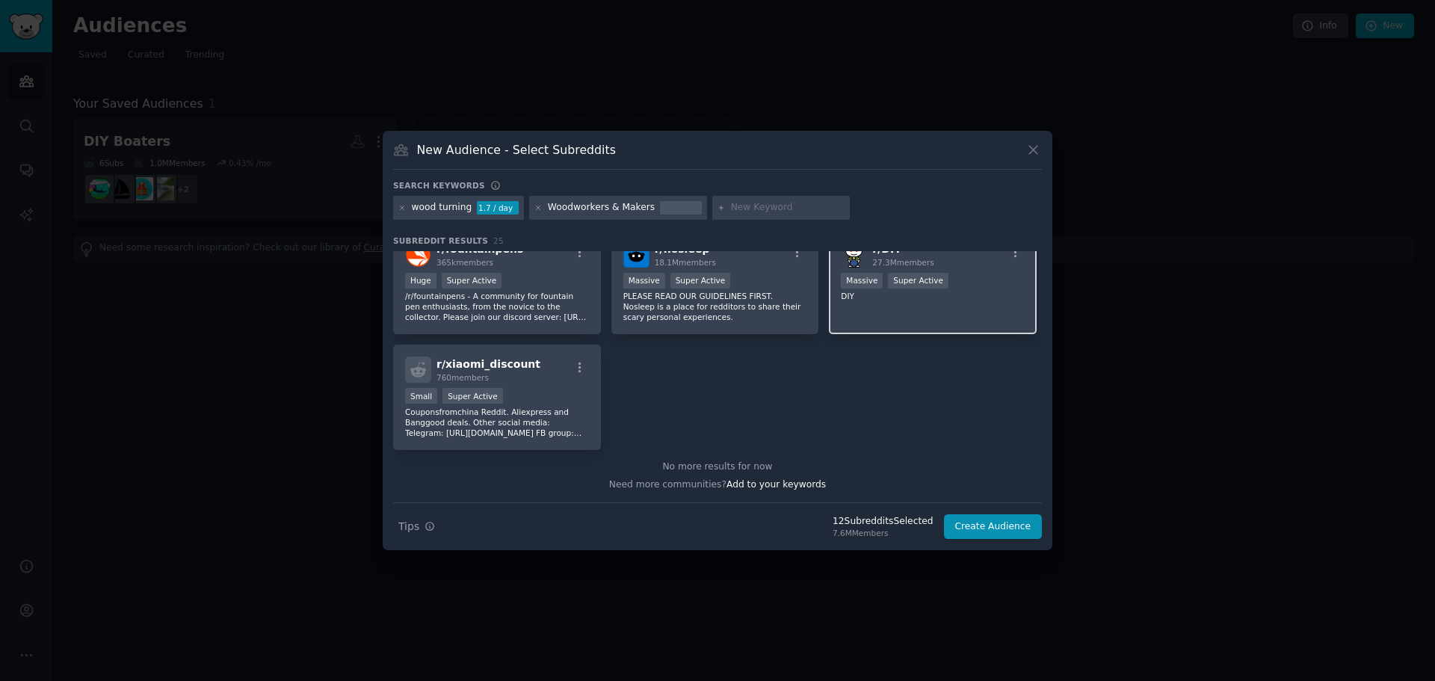
click at [938, 333] on div "r/ DIY 27.3M members Massive Super Active DIY" at bounding box center [933, 281] width 208 height 105
click at [1009, 523] on button "Create Audience" at bounding box center [993, 526] width 99 height 25
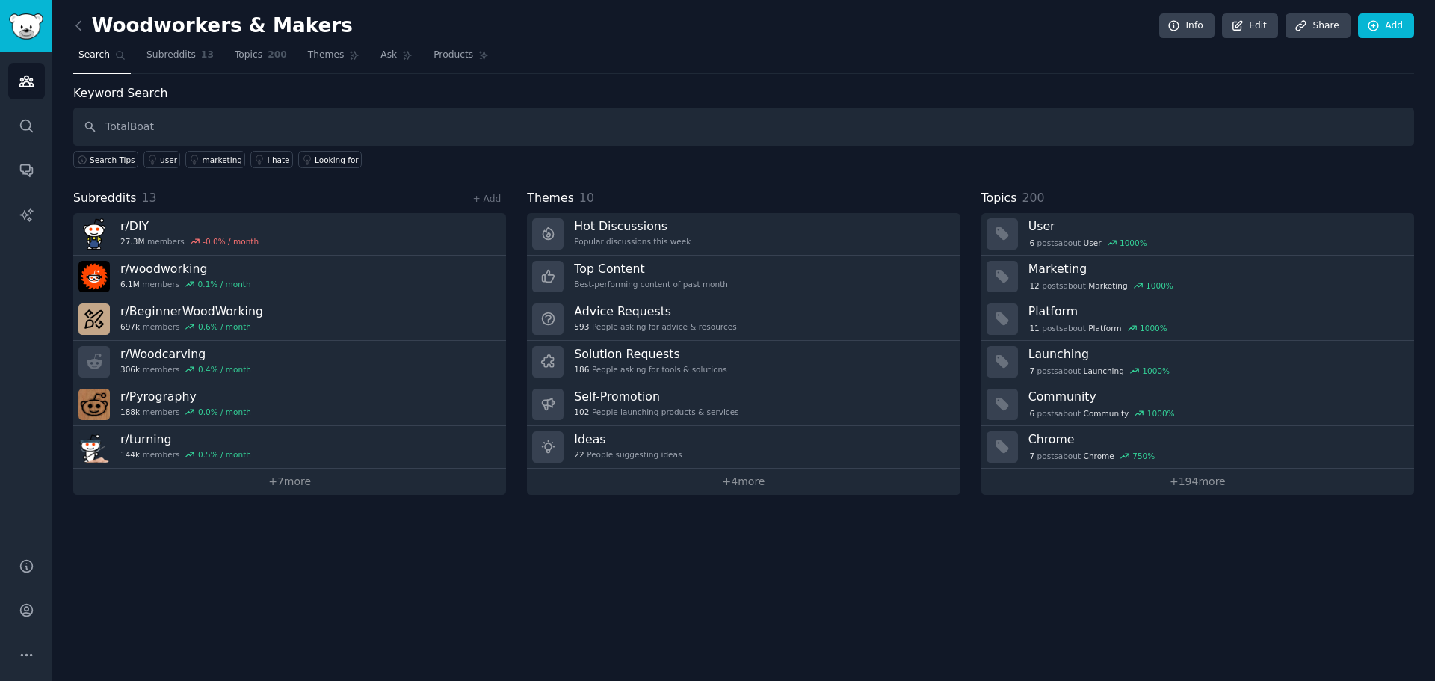
type input "TotalBoat"
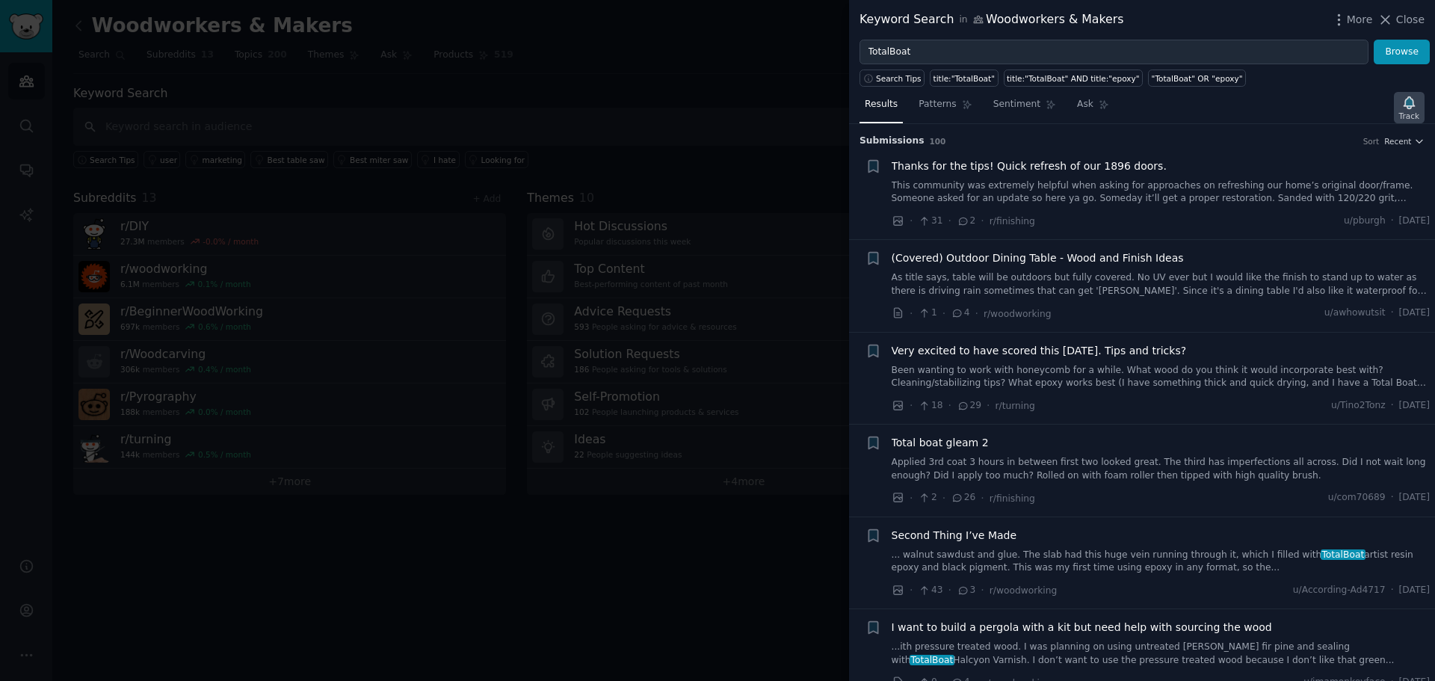
click at [1412, 99] on icon "button" at bounding box center [1408, 102] width 10 height 12
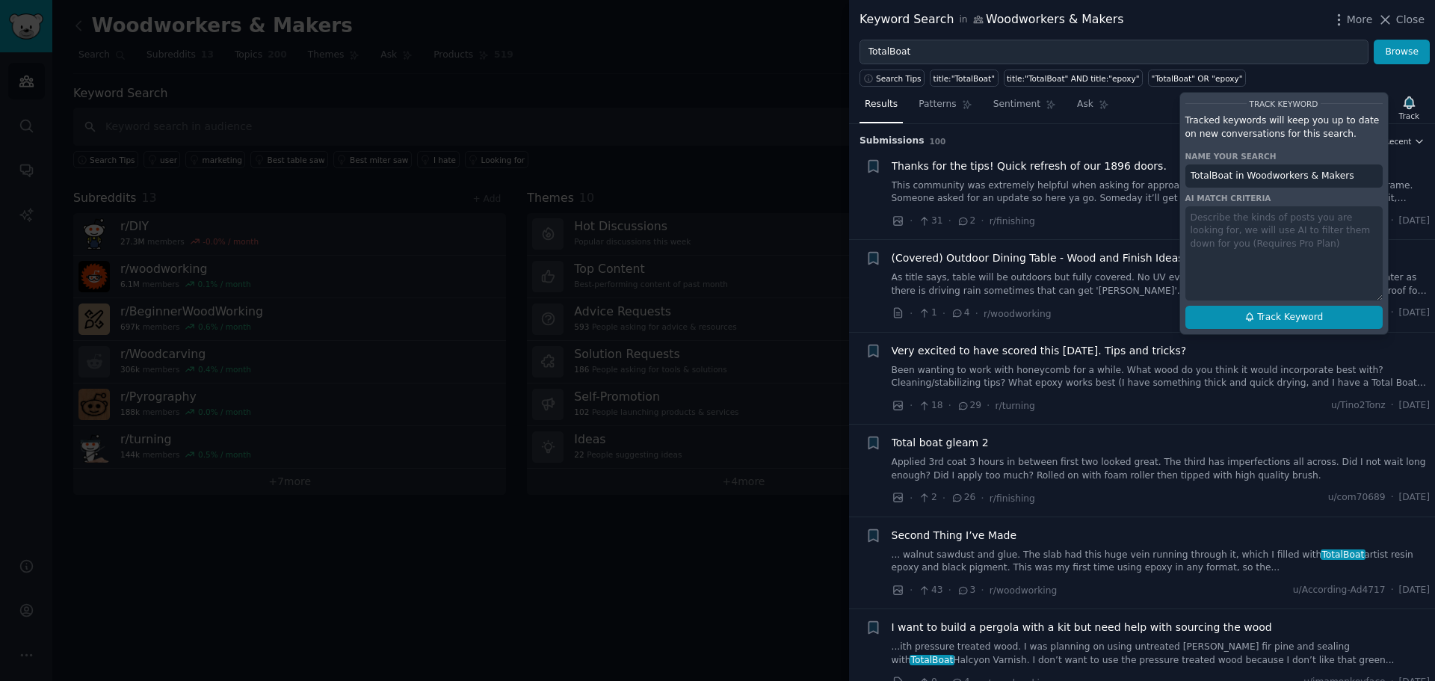
click at [1290, 318] on span "Track Keyword" at bounding box center [1290, 317] width 66 height 13
type input "TotalBoat in Woodworkers & Makers"
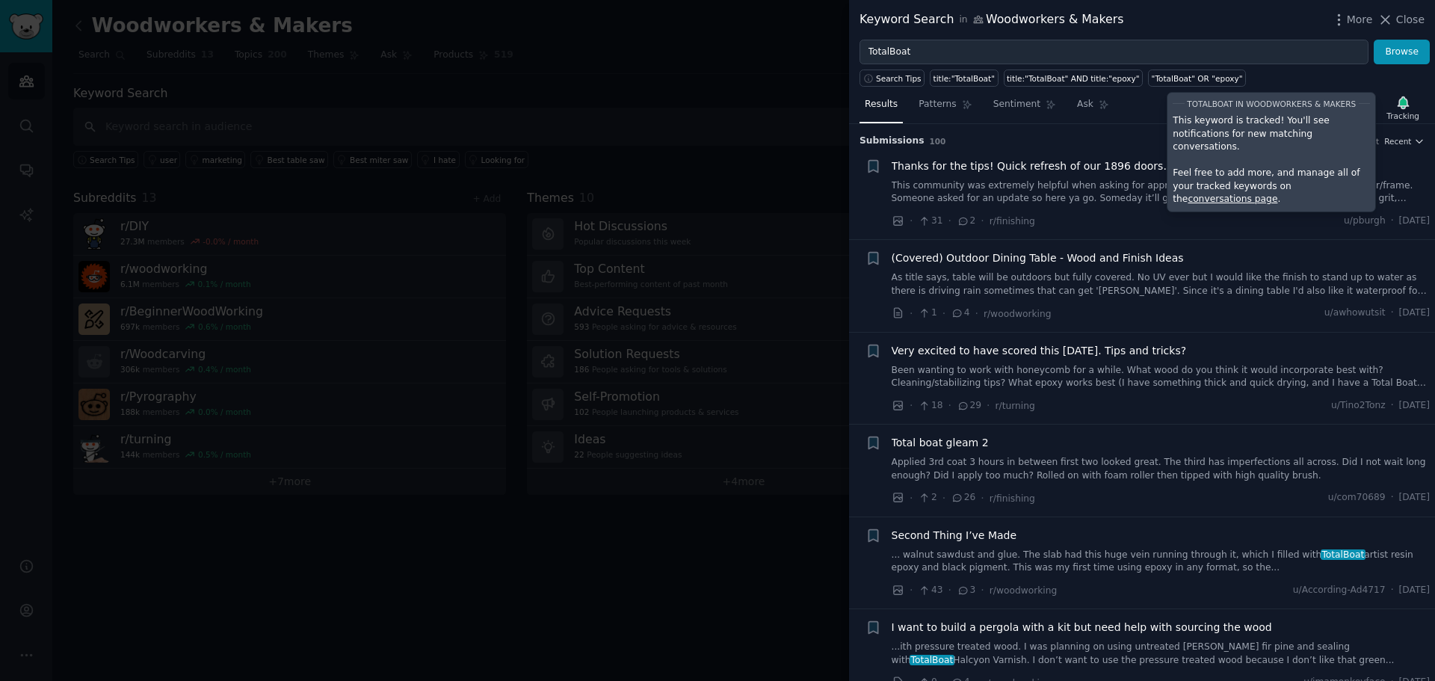
click at [368, 116] on div at bounding box center [717, 340] width 1435 height 681
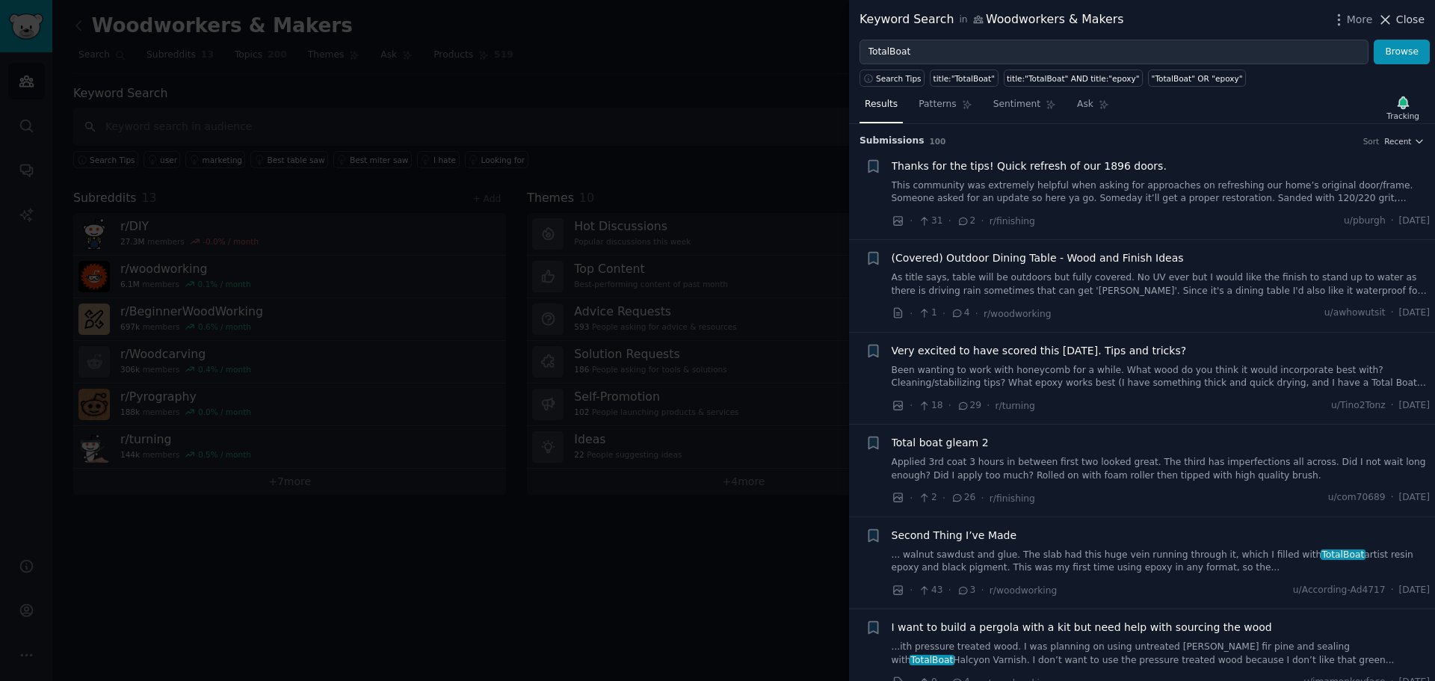
click at [1398, 19] on button "Close" at bounding box center [1400, 20] width 47 height 16
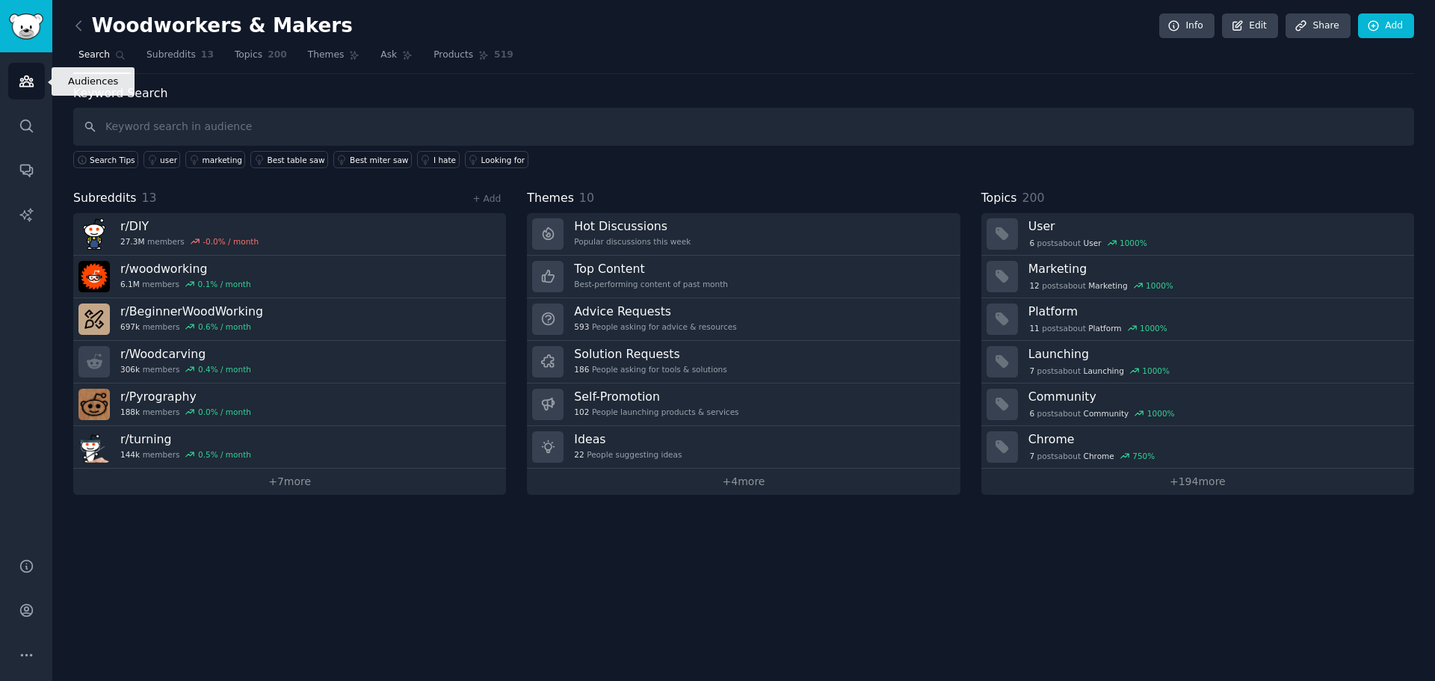
click at [25, 82] on icon "Sidebar" at bounding box center [25, 81] width 13 height 10
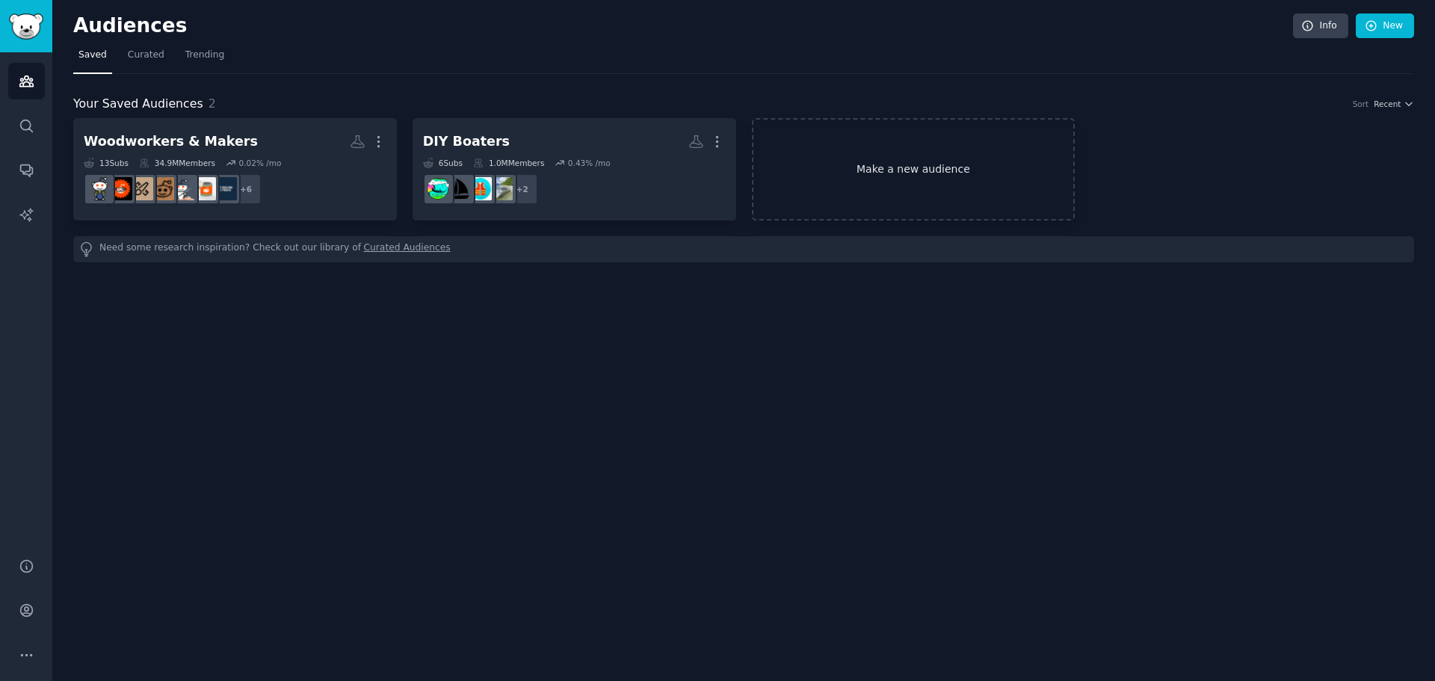
click at [915, 165] on link "Make a new audience" at bounding box center [914, 169] width 324 height 102
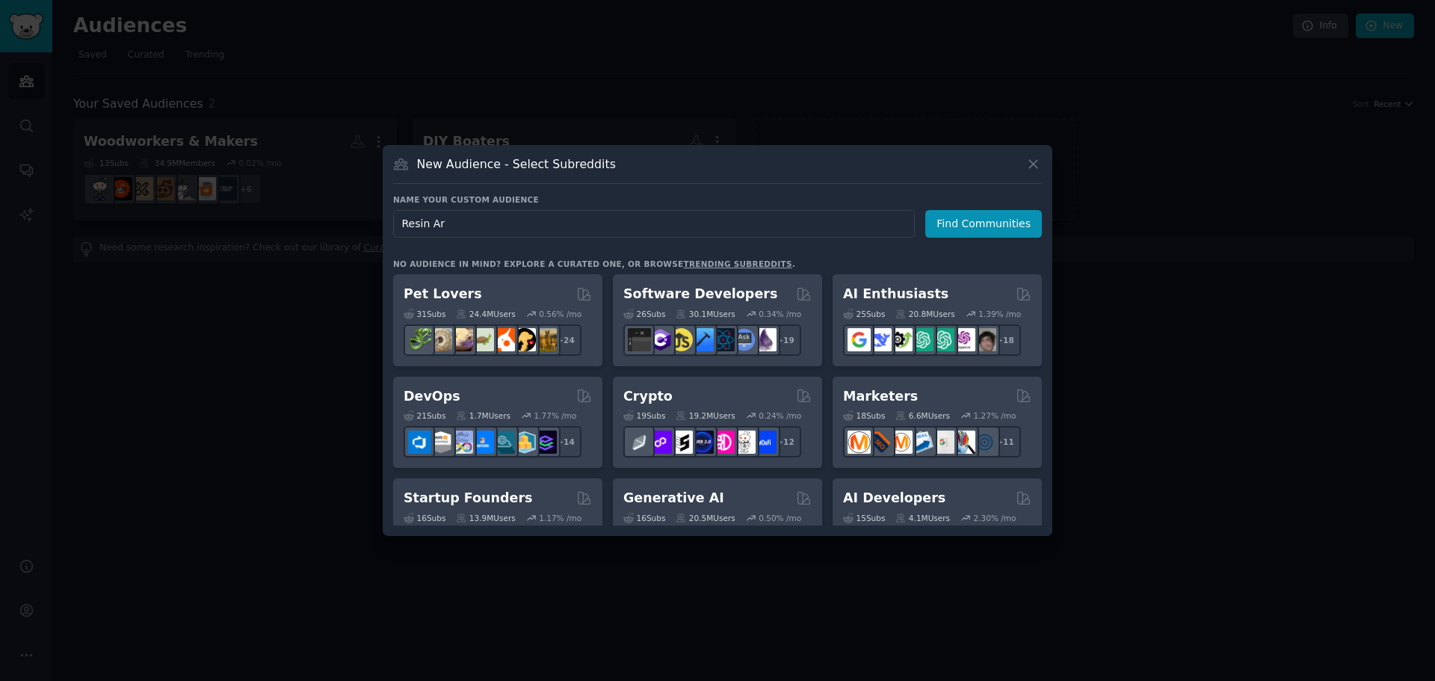
type input "Resin Art"
click button "Find Communities" at bounding box center [983, 224] width 117 height 28
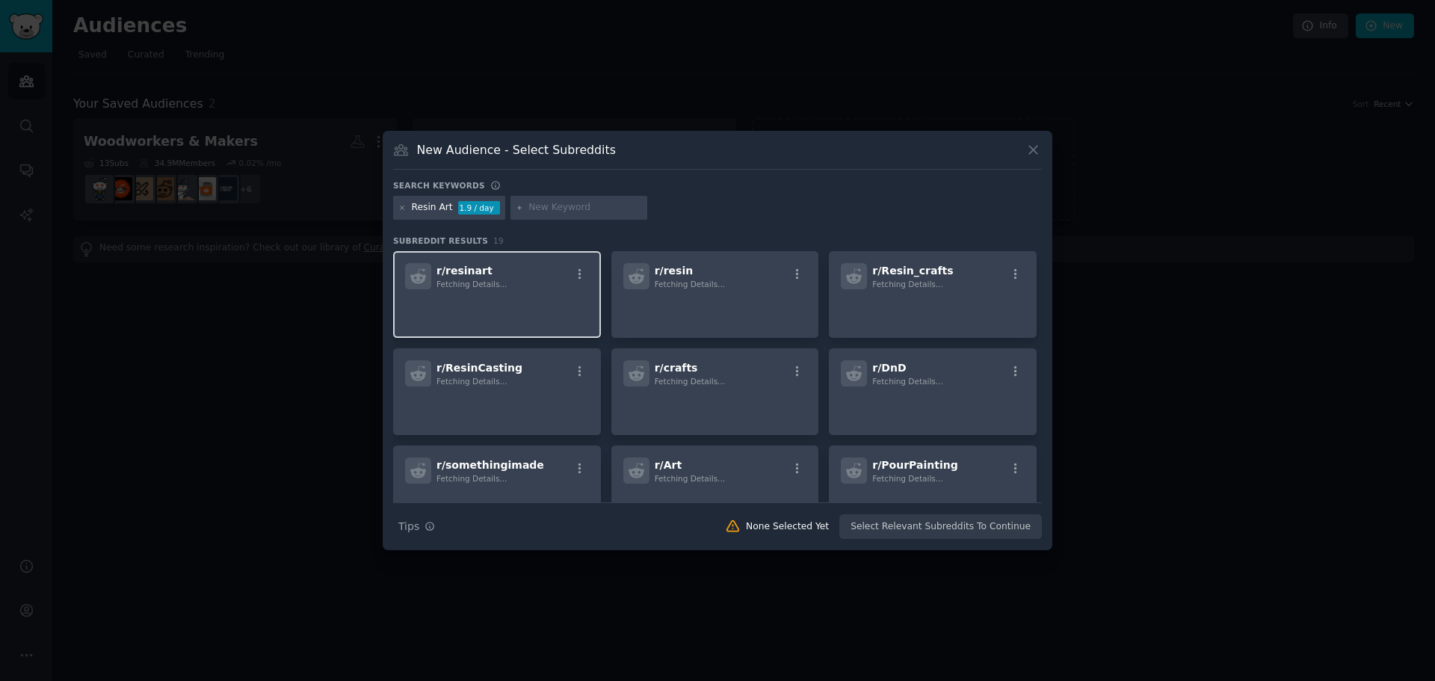
click at [499, 303] on p at bounding box center [497, 309] width 184 height 31
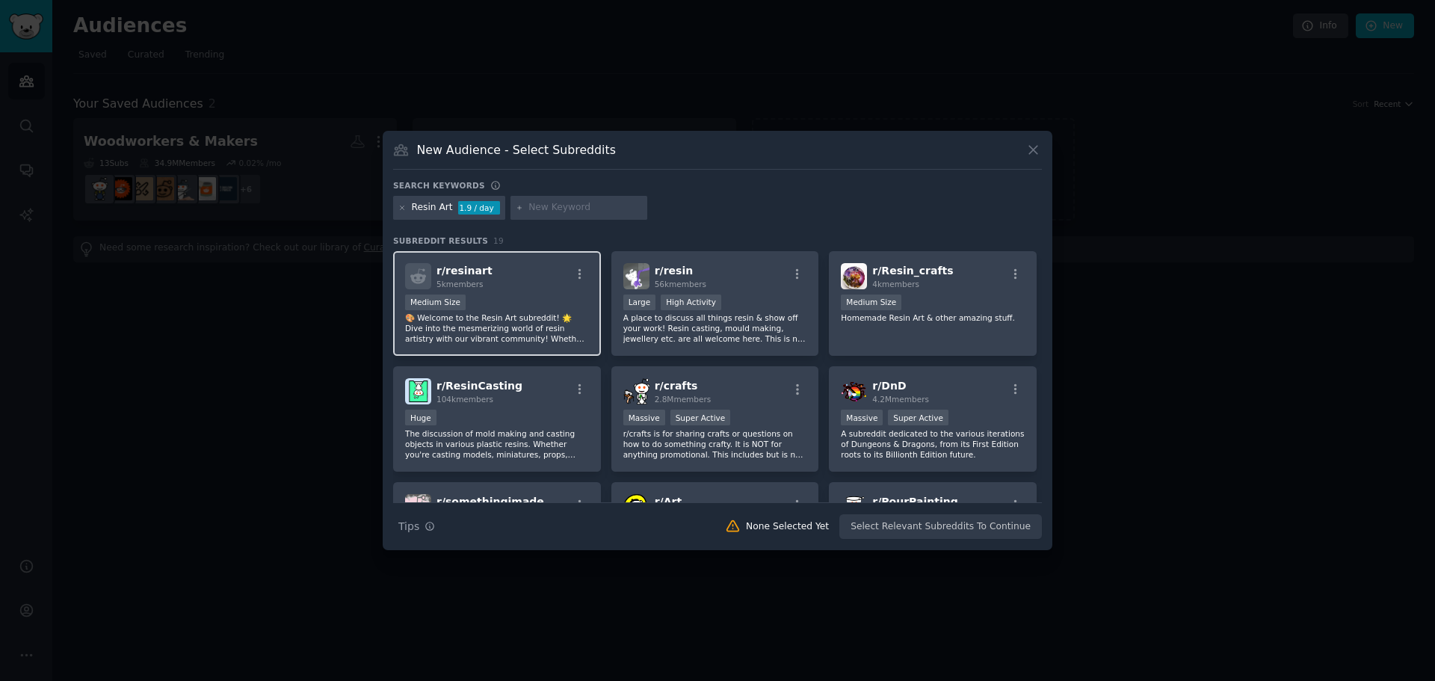
click at [518, 285] on div "r/ resinart 5k members" at bounding box center [497, 276] width 184 height 26
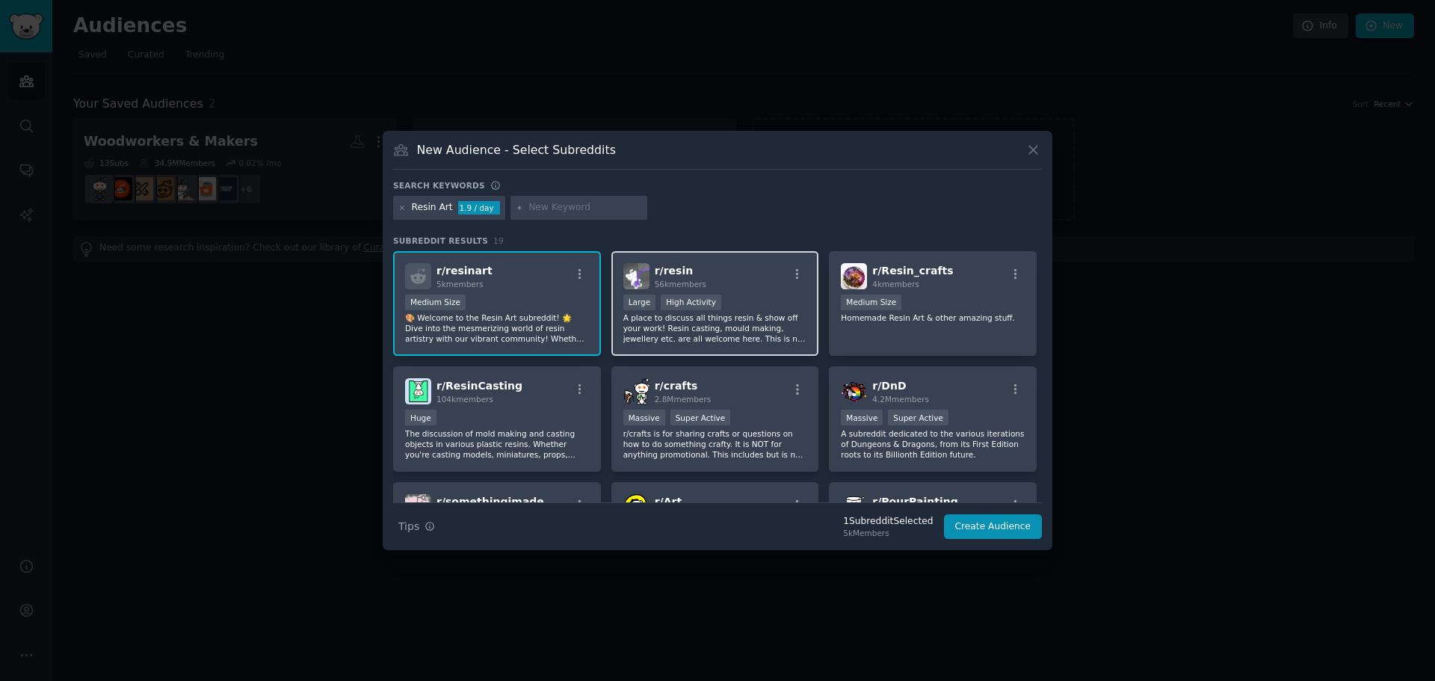
click at [760, 319] on p "A place to discuss all things resin & show off your work! Resin casting, mould …" at bounding box center [715, 327] width 184 height 31
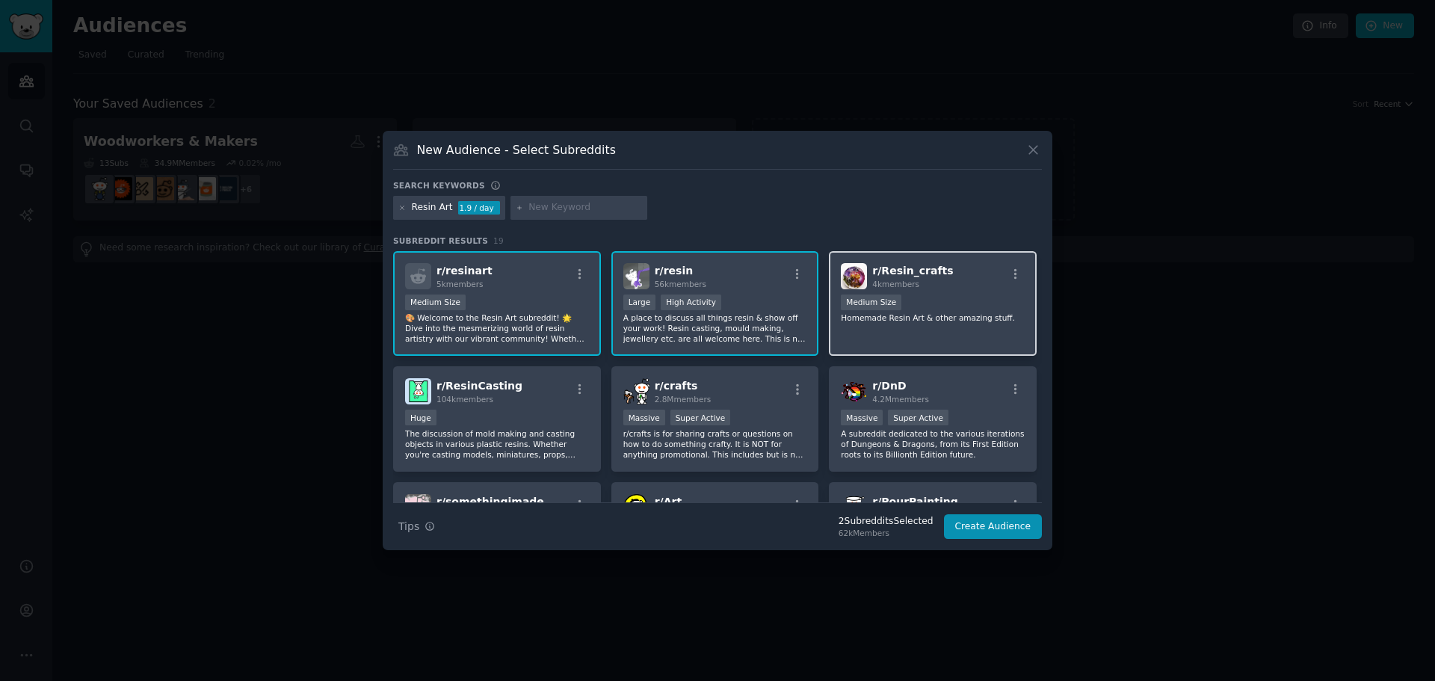
click at [942, 335] on div "r/ Resin_crafts 4k members Medium Size Homemade Resin Art & other amazing stuff." at bounding box center [933, 303] width 208 height 105
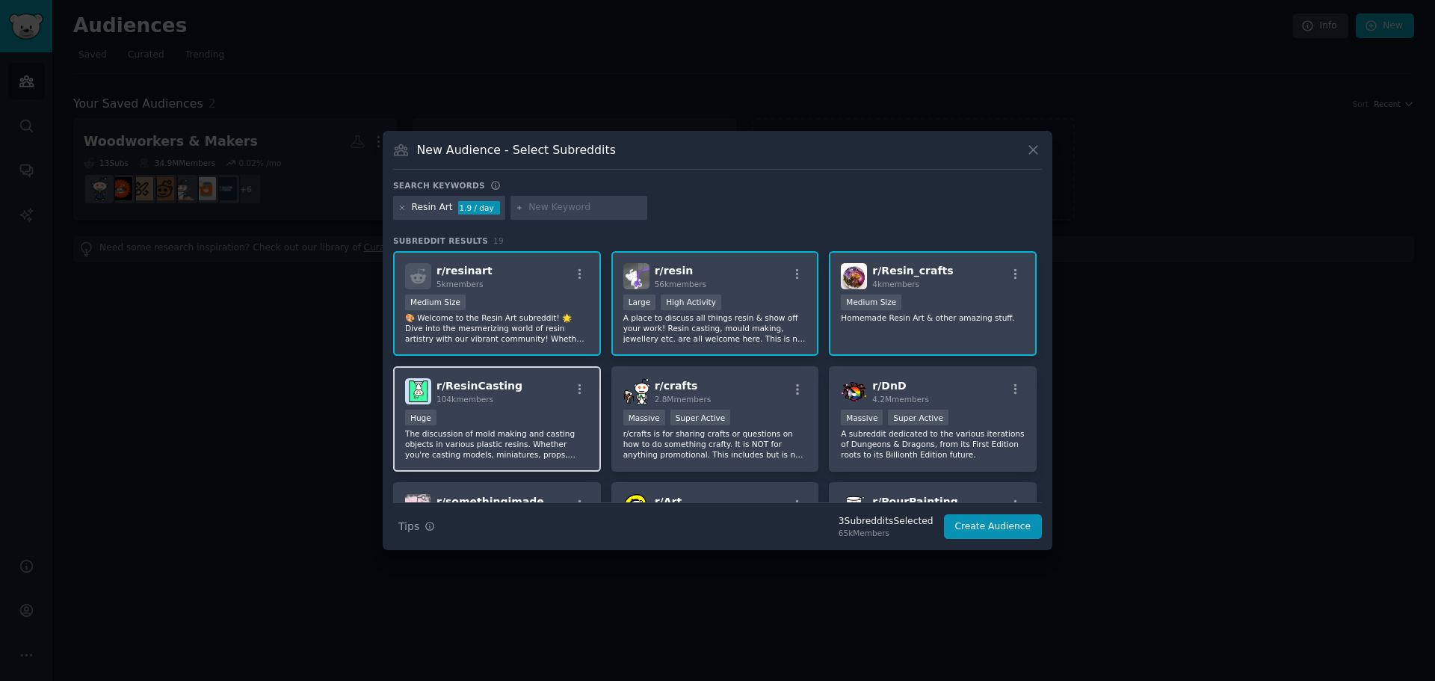
click at [563, 430] on p "The discussion of mold making and casting objects in various plastic resins. Wh…" at bounding box center [497, 443] width 184 height 31
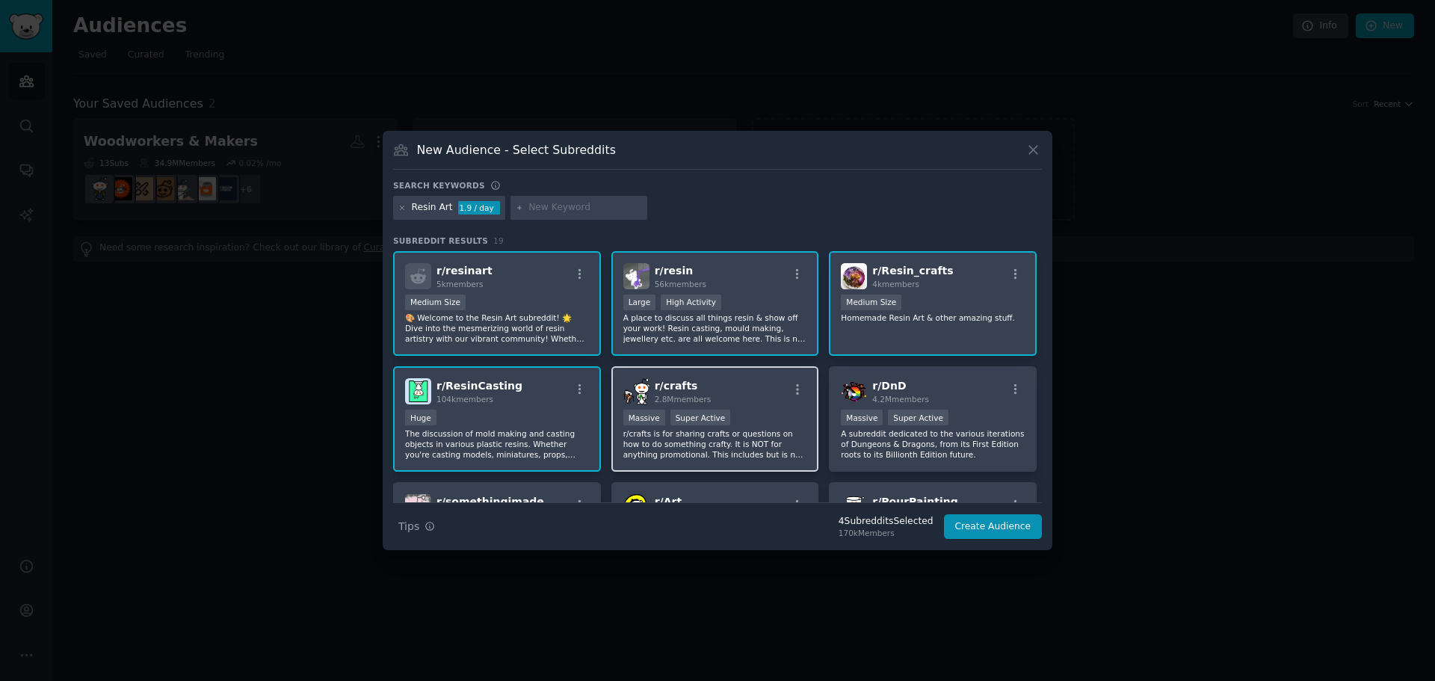
click at [749, 451] on p "r/crafts is for sharing crafts or questions on how to do something crafty. It i…" at bounding box center [715, 443] width 184 height 31
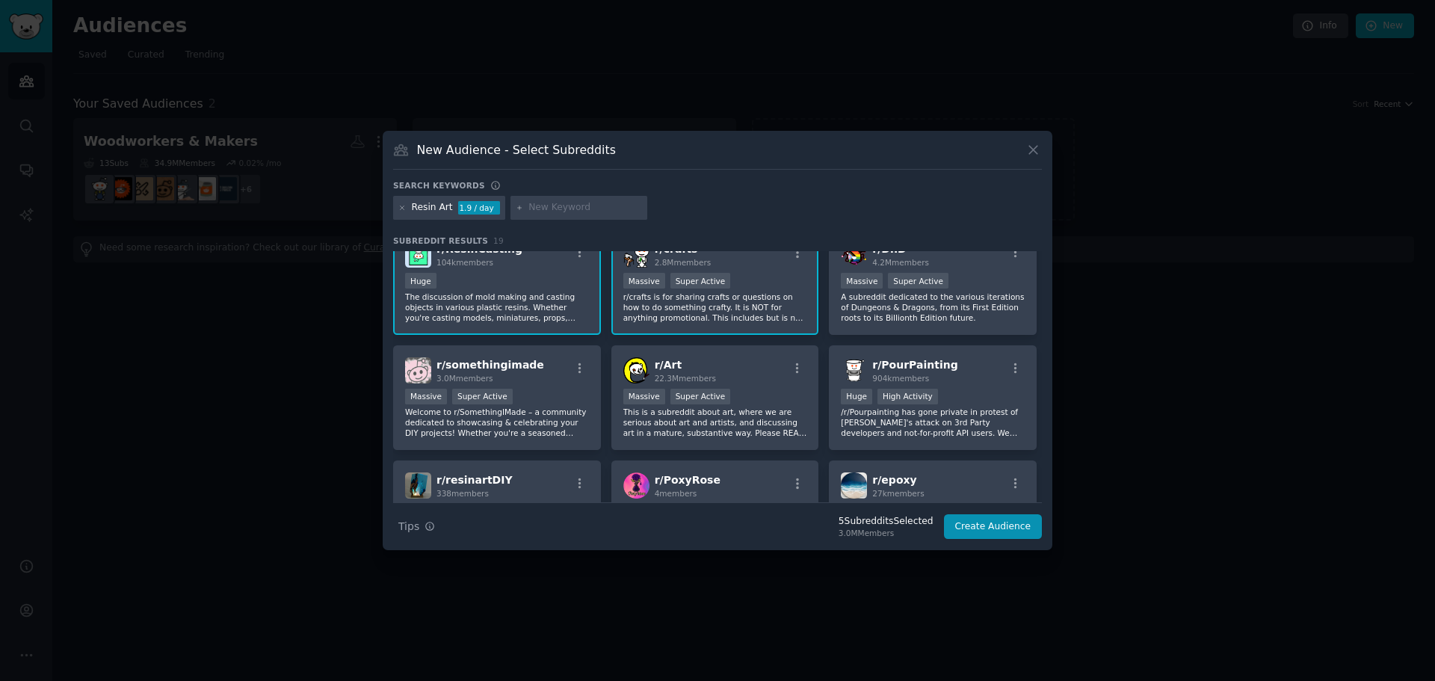
scroll to position [149, 0]
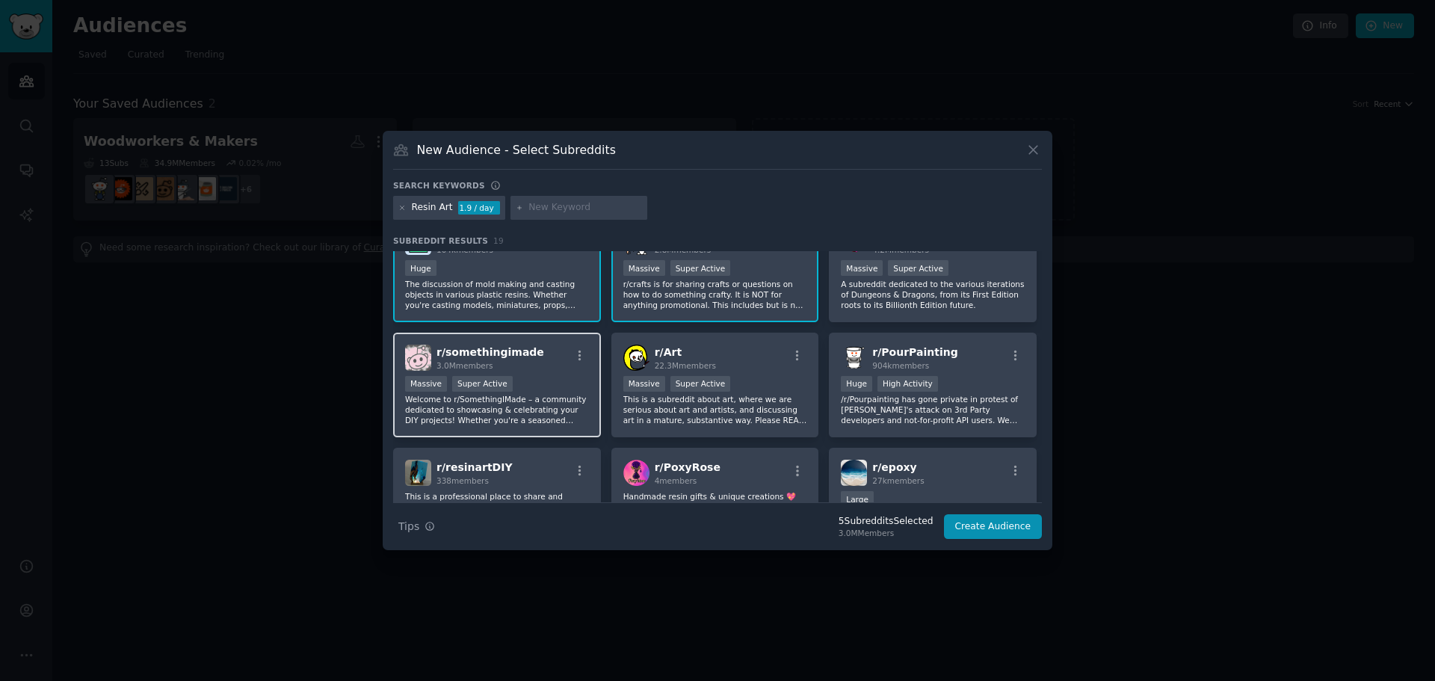
click at [542, 382] on div "Massive Super Active" at bounding box center [497, 385] width 184 height 19
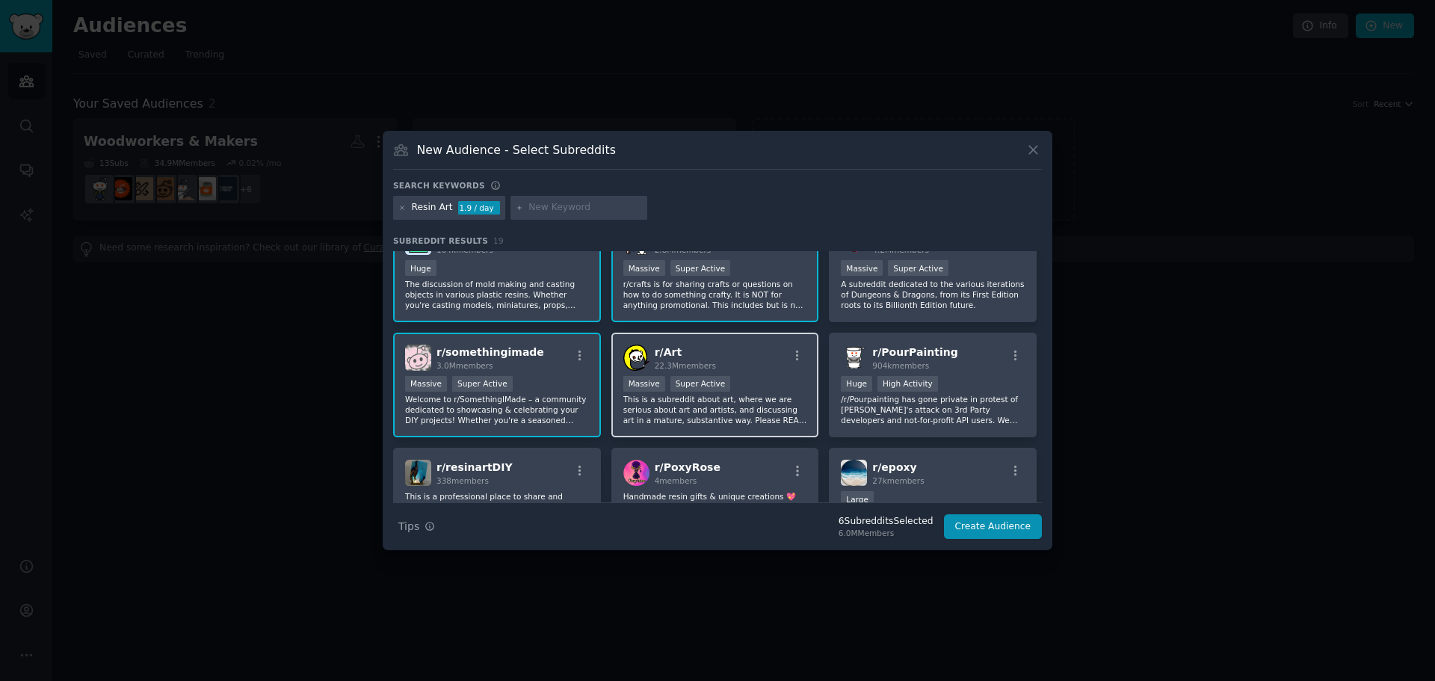
click at [753, 374] on div "r/ Art 22.3M members Massive Super Active This is a subreddit about art, where …" at bounding box center [715, 385] width 208 height 105
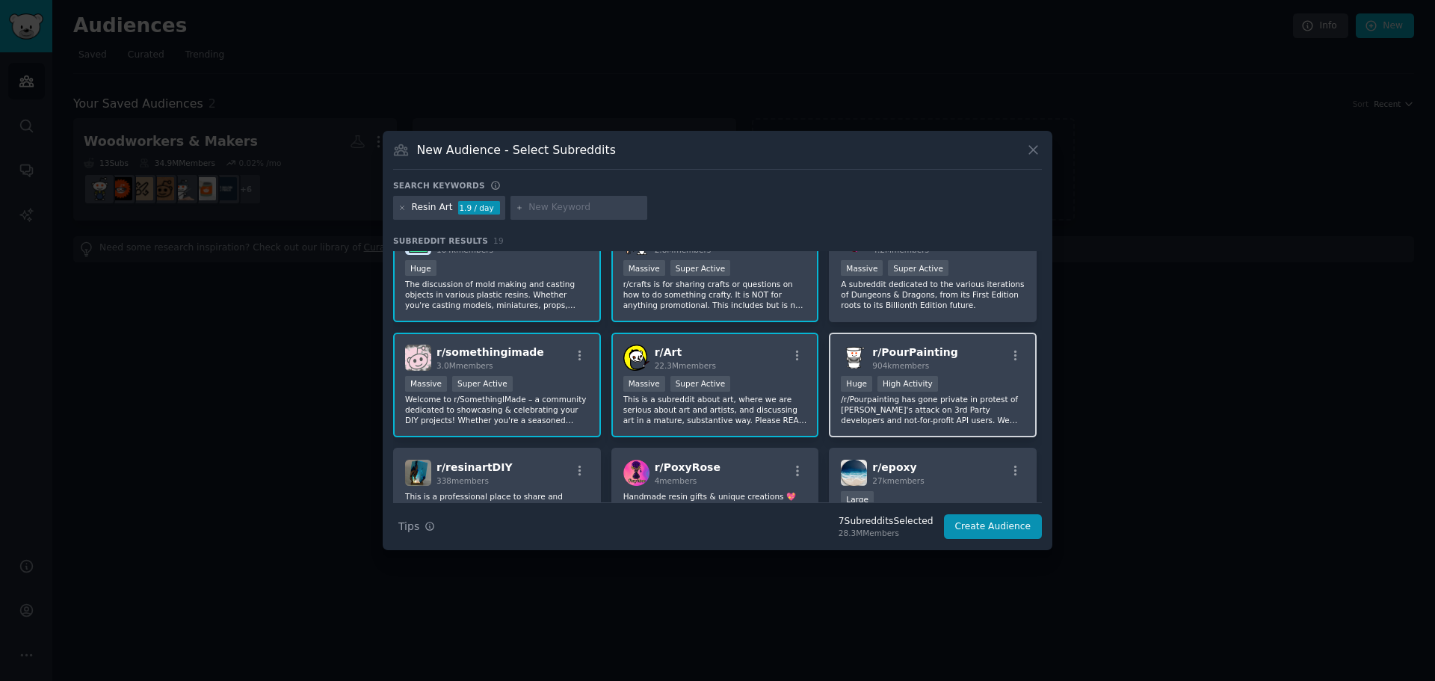
click at [981, 377] on div "Huge High Activity" at bounding box center [933, 385] width 184 height 19
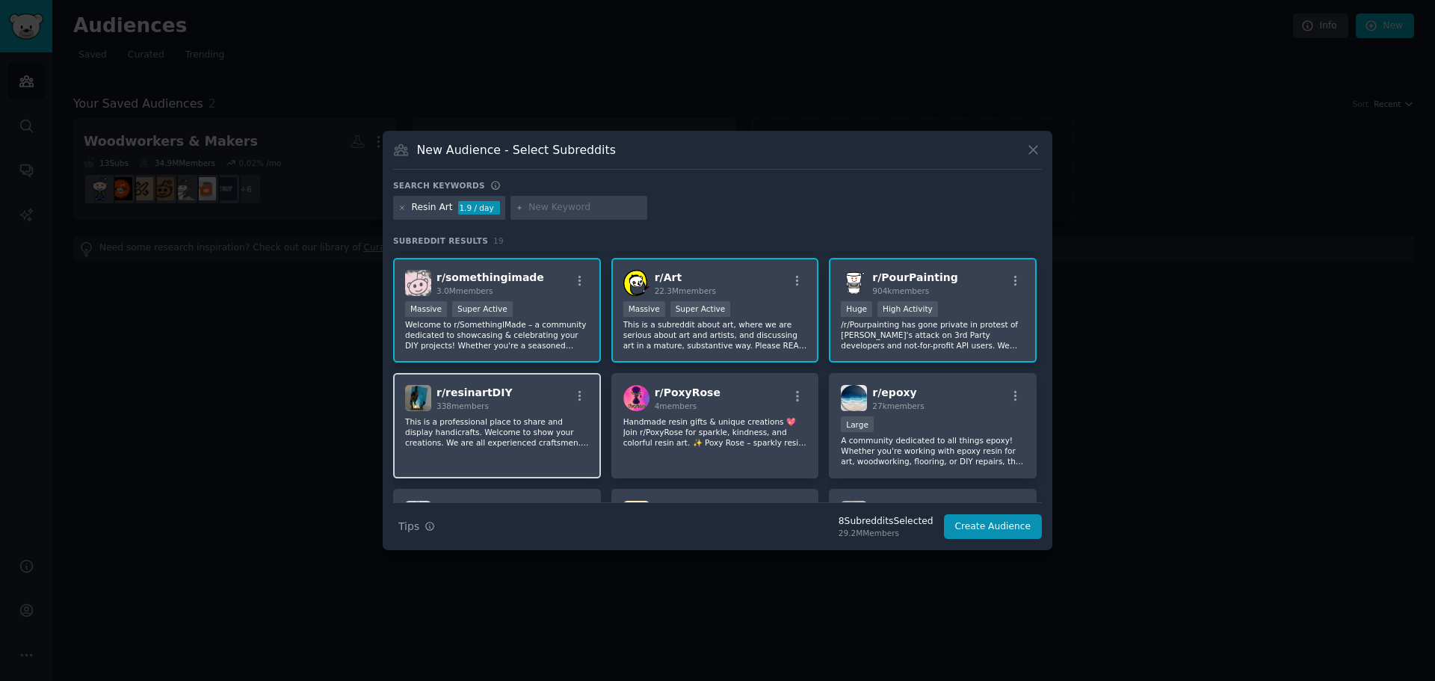
click at [535, 443] on p "This is a professional place to share and display handicrafts. Welcome to show …" at bounding box center [497, 431] width 184 height 31
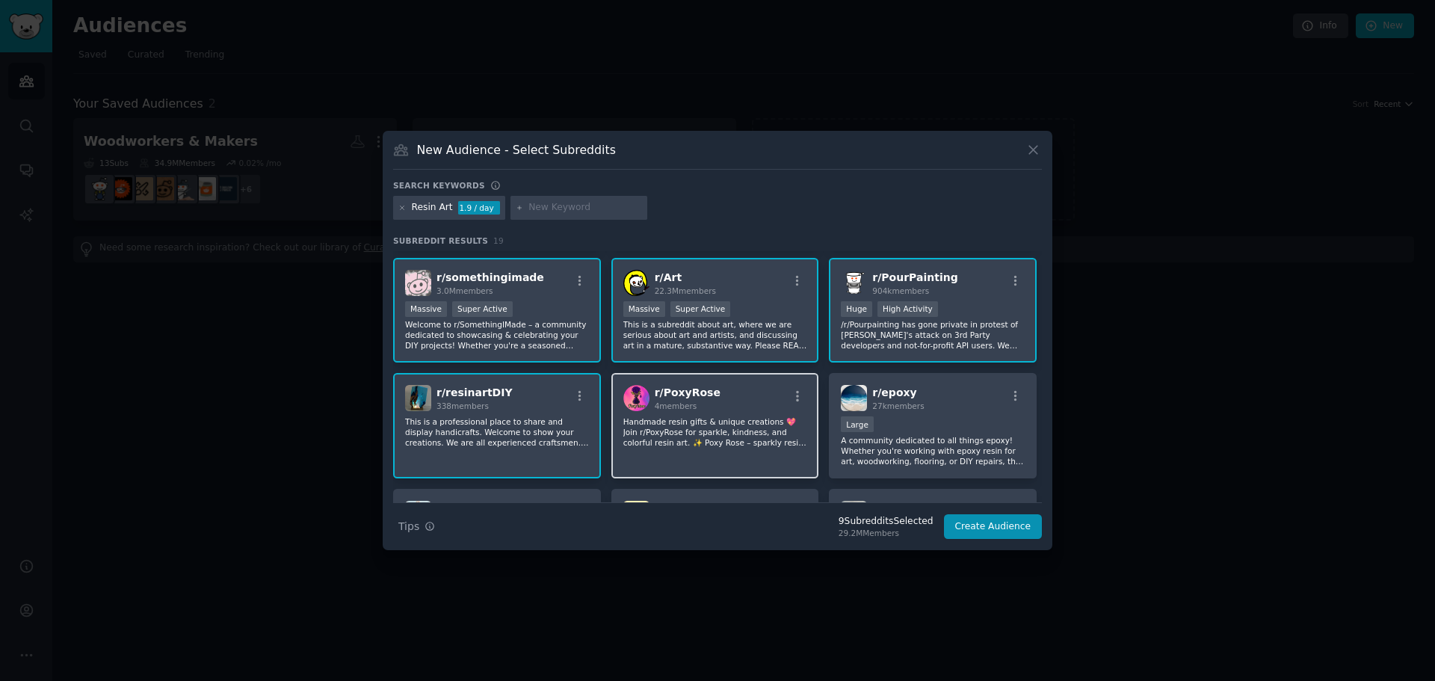
click at [746, 391] on div "r/ PoxyRose 4 members" at bounding box center [715, 398] width 184 height 26
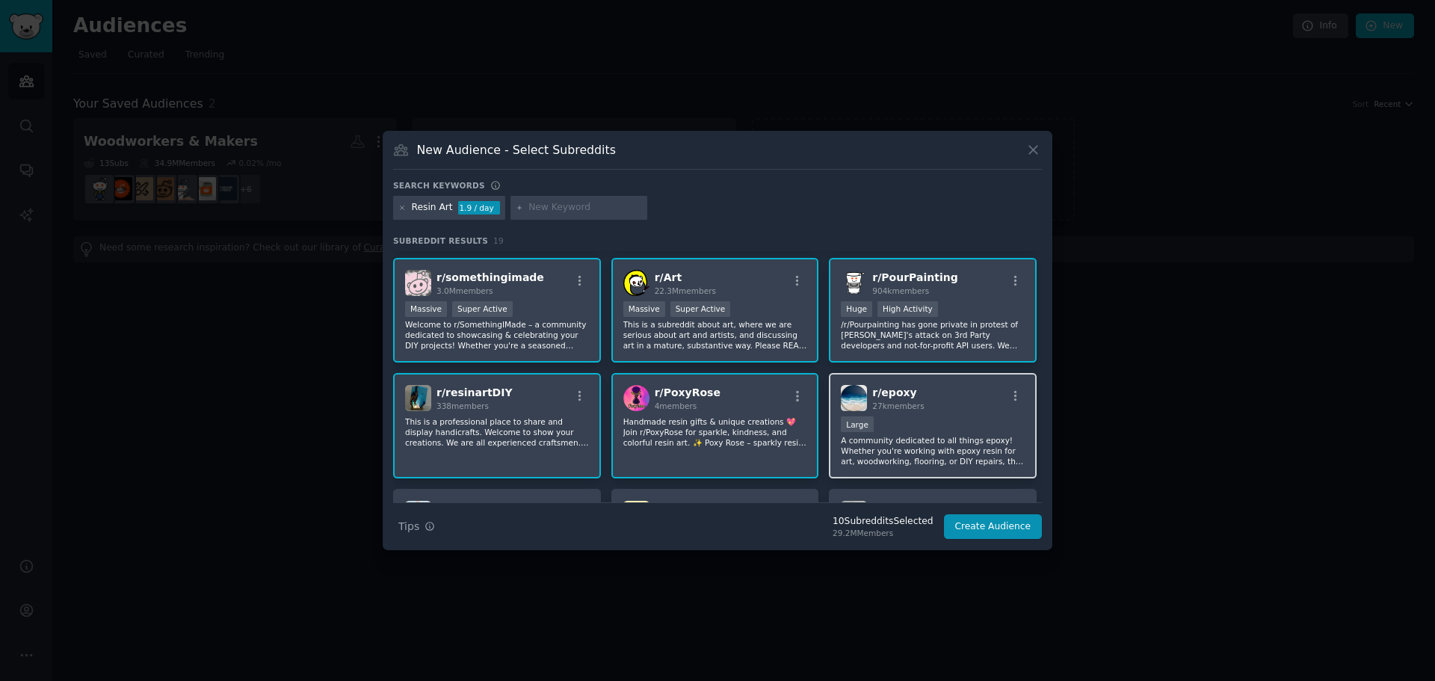
click at [976, 417] on div "Large" at bounding box center [933, 425] width 184 height 19
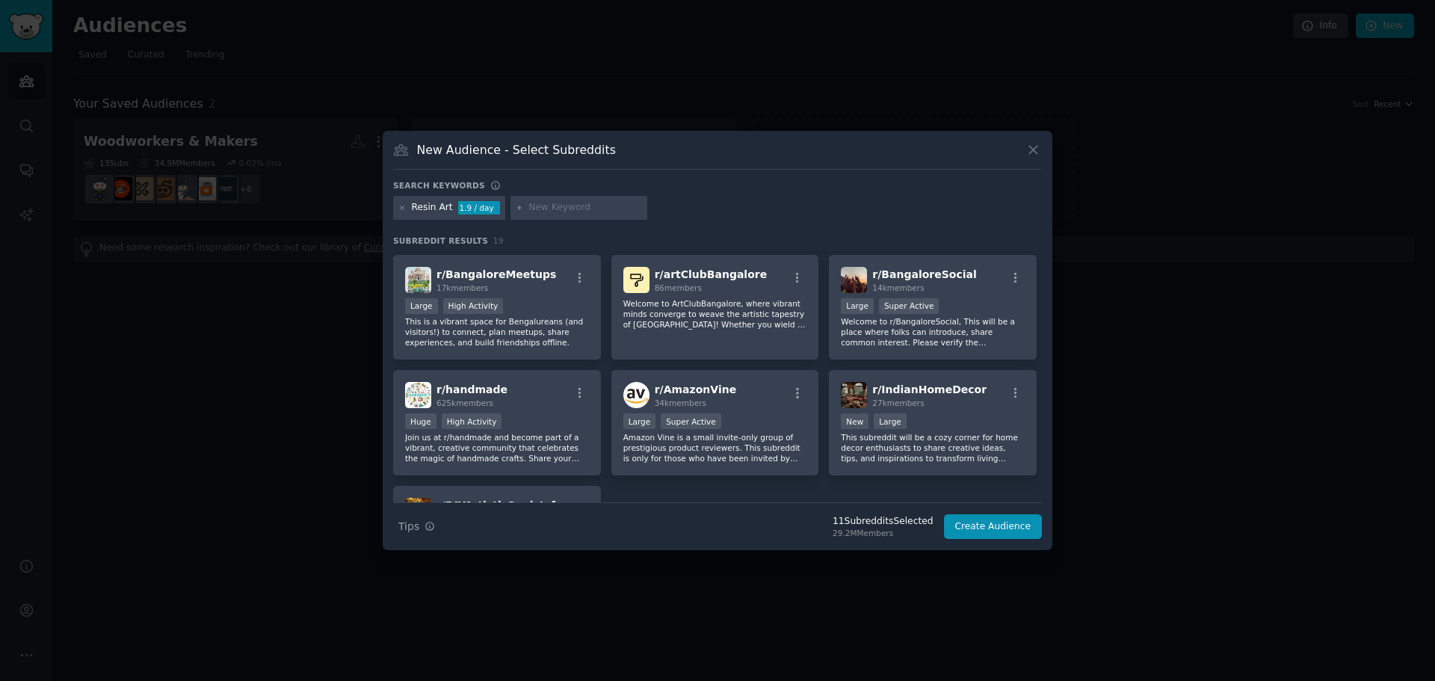
scroll to position [560, 0]
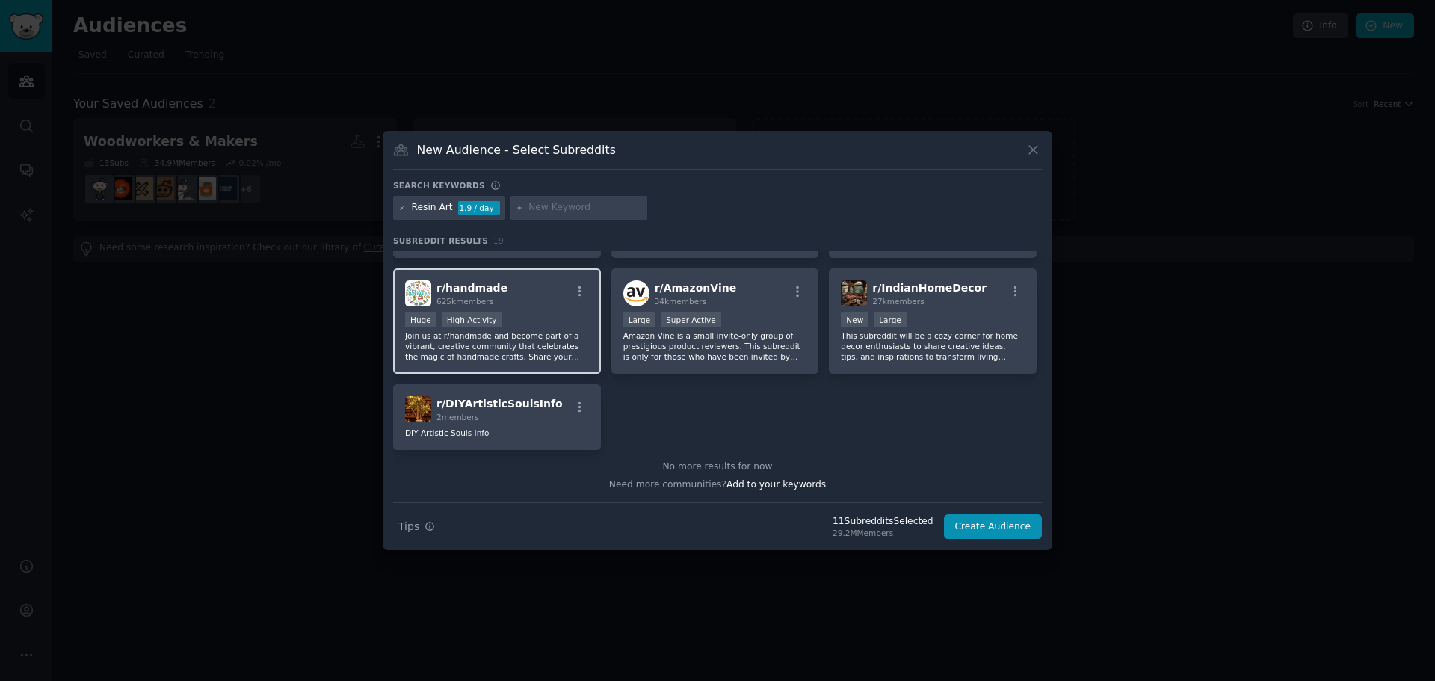
click at [525, 359] on p "Join us at r/handmade and become part of a vibrant, creative community that cel…" at bounding box center [497, 345] width 184 height 31
click at [1022, 532] on button "Create Audience" at bounding box center [993, 526] width 99 height 25
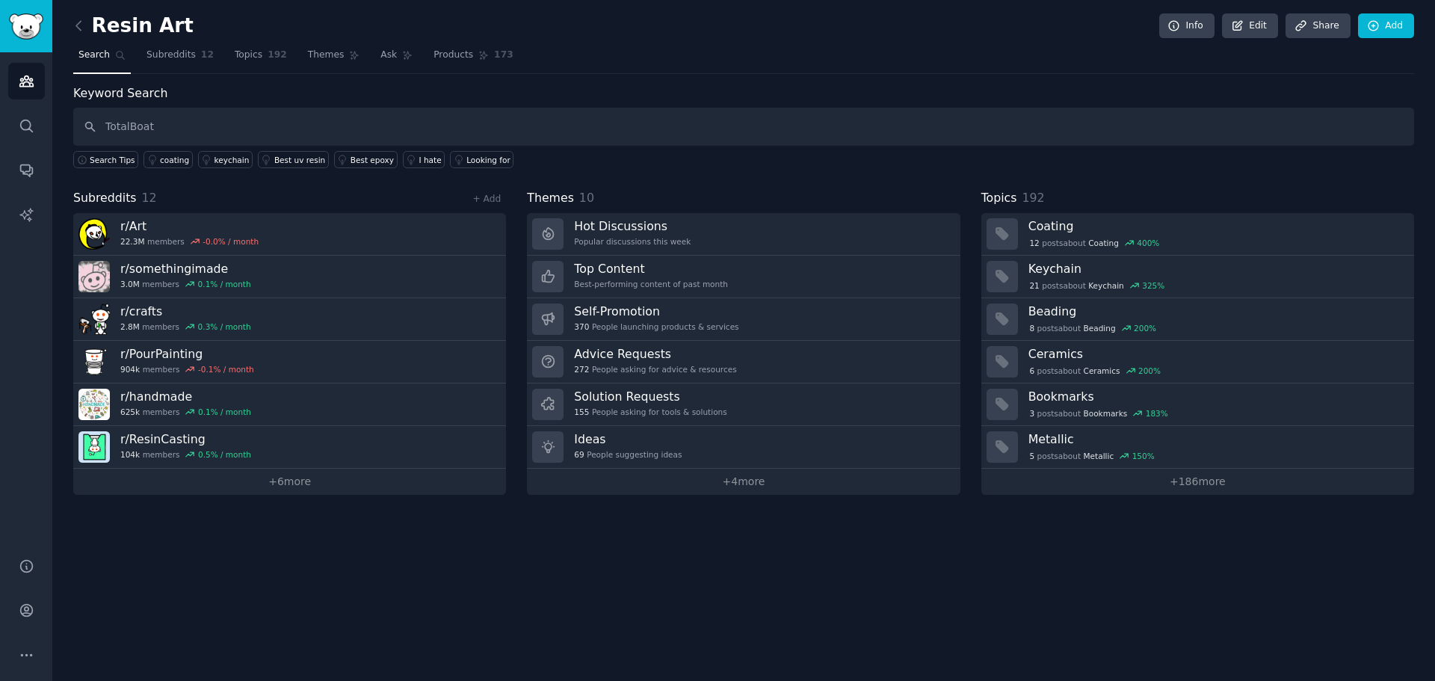
type input "TotalBoat"
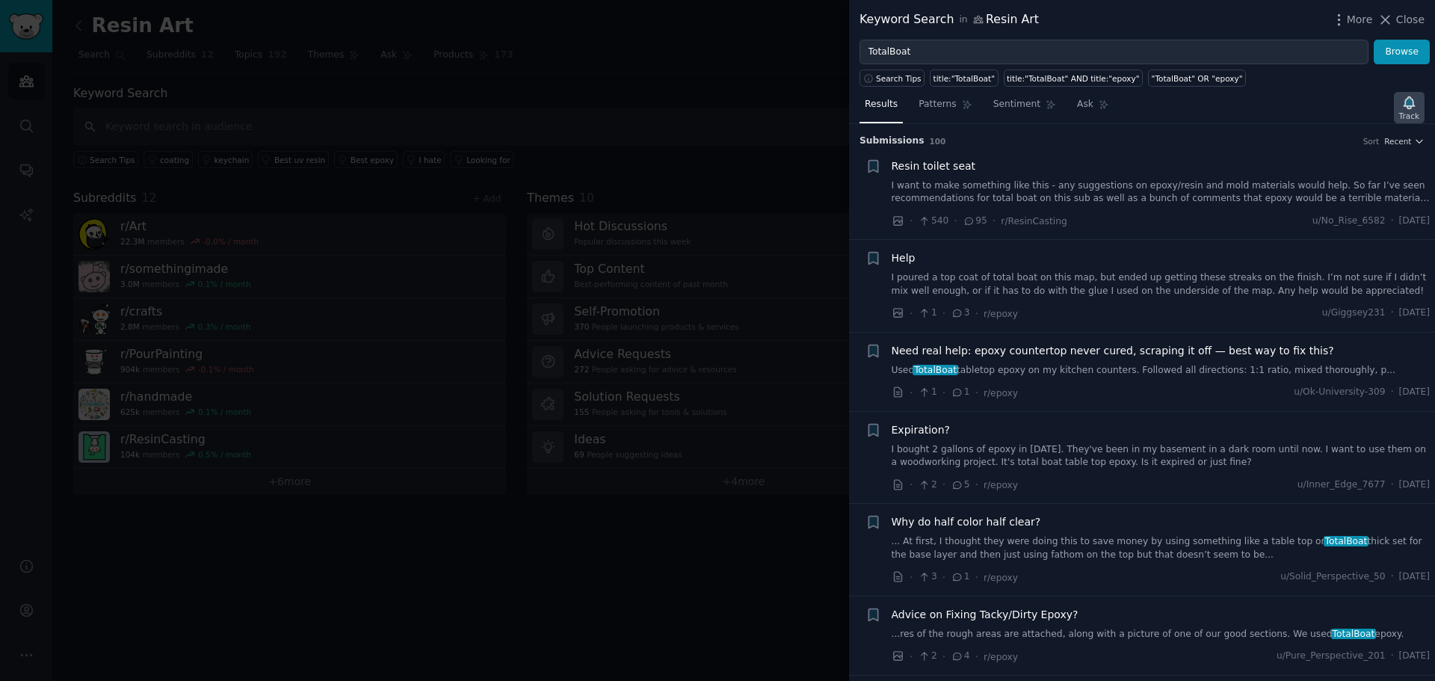
click at [1408, 102] on icon "button" at bounding box center [1408, 102] width 10 height 12
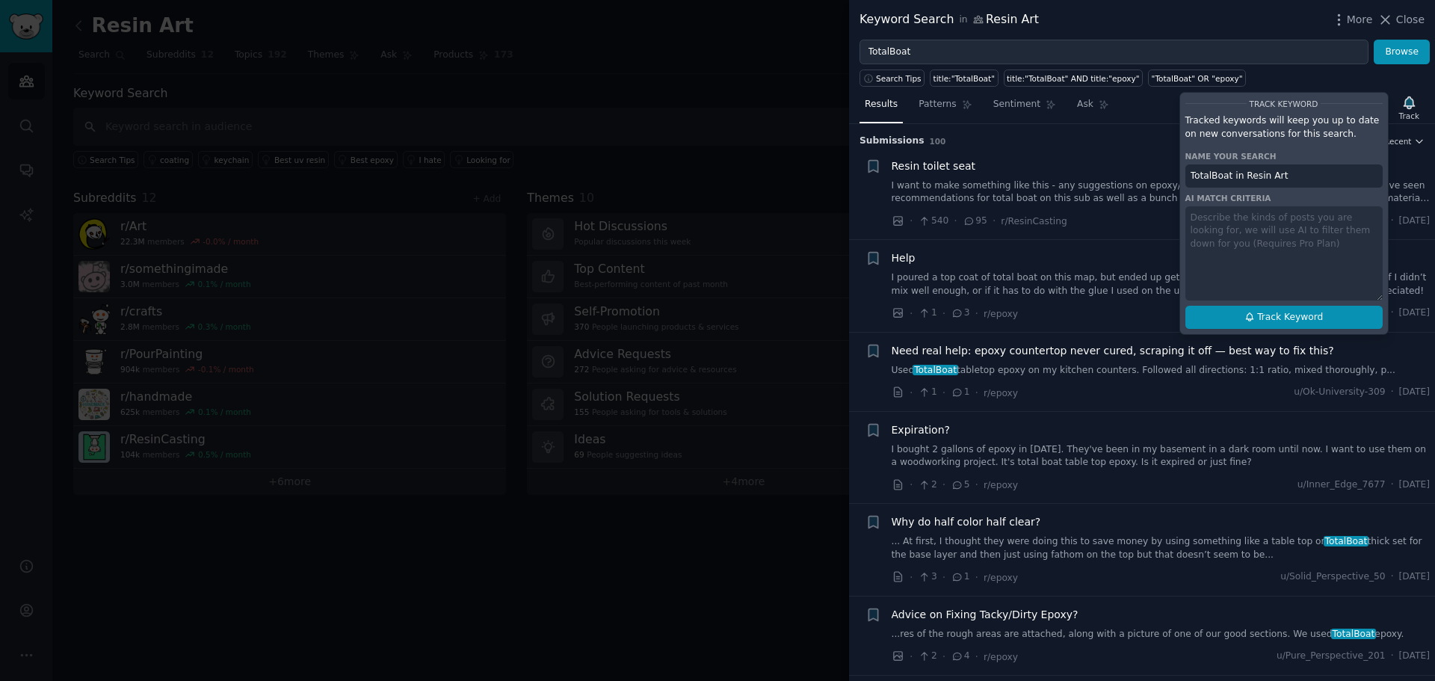
click at [1284, 317] on span "Track Keyword" at bounding box center [1290, 317] width 66 height 13
type input "TotalBoat in Resin Art"
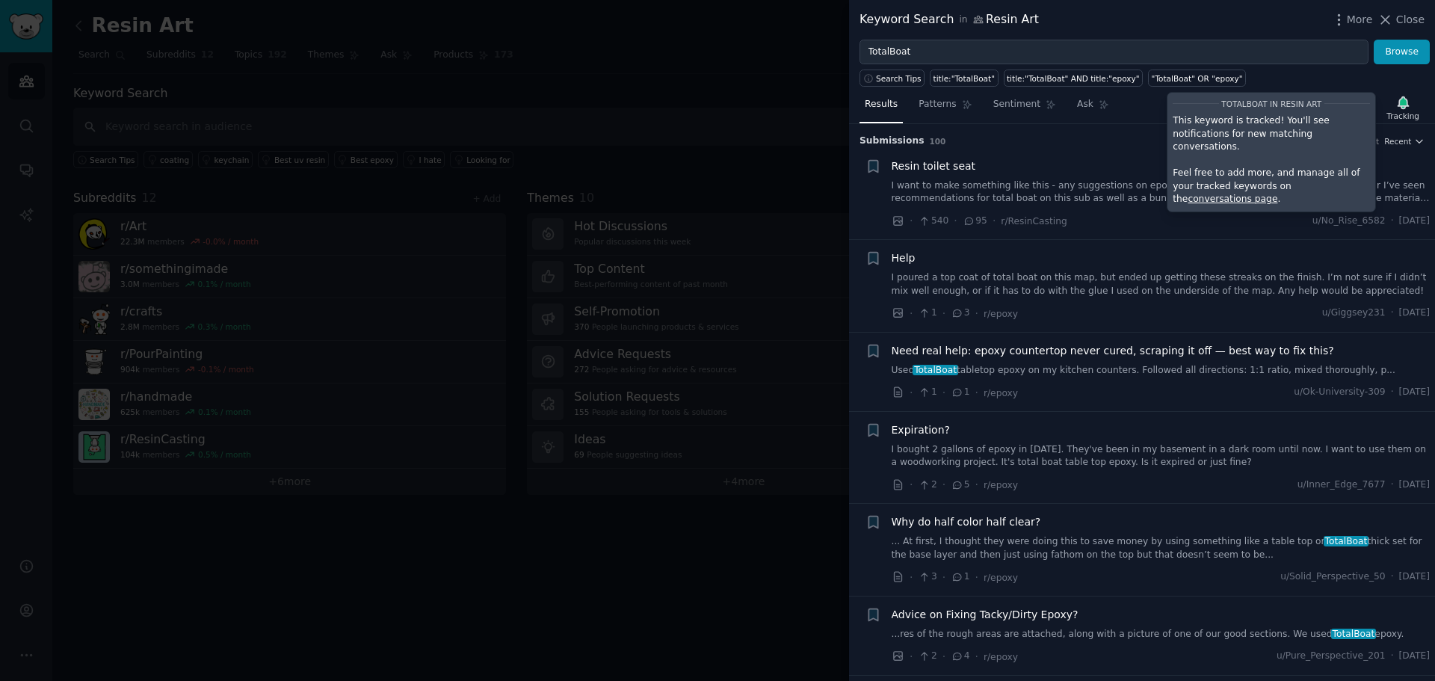
click at [699, 78] on div at bounding box center [717, 340] width 1435 height 681
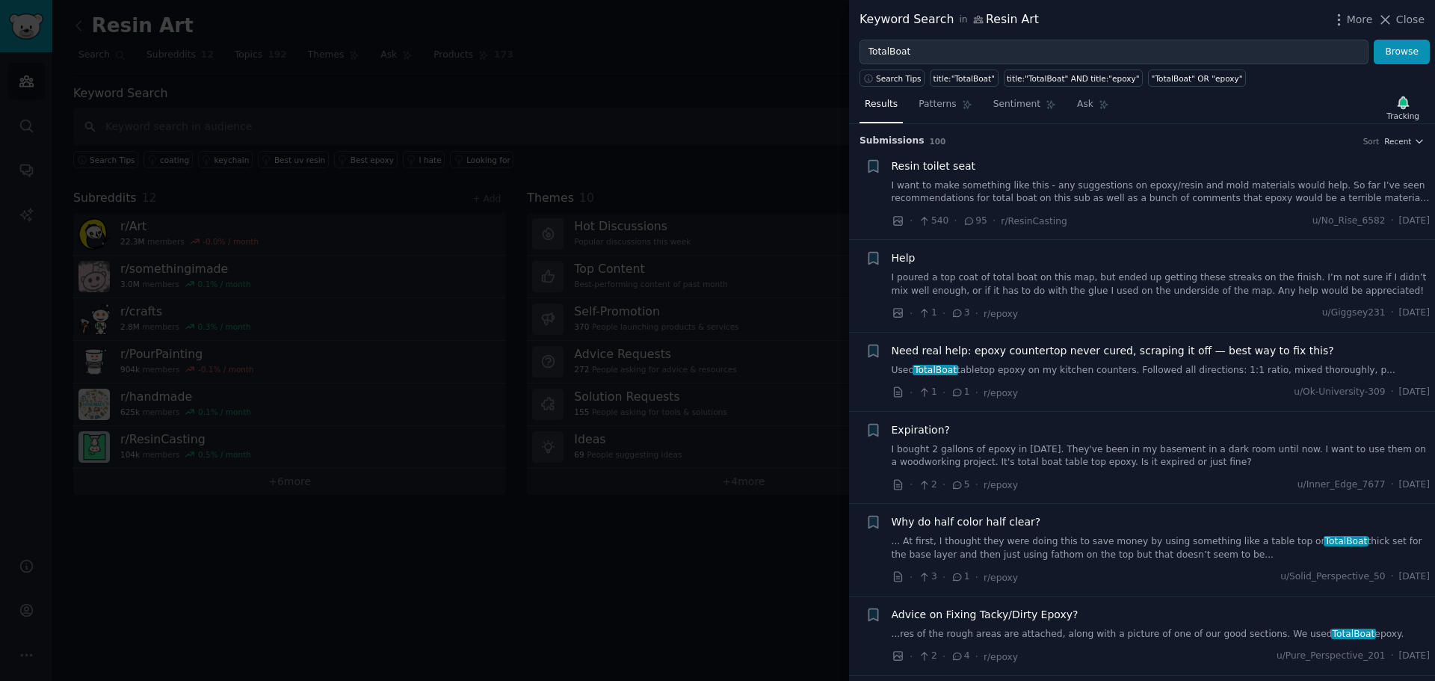
drag, startPoint x: 722, startPoint y: 68, endPoint x: 1028, endPoint y: 49, distance: 307.0
click at [723, 68] on div at bounding box center [717, 340] width 1435 height 681
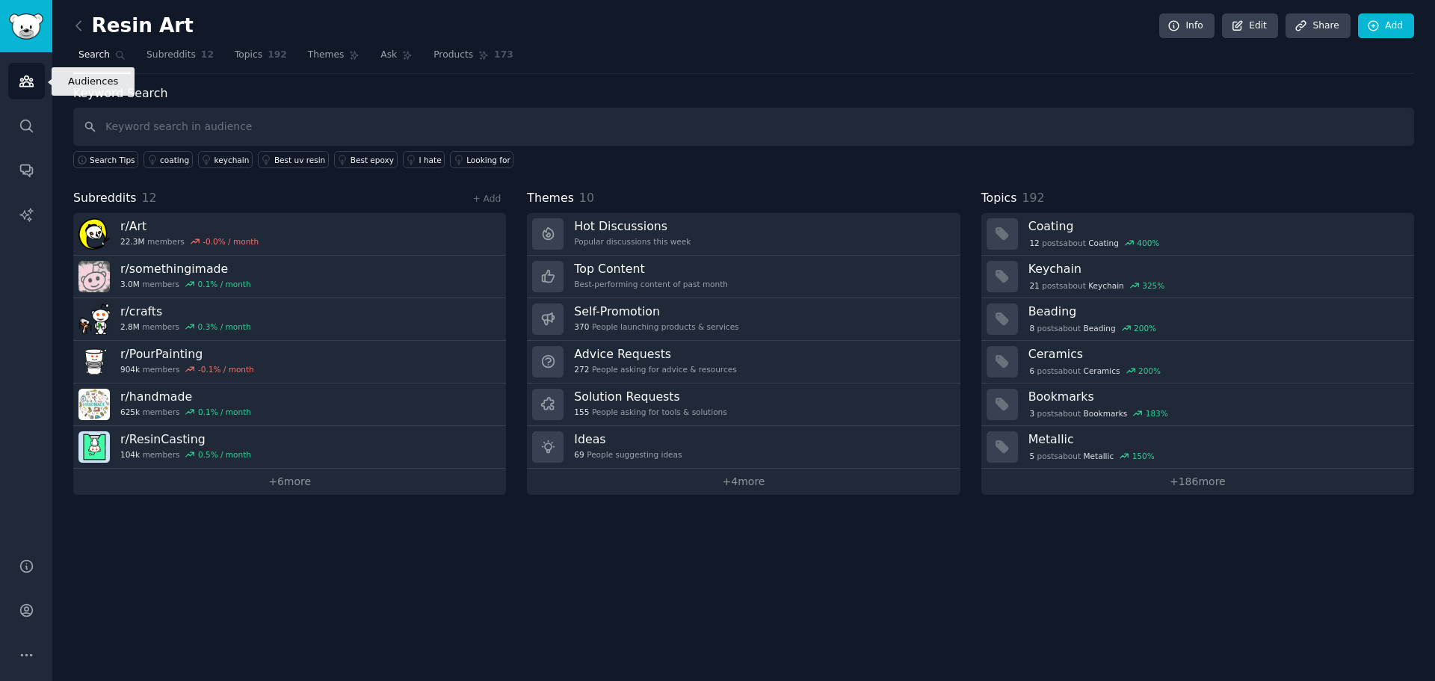
click at [32, 79] on icon "Sidebar" at bounding box center [25, 81] width 13 height 10
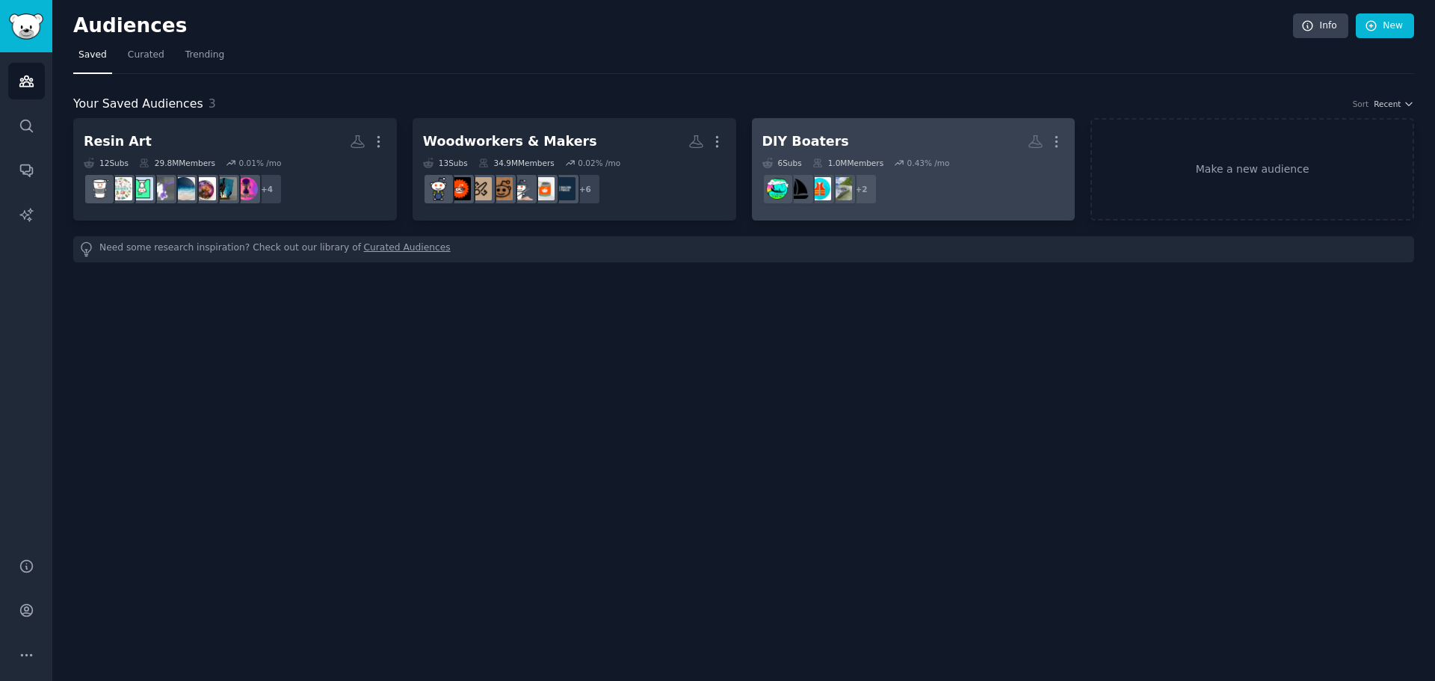
click at [959, 176] on dd "r/WoodenBoat, r/boating + 2" at bounding box center [913, 189] width 303 height 42
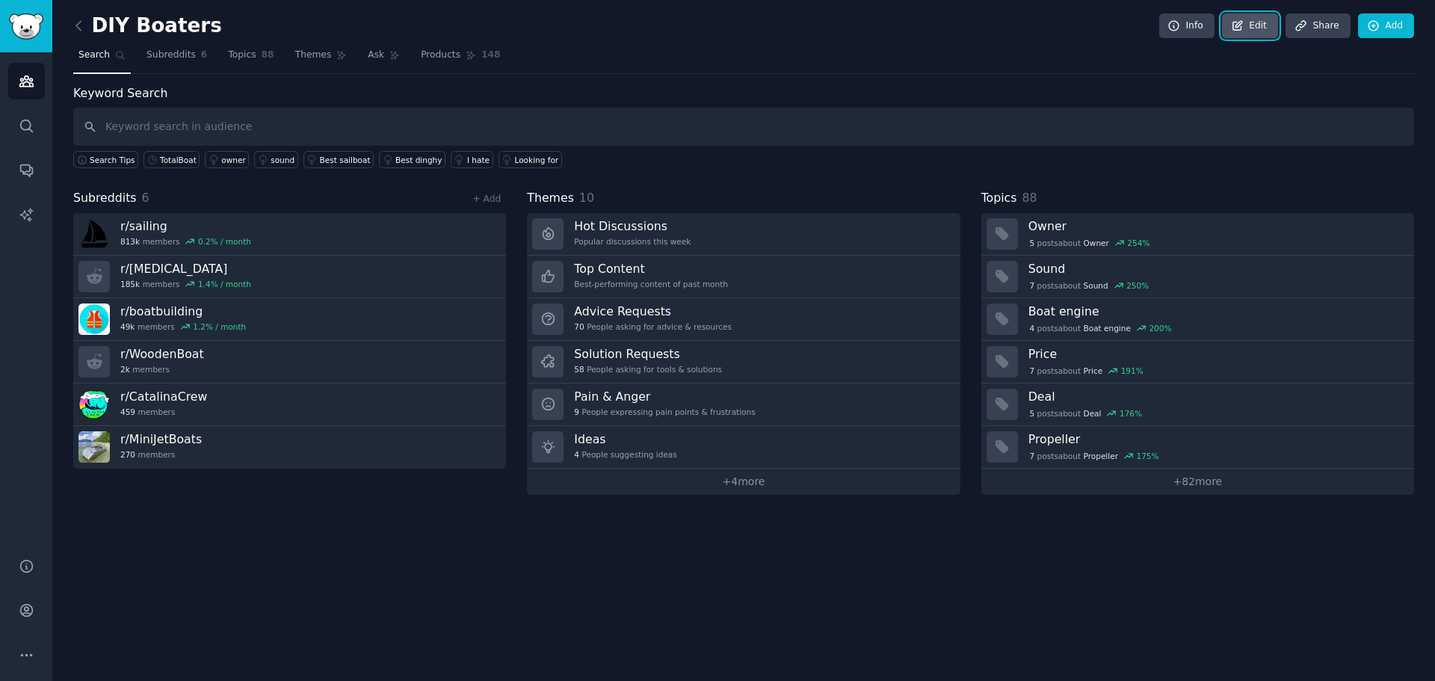
click at [1264, 28] on link "Edit" at bounding box center [1250, 25] width 56 height 25
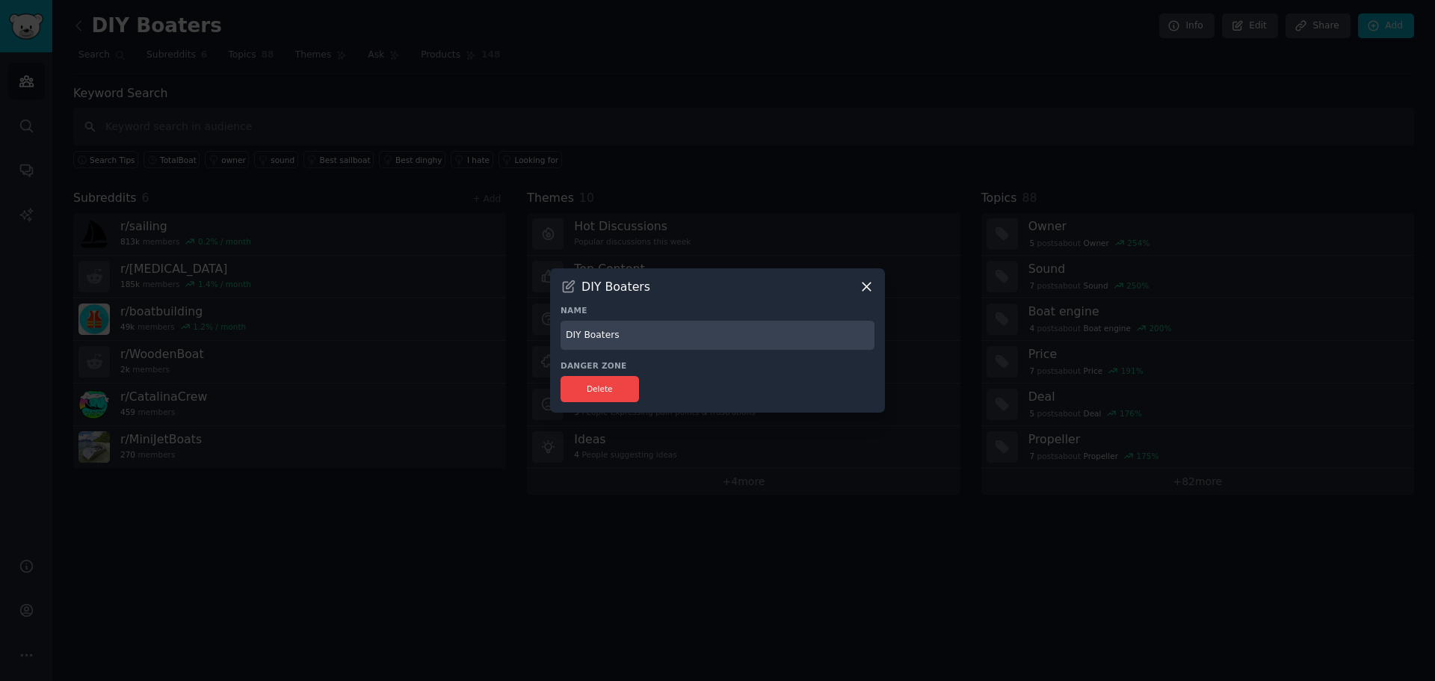
click at [865, 290] on icon at bounding box center [867, 287] width 16 height 16
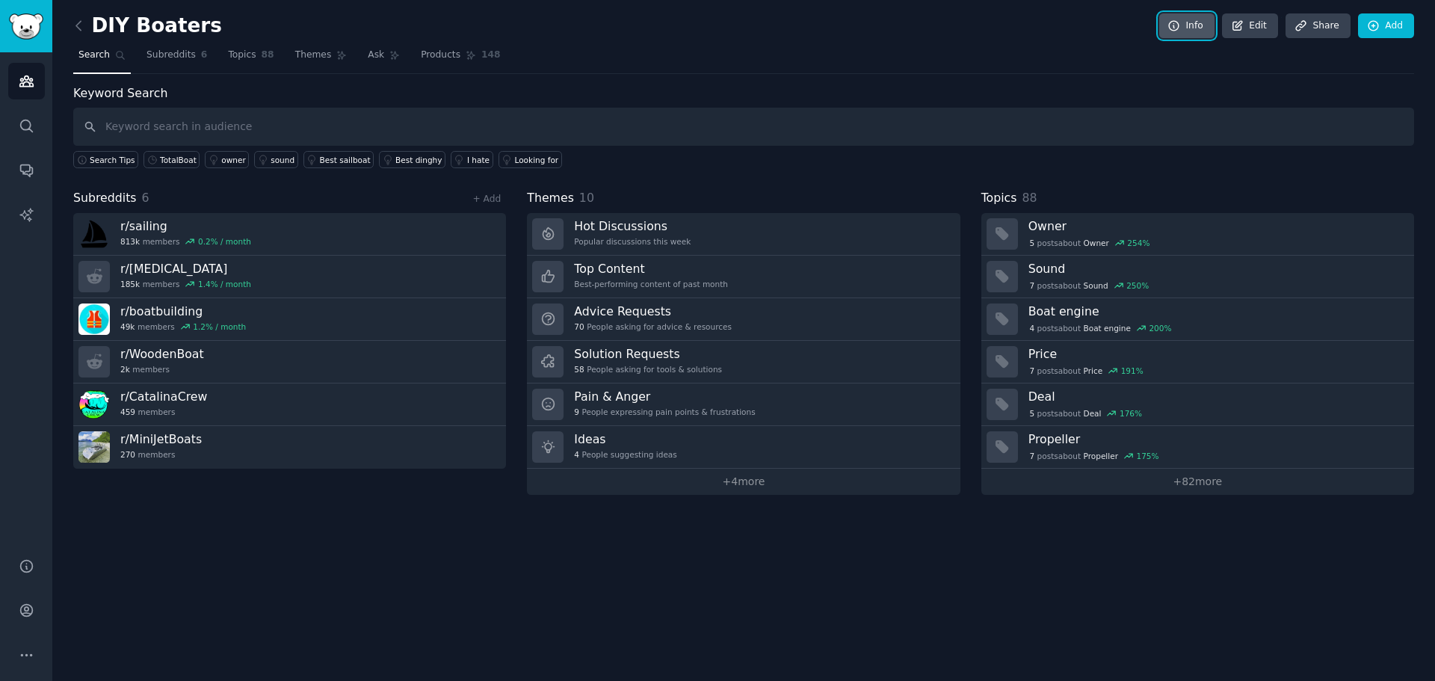
click at [1199, 28] on link "Info" at bounding box center [1186, 25] width 55 height 25
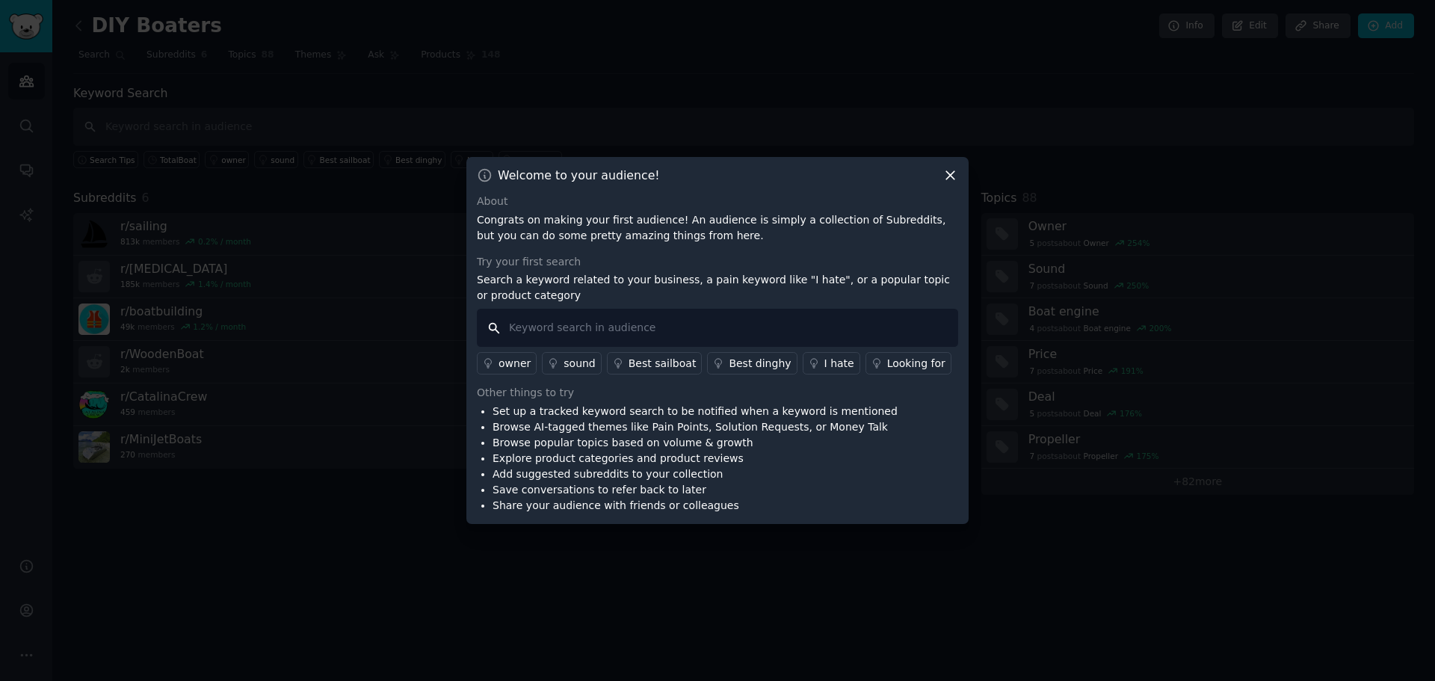
click at [610, 335] on input "text" at bounding box center [717, 328] width 481 height 38
click at [940, 173] on div "Welcome to your audience!" at bounding box center [717, 175] width 481 height 16
click at [314, 288] on div at bounding box center [717, 340] width 1435 height 681
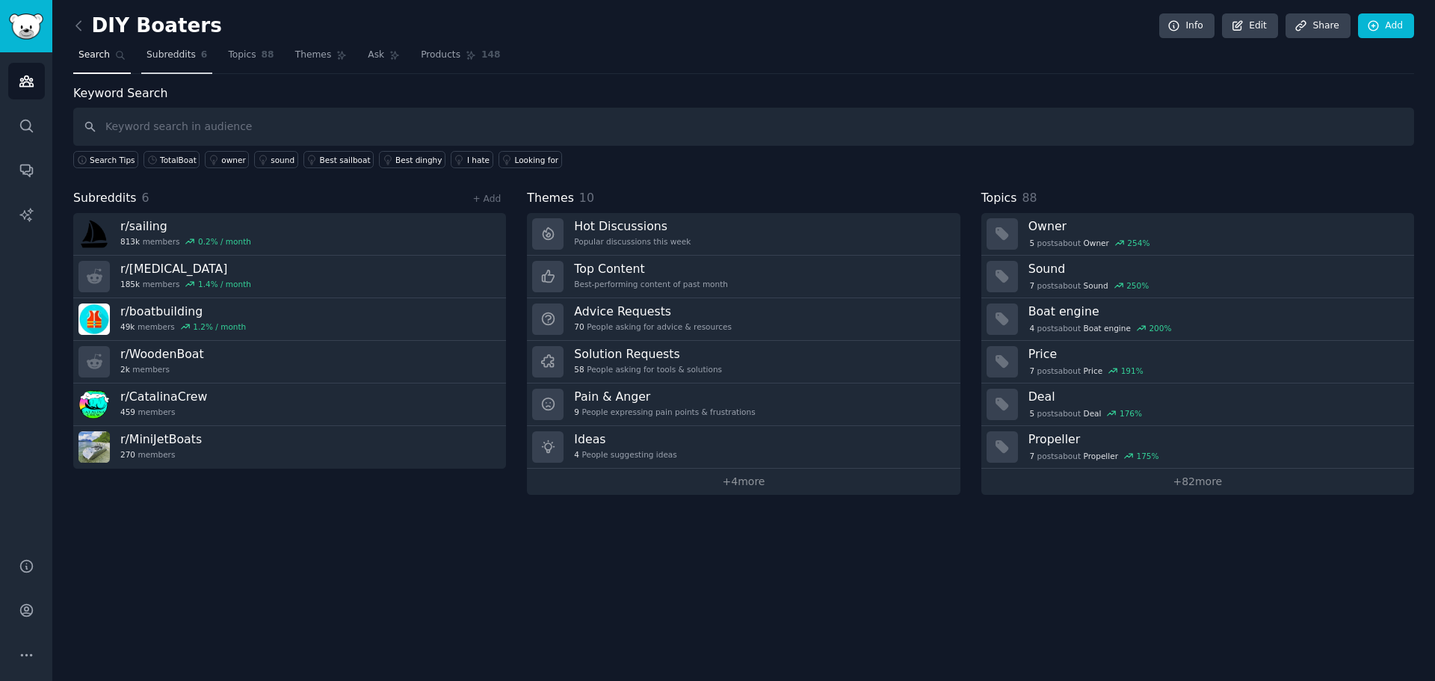
click at [179, 52] on span "Subreddits" at bounding box center [170, 55] width 49 height 13
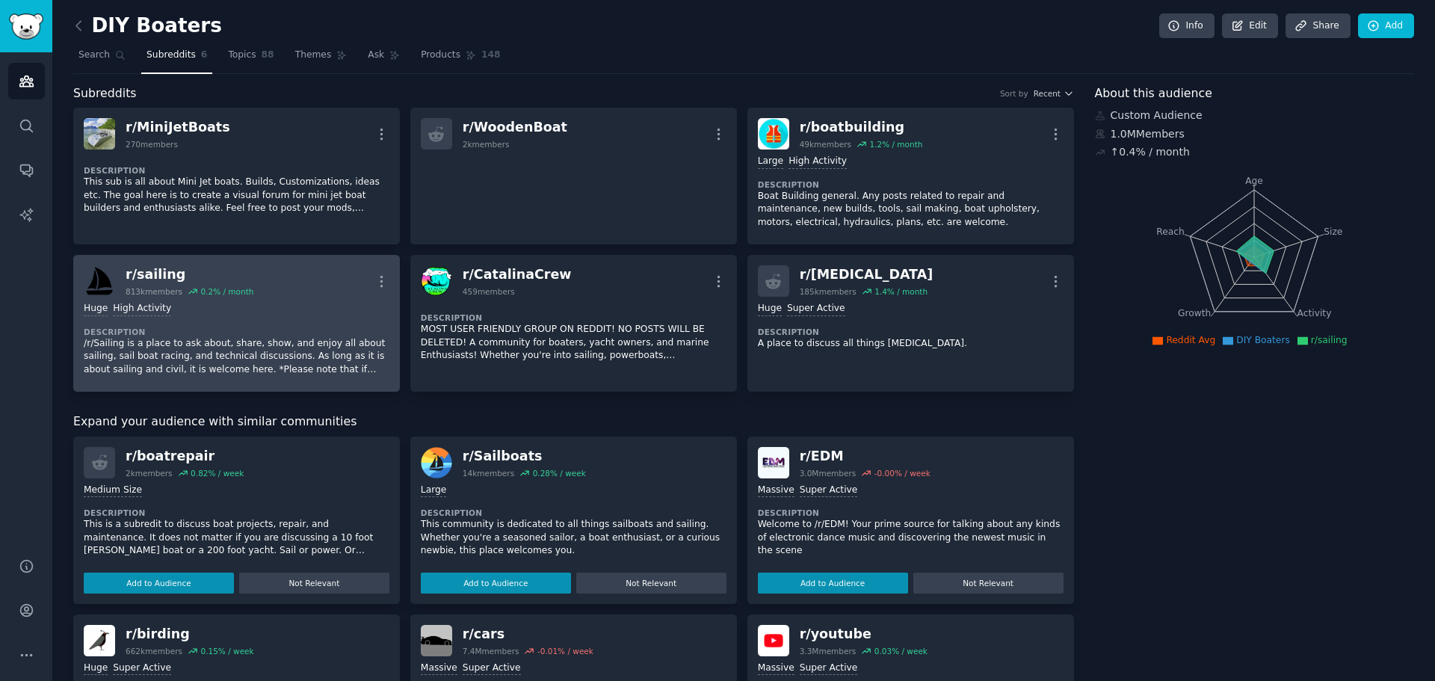
scroll to position [75, 0]
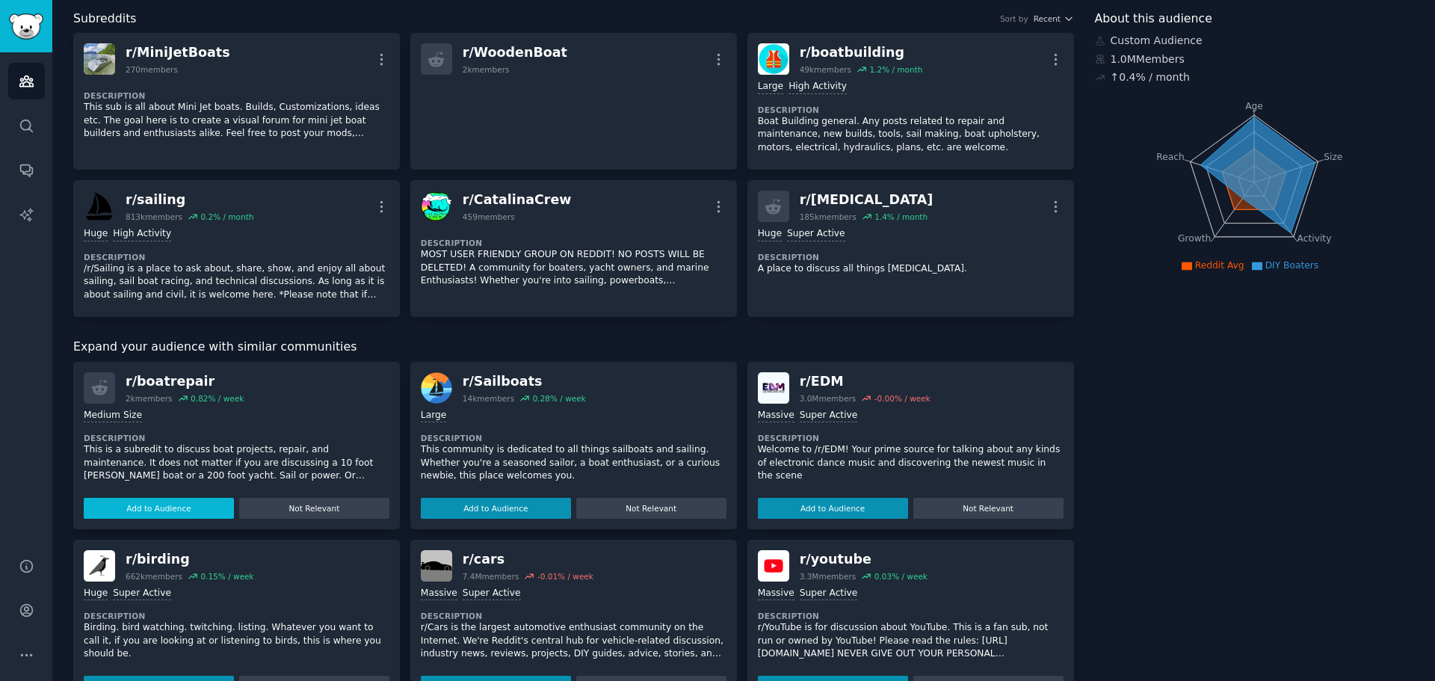
click at [192, 508] on button "Add to Audience" at bounding box center [159, 508] width 150 height 21
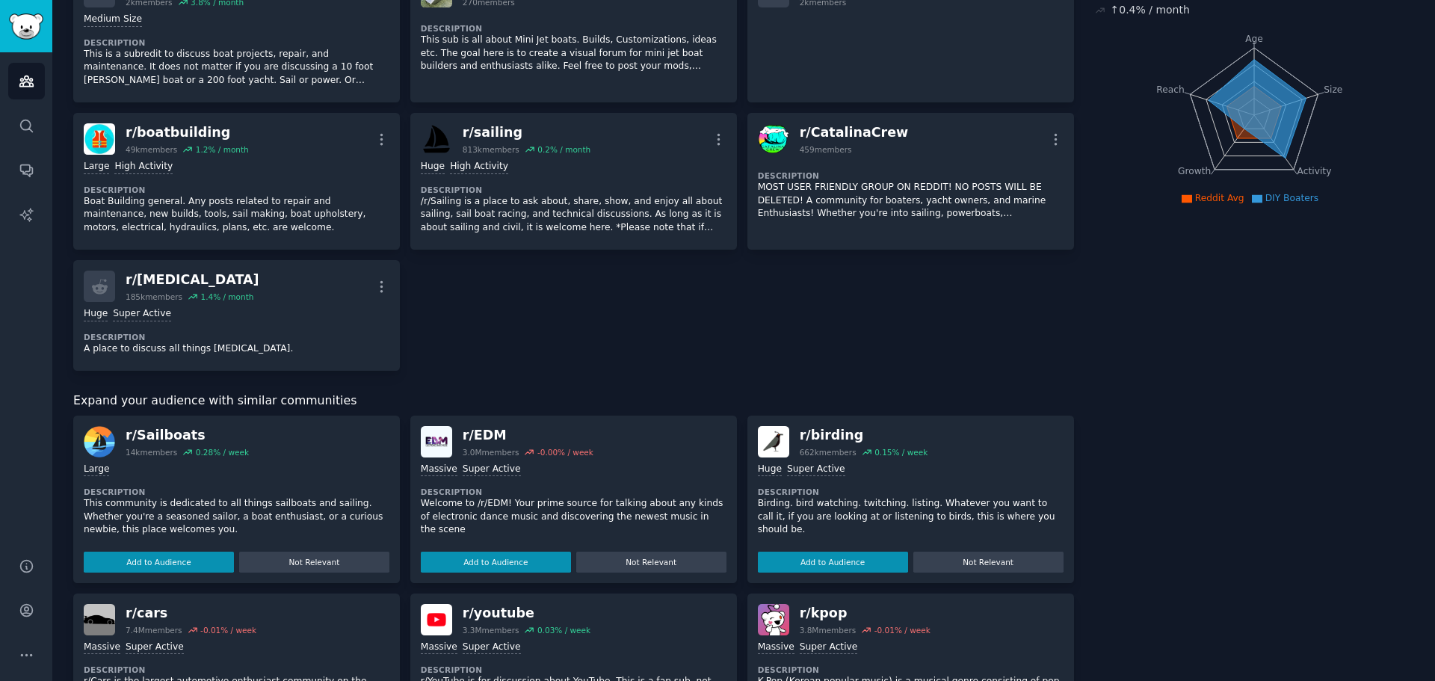
scroll to position [224, 0]
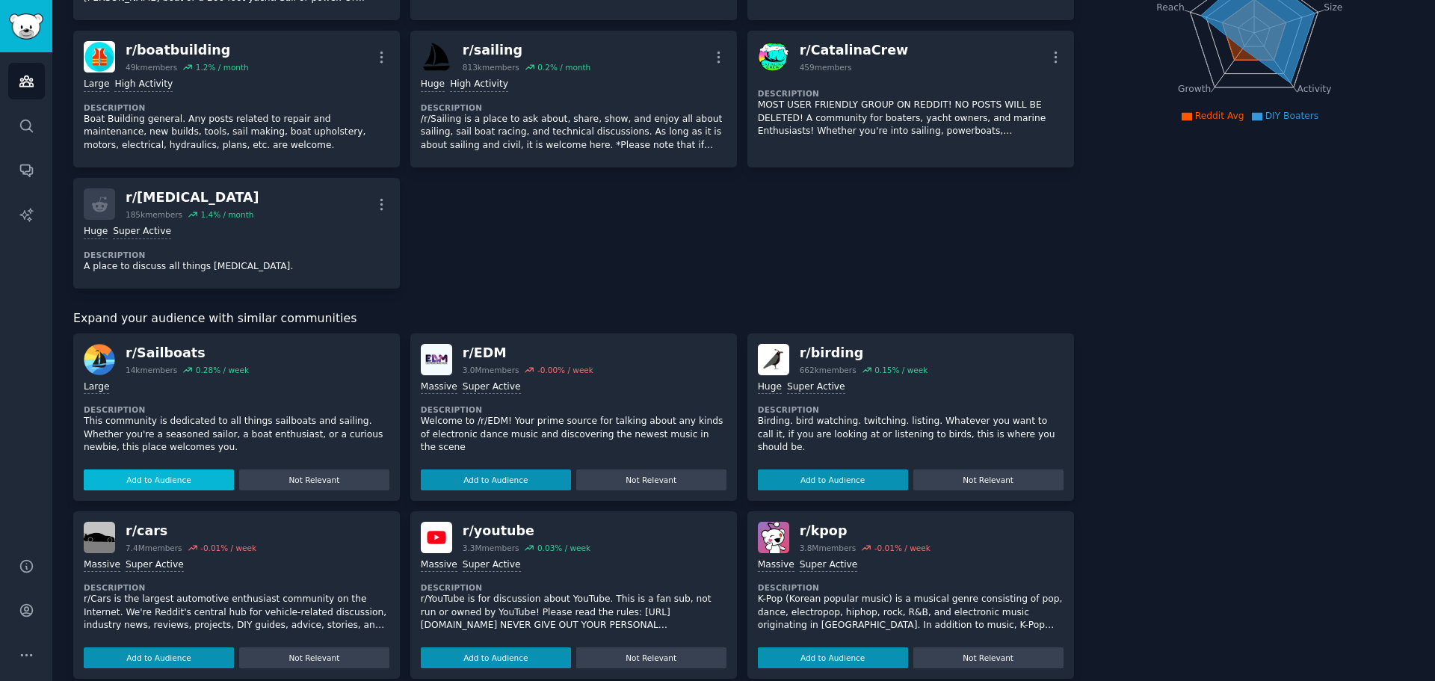
click at [180, 483] on button "Add to Audience" at bounding box center [159, 479] width 150 height 21
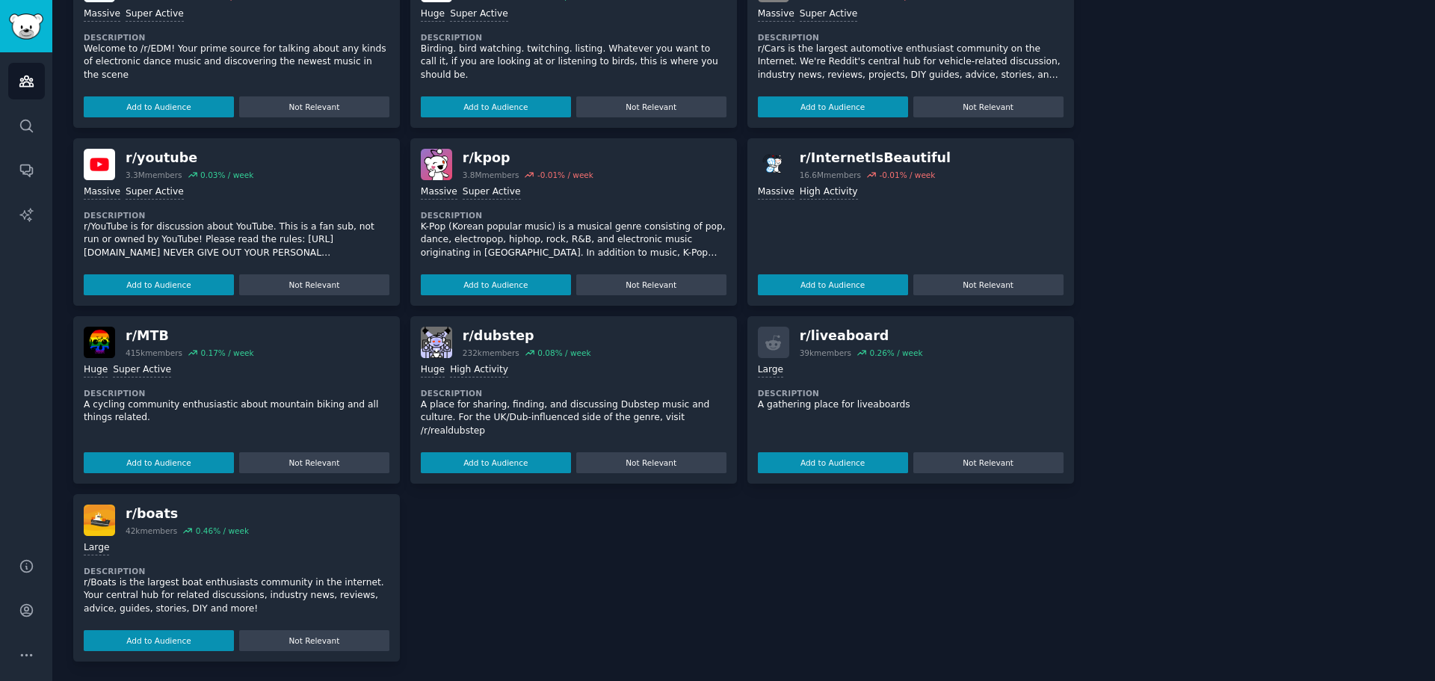
scroll to position [610, 0]
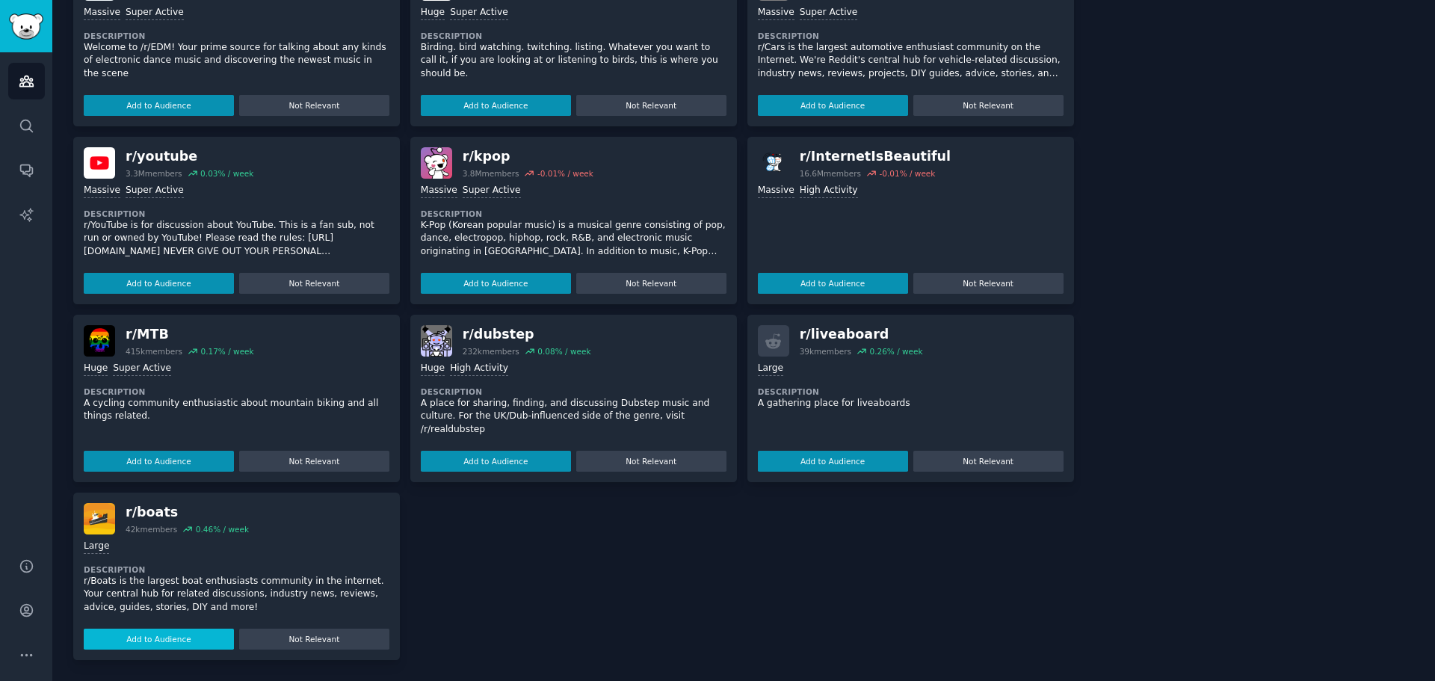
click at [191, 637] on button "Add to Audience" at bounding box center [159, 638] width 150 height 21
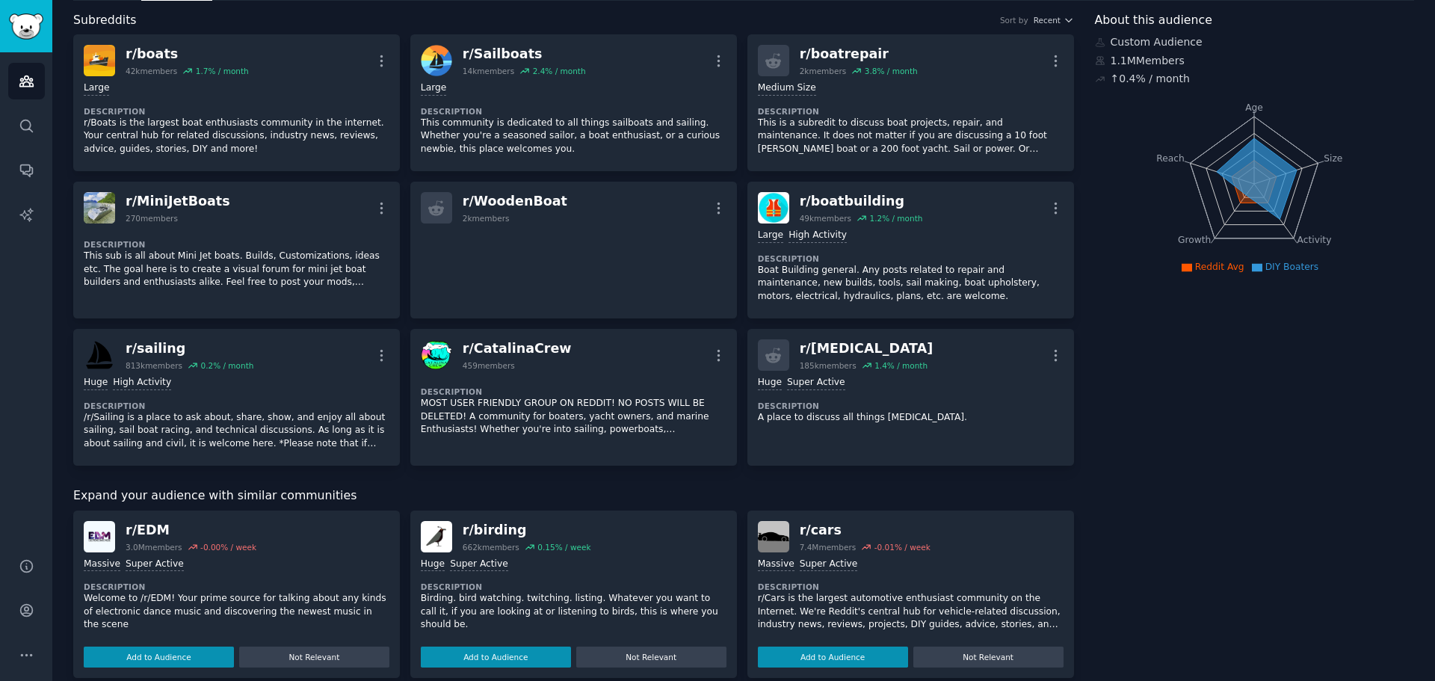
scroll to position [0, 0]
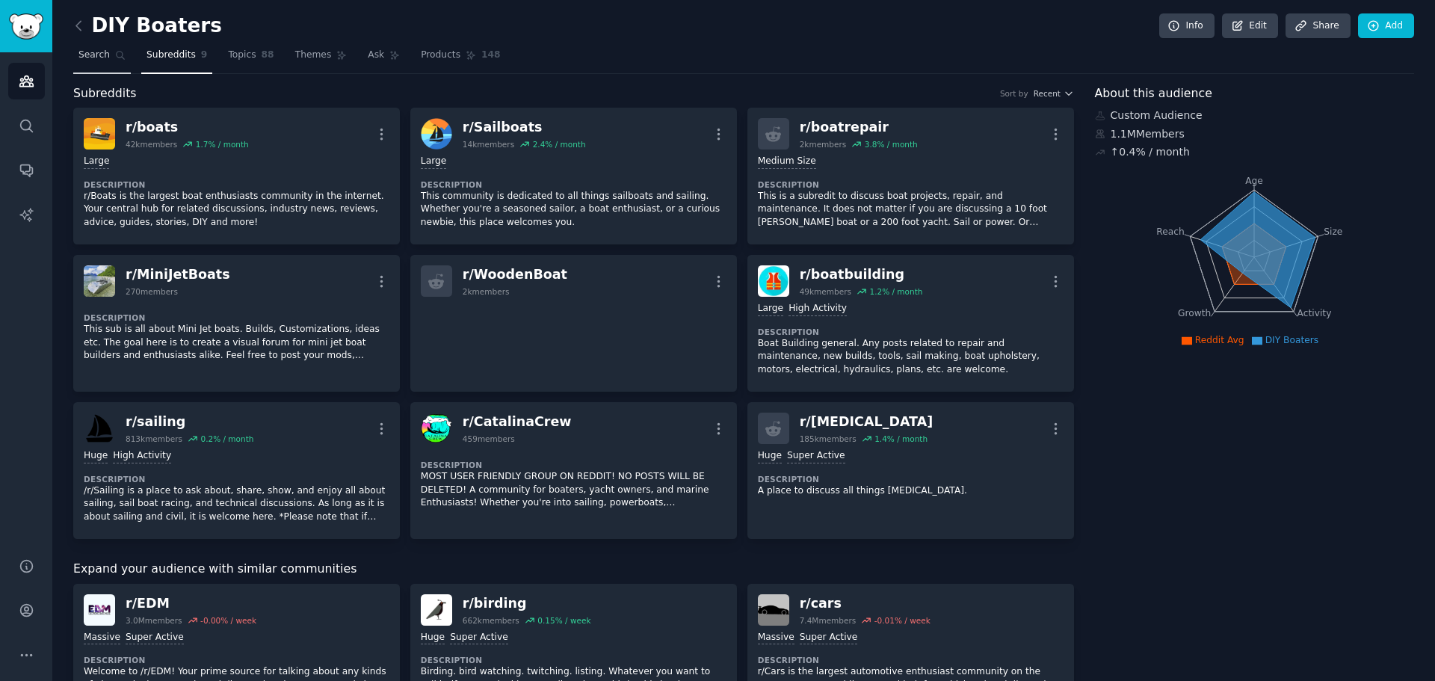
click at [94, 58] on span "Search" at bounding box center [93, 55] width 31 height 13
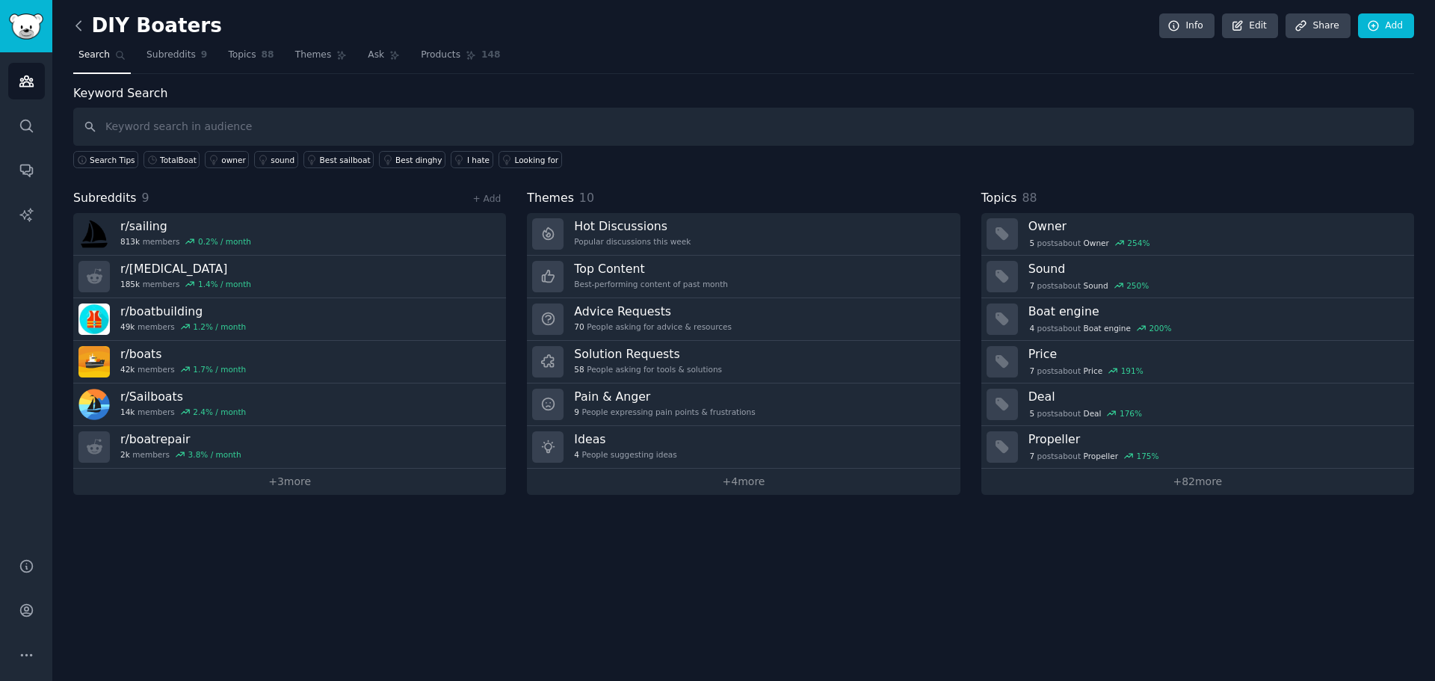
click at [81, 19] on icon at bounding box center [79, 26] width 16 height 16
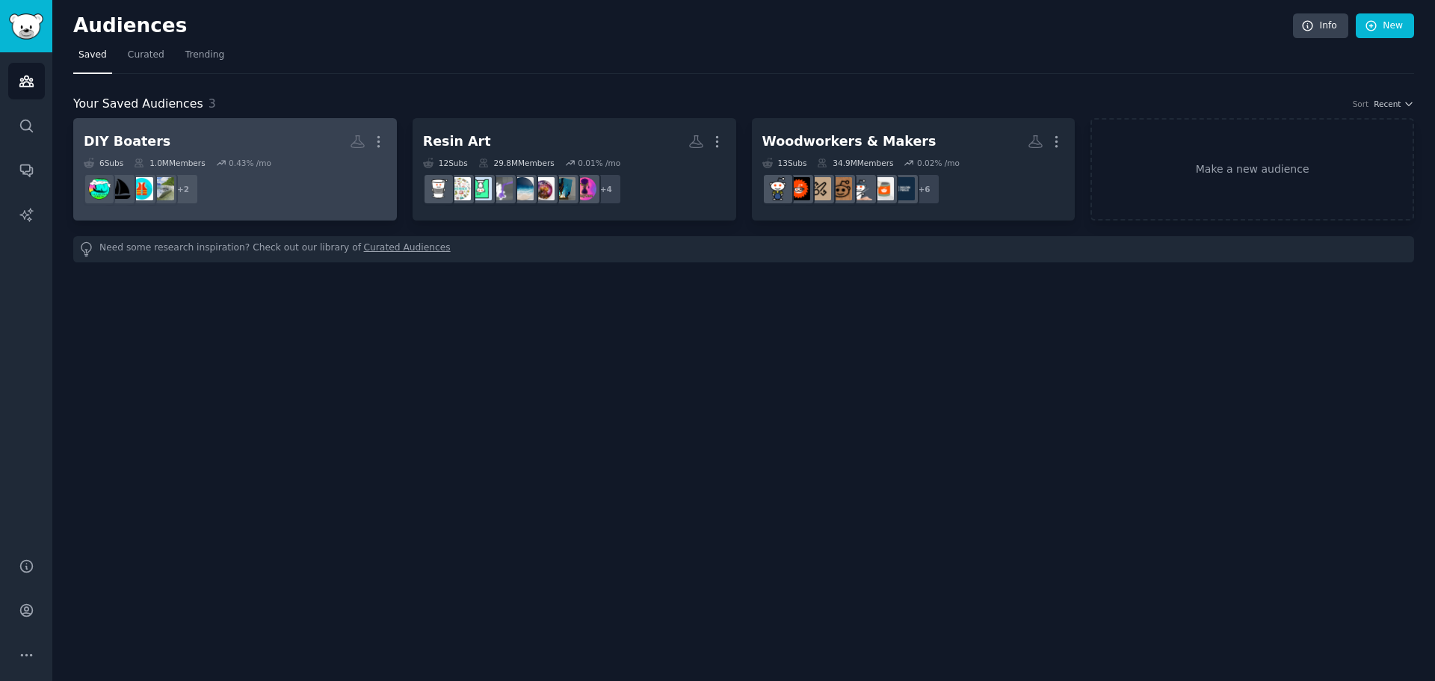
click at [305, 183] on dd "+ 2" at bounding box center [235, 189] width 303 height 42
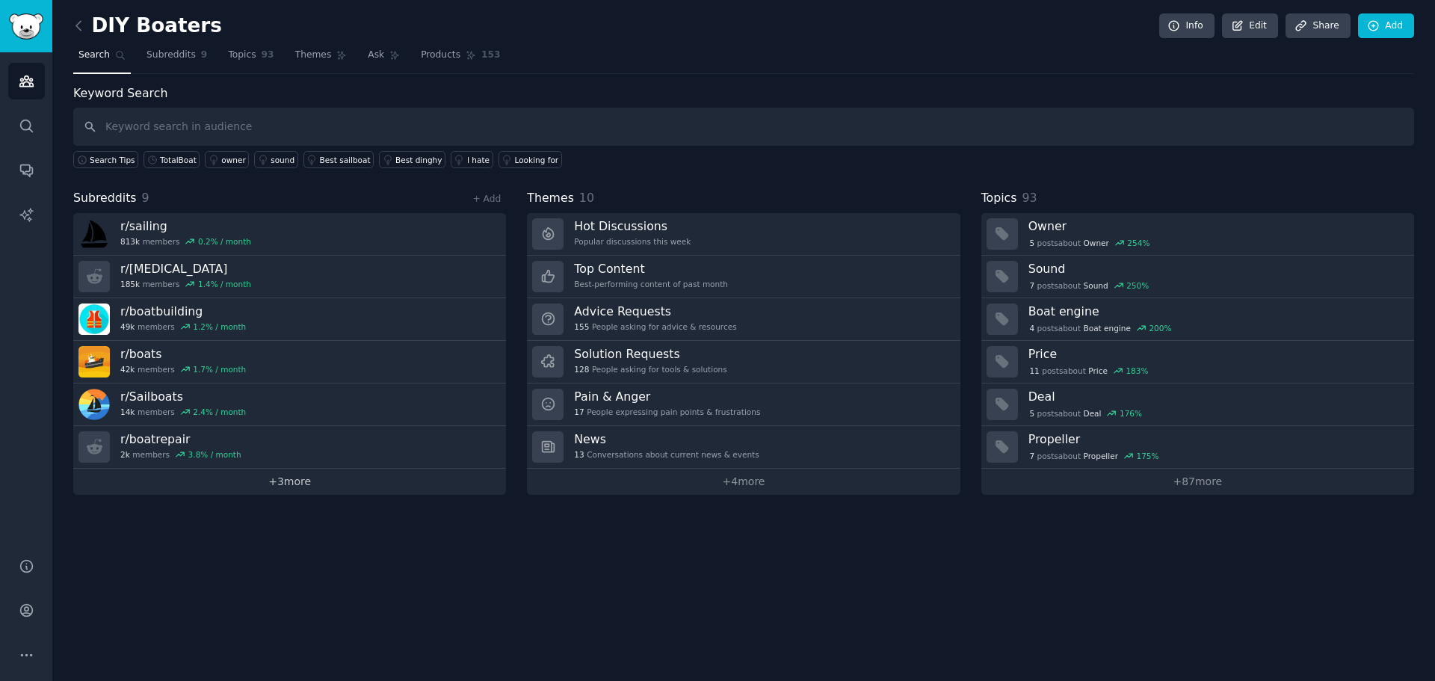
click at [284, 479] on link "+ 3 more" at bounding box center [289, 481] width 433 height 26
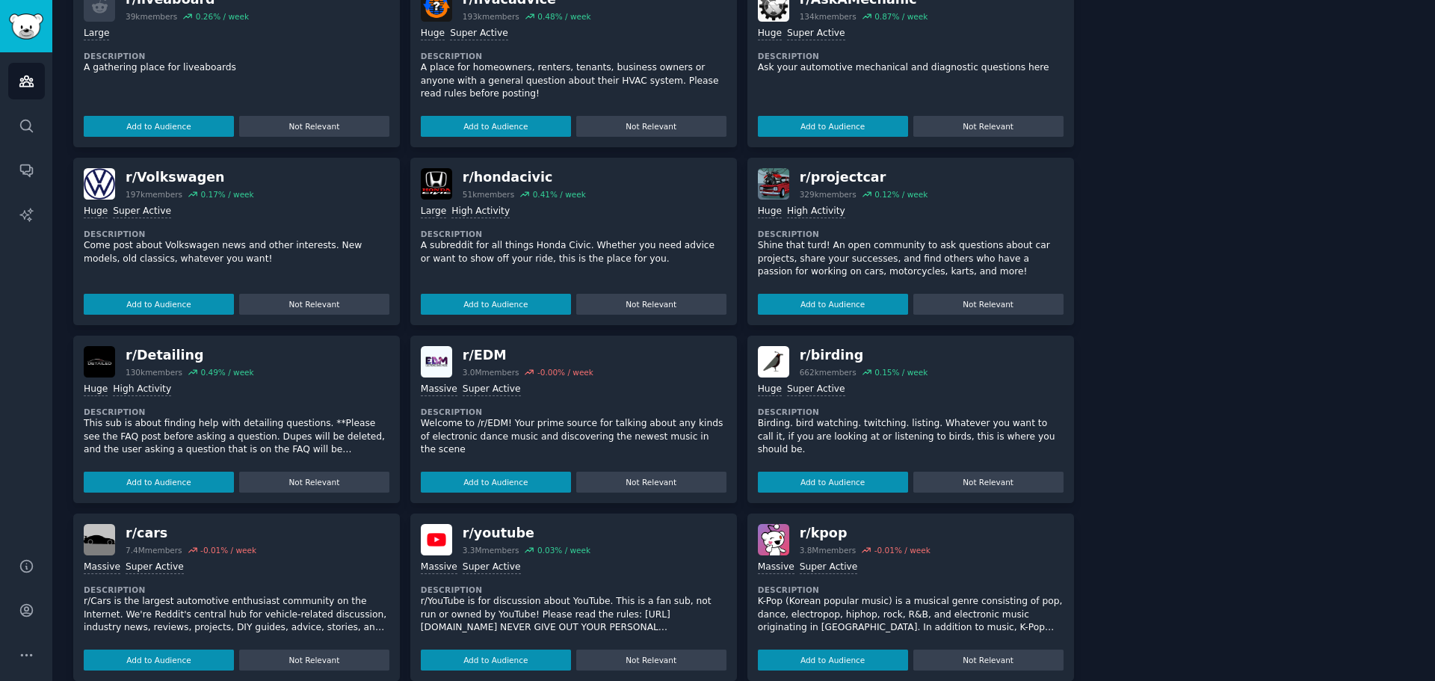
scroll to position [625, 0]
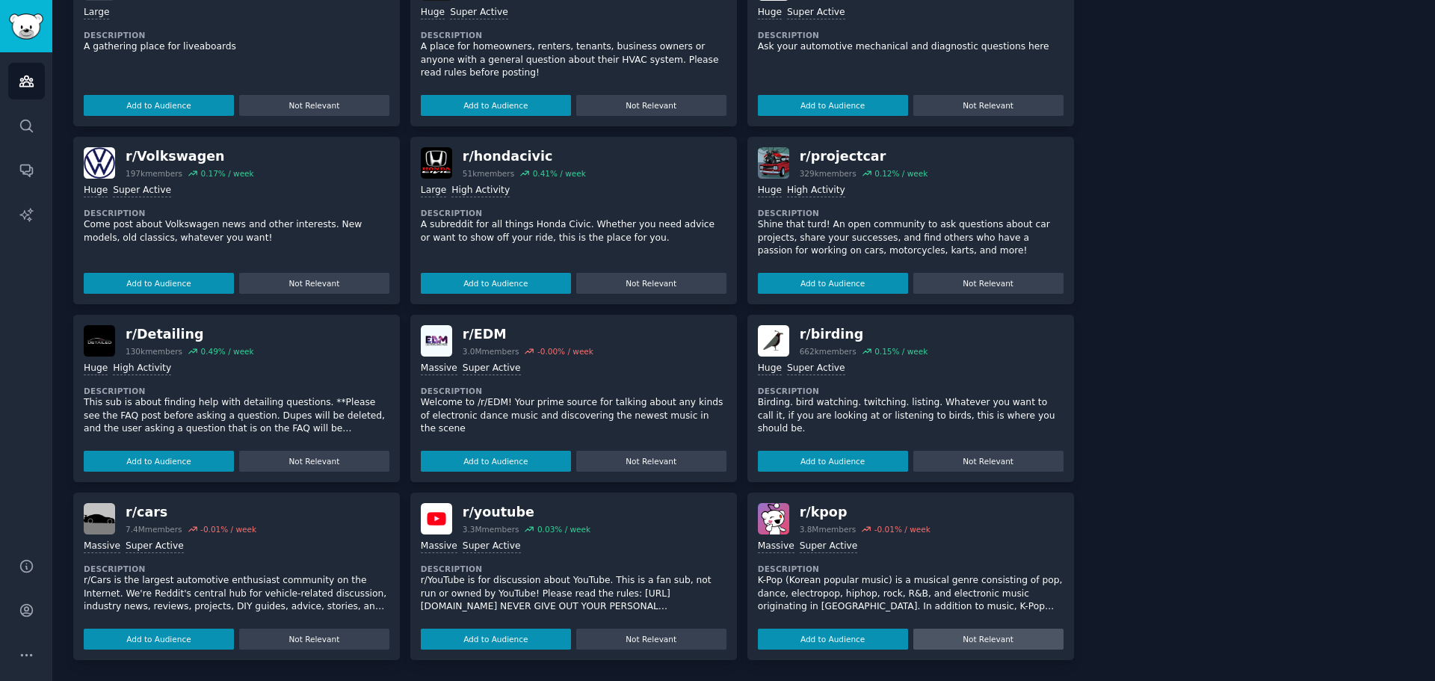
click at [1018, 644] on button "Not Relevant" at bounding box center [988, 638] width 150 height 21
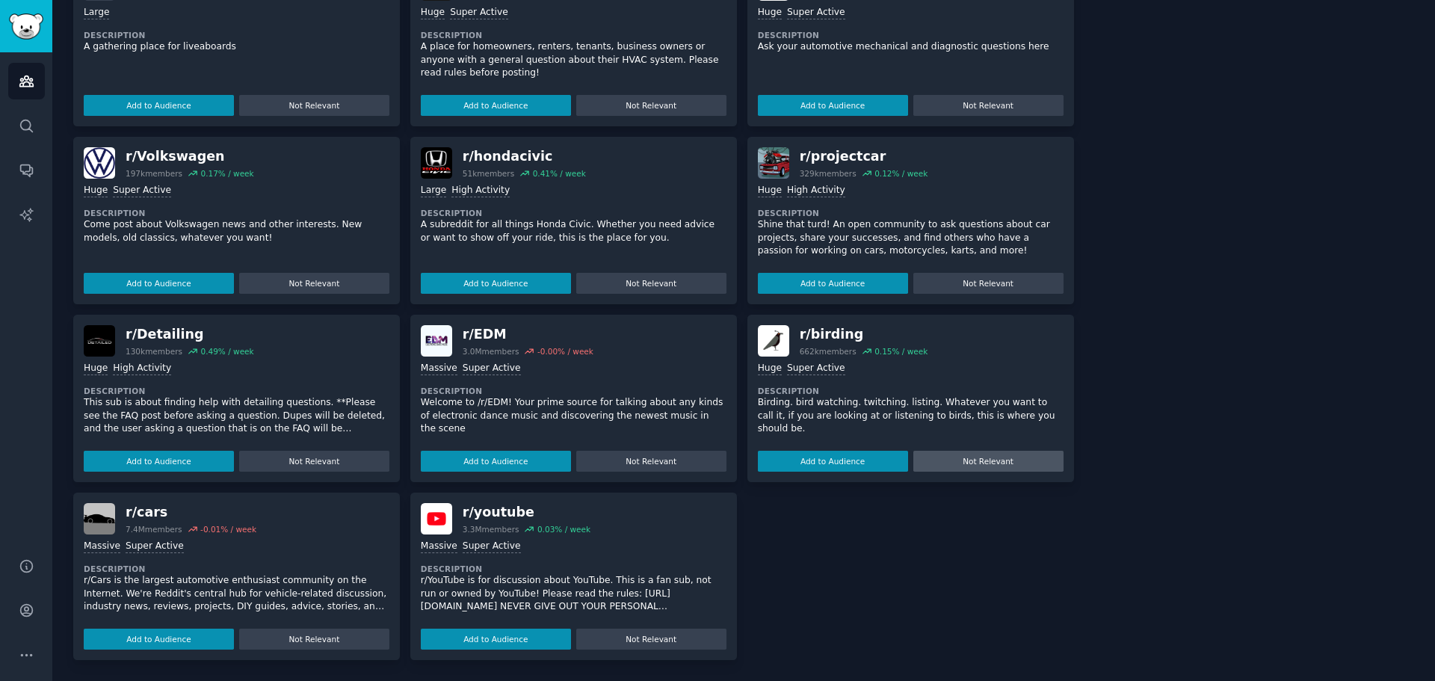
click at [1011, 463] on button "Not Relevant" at bounding box center [988, 461] width 150 height 21
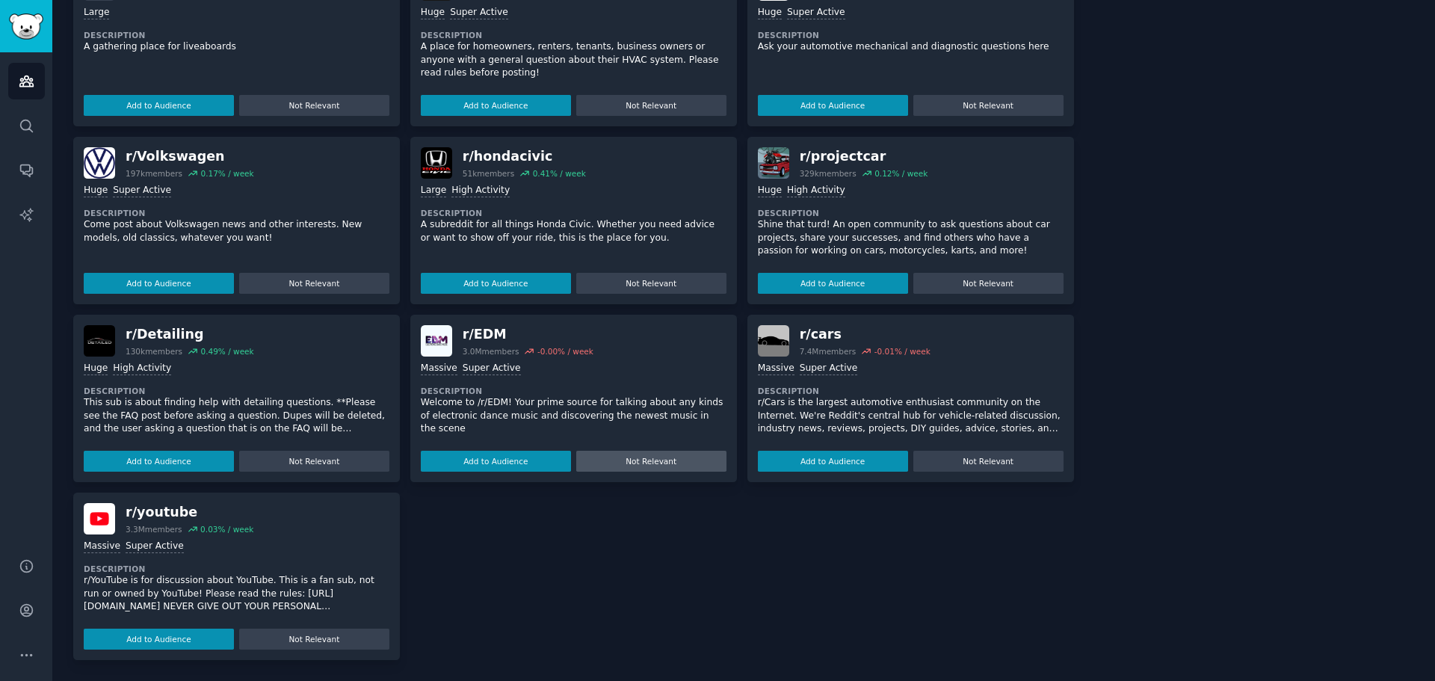
click at [649, 460] on button "Not Relevant" at bounding box center [651, 461] width 150 height 21
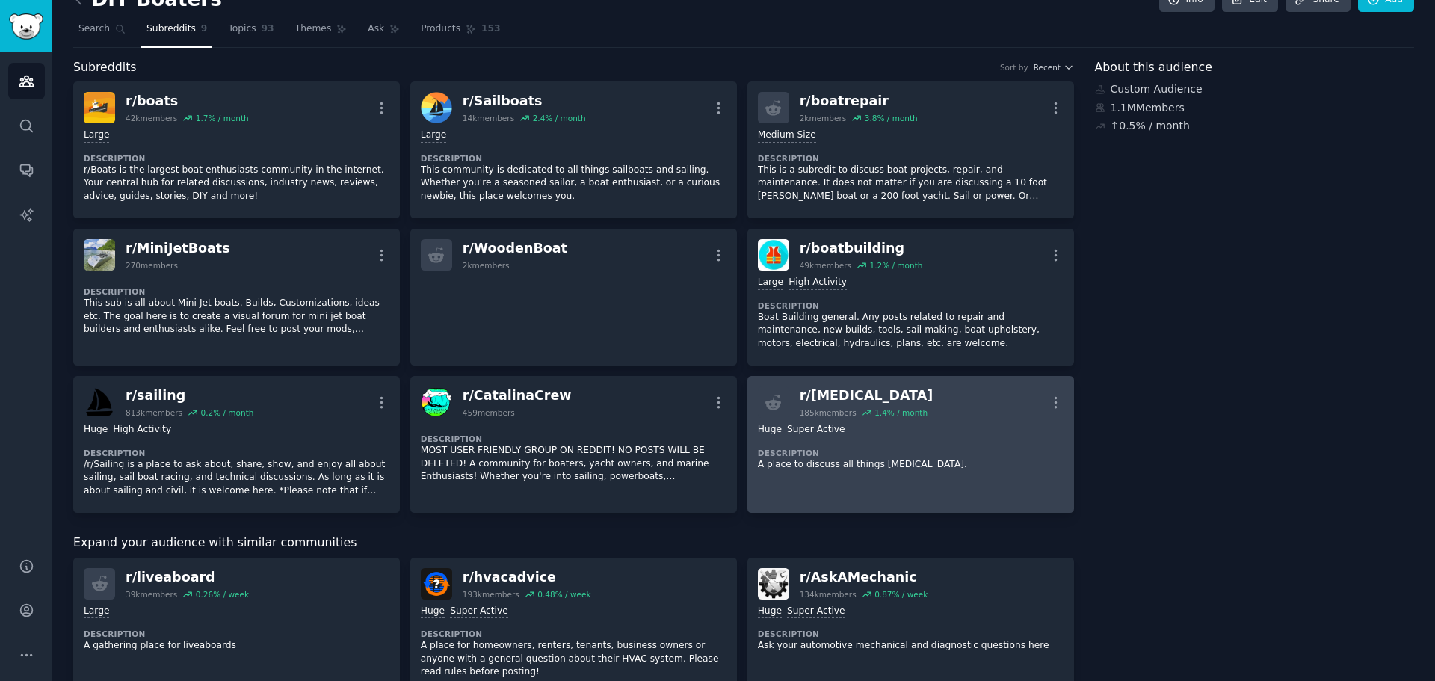
scroll to position [0, 0]
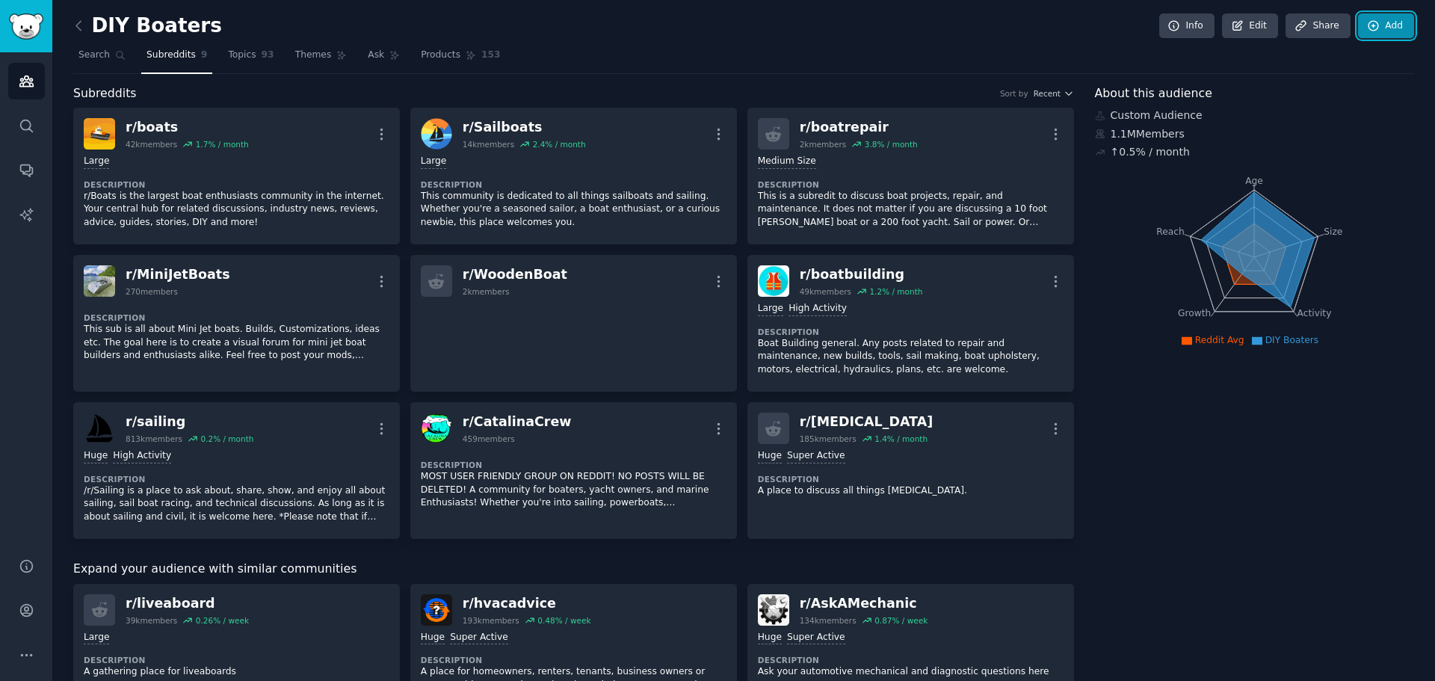
click at [1397, 27] on link "Add" at bounding box center [1386, 25] width 56 height 25
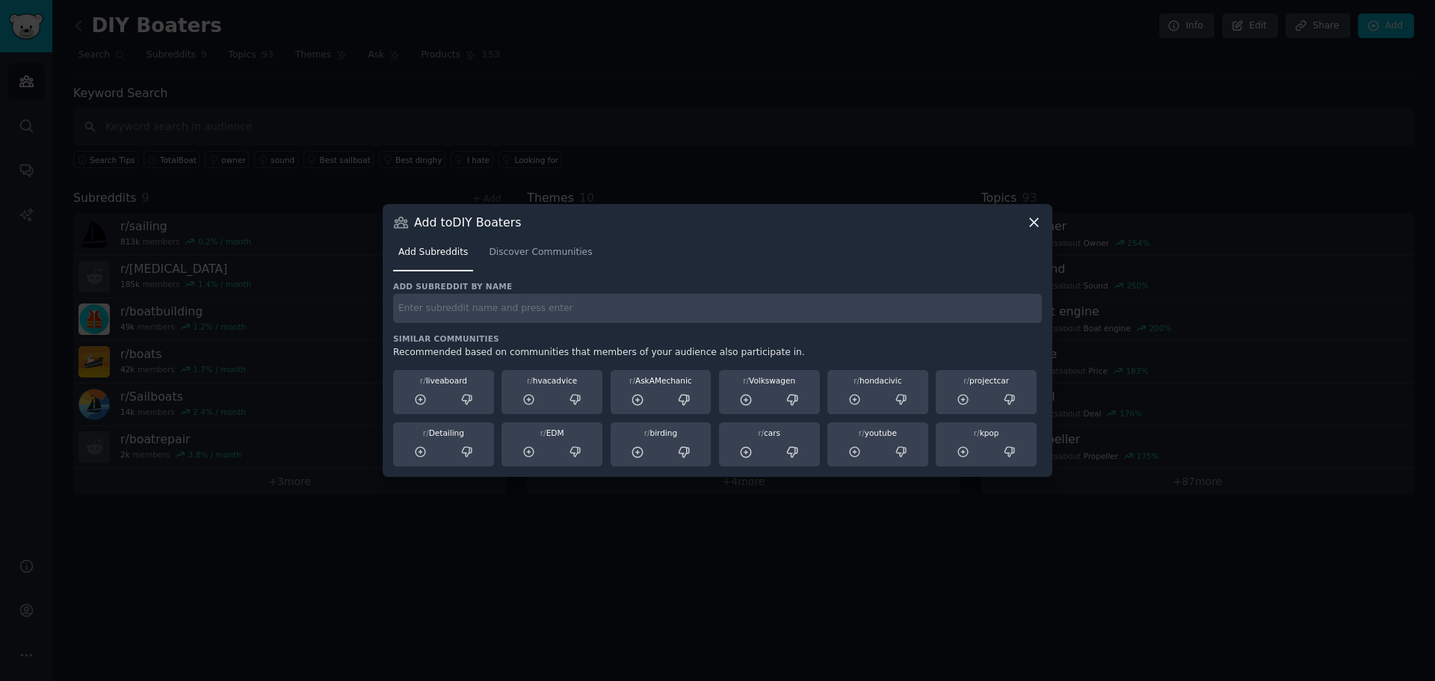
click at [521, 306] on input "text" at bounding box center [717, 308] width 649 height 29
type input "b"
type input "wooden boat"
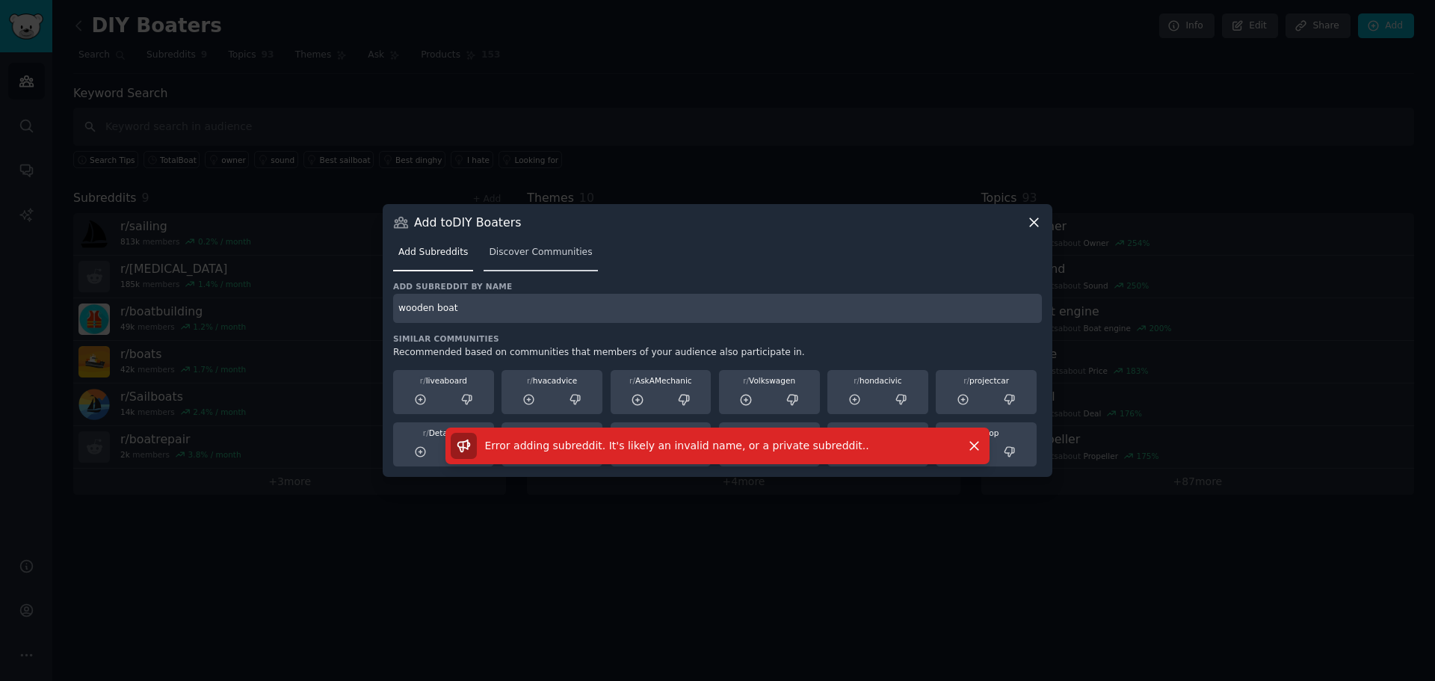
click at [525, 257] on span "Discover Communities" at bounding box center [540, 252] width 103 height 13
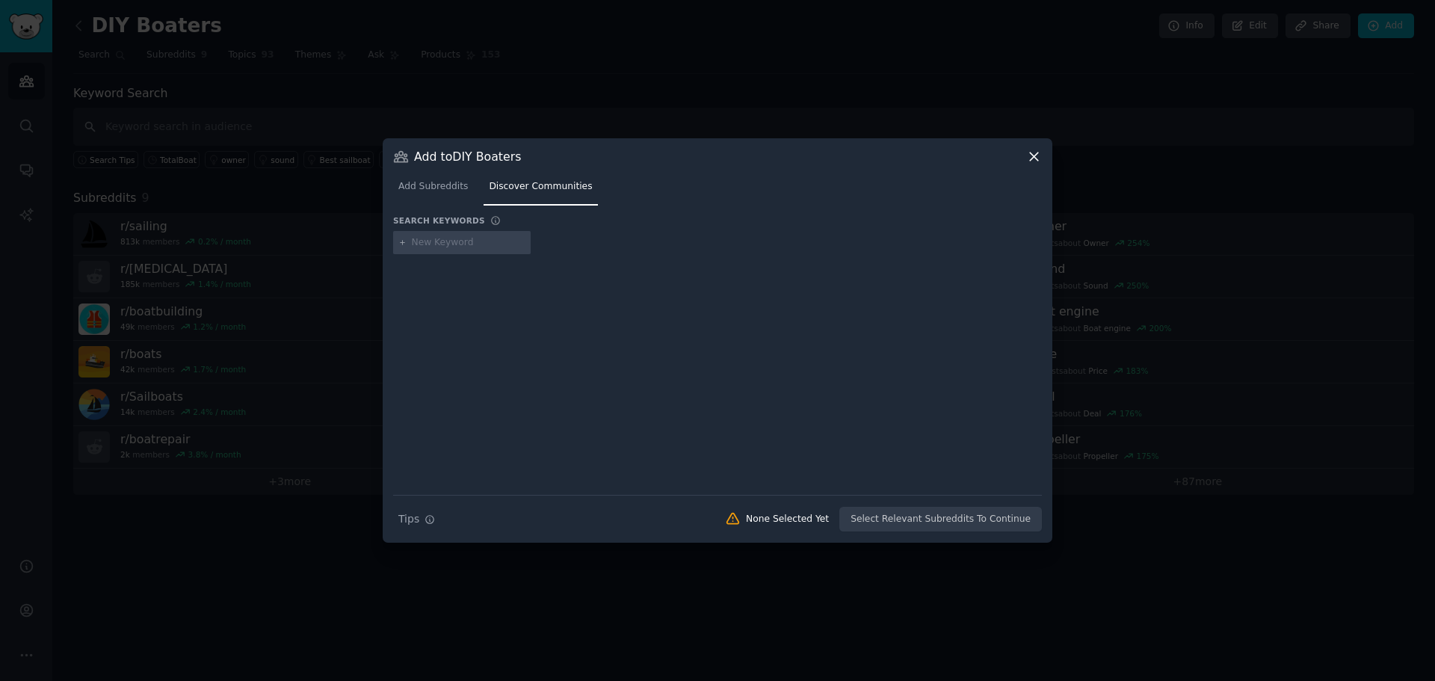
click at [458, 246] on input "text" at bounding box center [469, 242] width 114 height 13
type input "wooden boat"
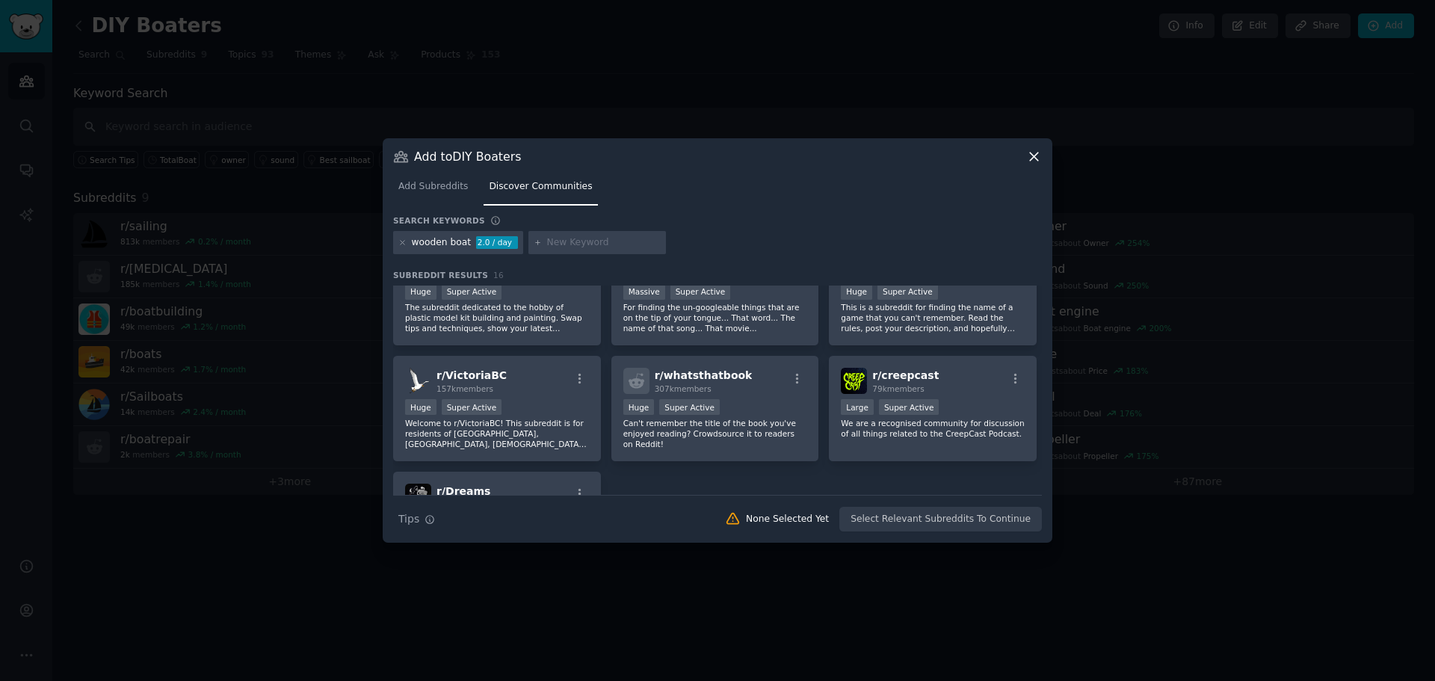
scroll to position [394, 0]
click at [1033, 155] on icon at bounding box center [1034, 156] width 8 height 8
